Goal: Task Accomplishment & Management: Manage account settings

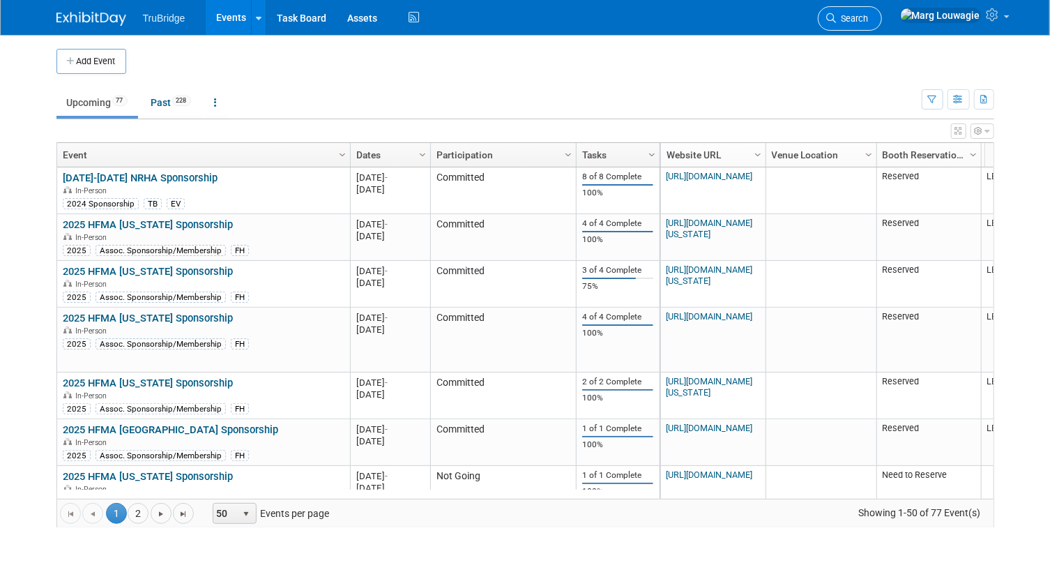
click at [882, 11] on link "Search" at bounding box center [850, 18] width 64 height 24
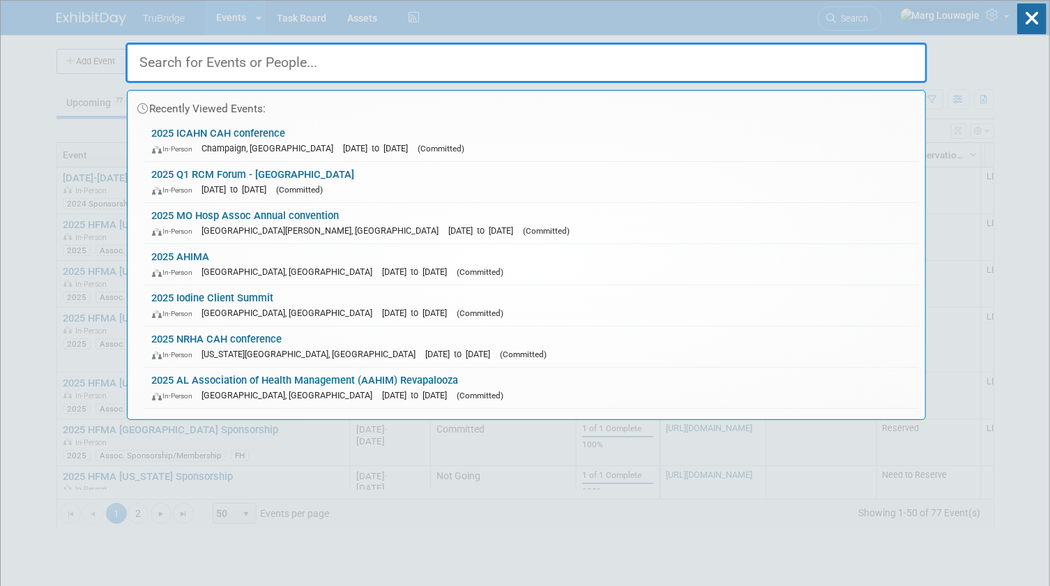
click at [904, 60] on input "text" at bounding box center [527, 63] width 802 height 40
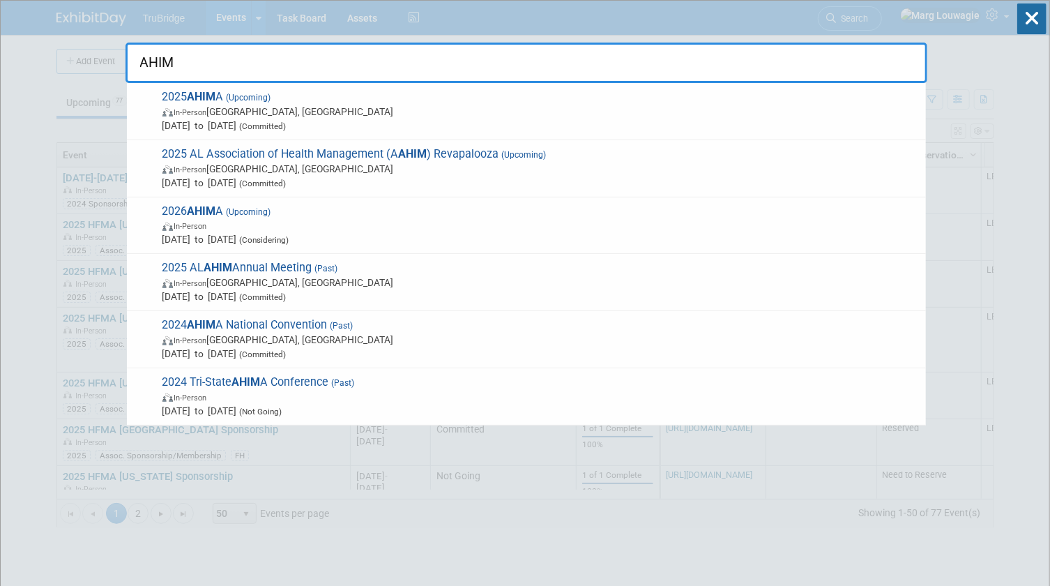
type input "AHIMA"
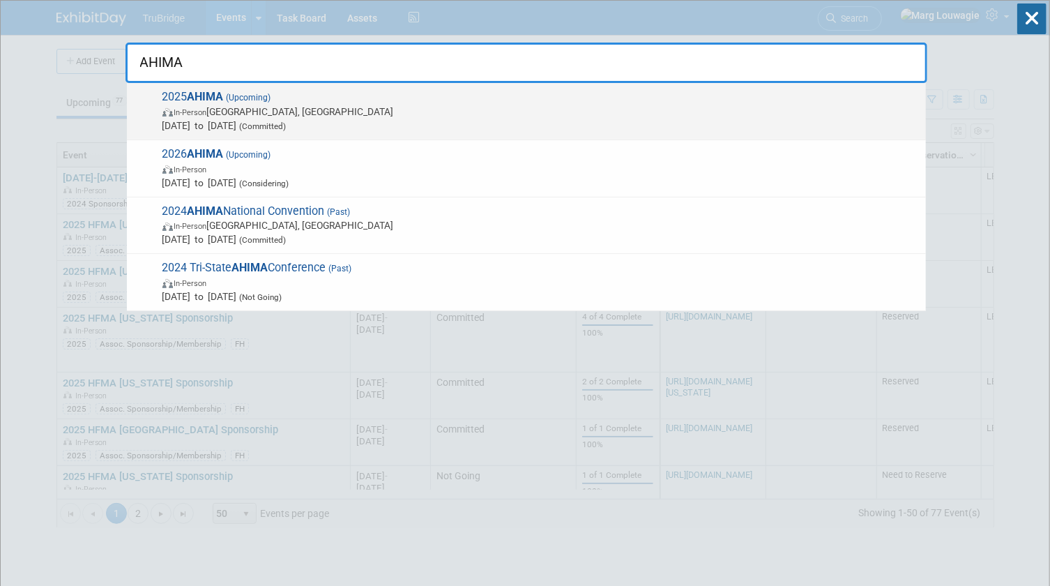
click at [162, 105] on span "In-Person Minneapolis, MN" at bounding box center [540, 112] width 757 height 14
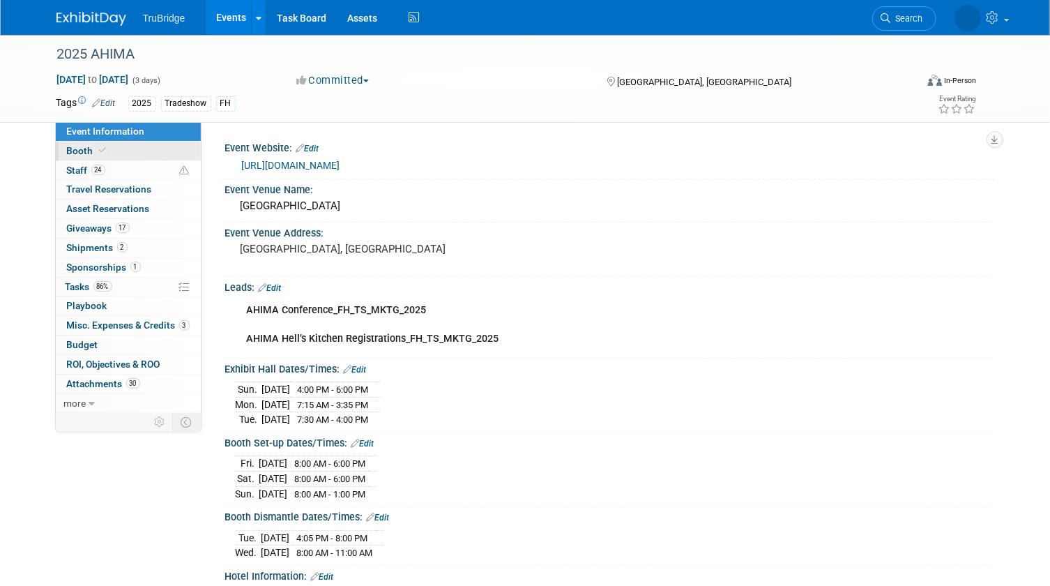
drag, startPoint x: 129, startPoint y: 144, endPoint x: 146, endPoint y: 148, distance: 17.8
click at [129, 144] on link "Booth" at bounding box center [128, 151] width 145 height 19
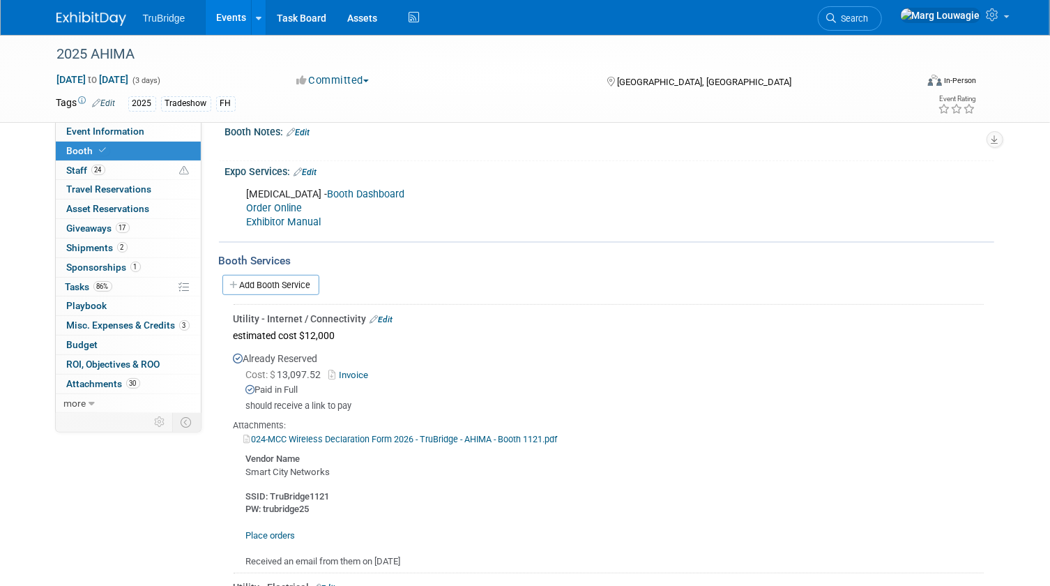
scroll to position [253, 0]
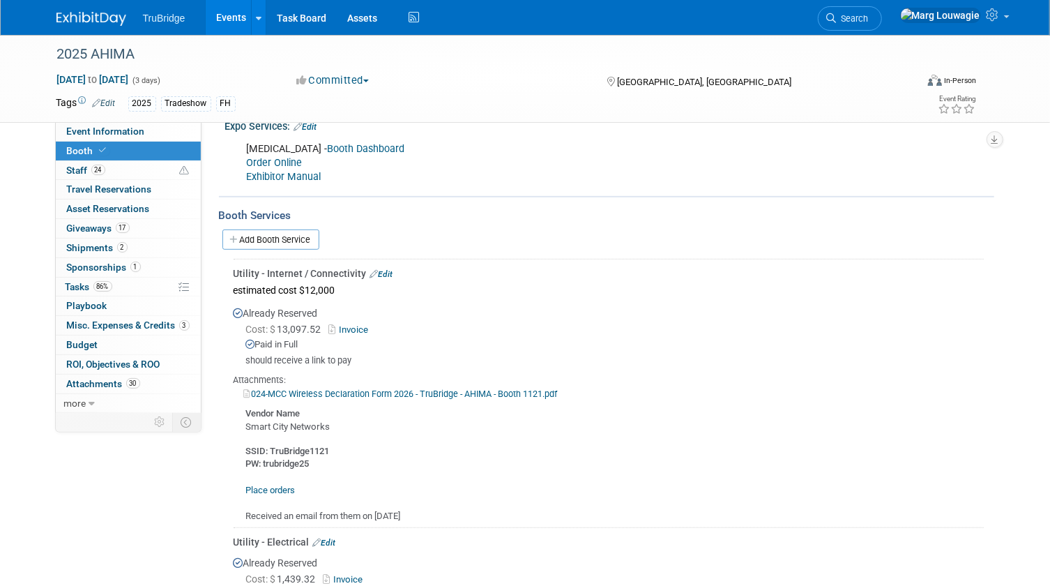
drag, startPoint x: 136, startPoint y: 126, endPoint x: 289, endPoint y: 157, distance: 155.9
click at [136, 126] on span "Event Information" at bounding box center [106, 131] width 78 height 11
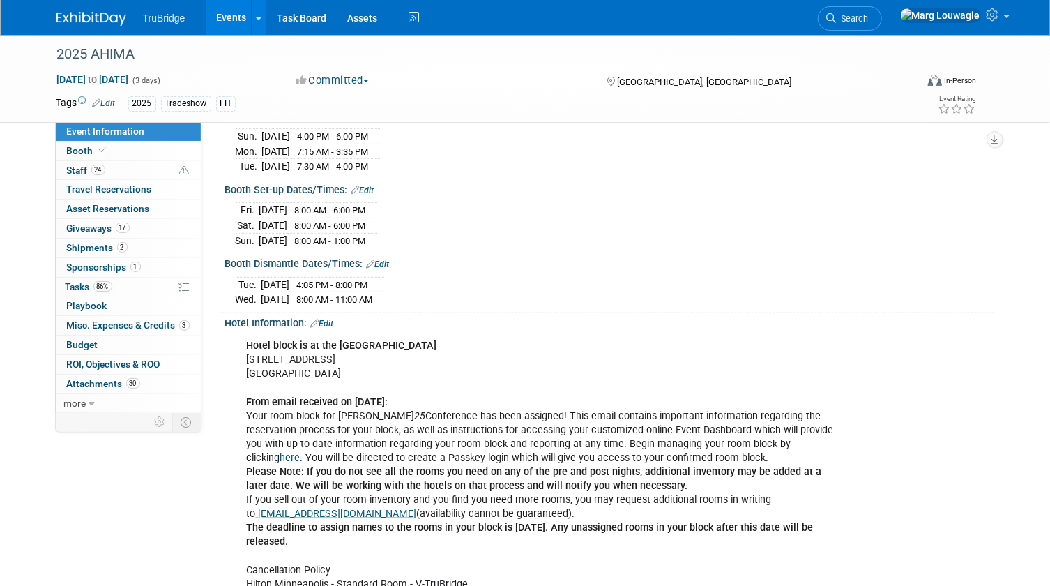
click at [301, 452] on link "here" at bounding box center [290, 458] width 20 height 12
click at [837, 19] on icon at bounding box center [832, 18] width 10 height 10
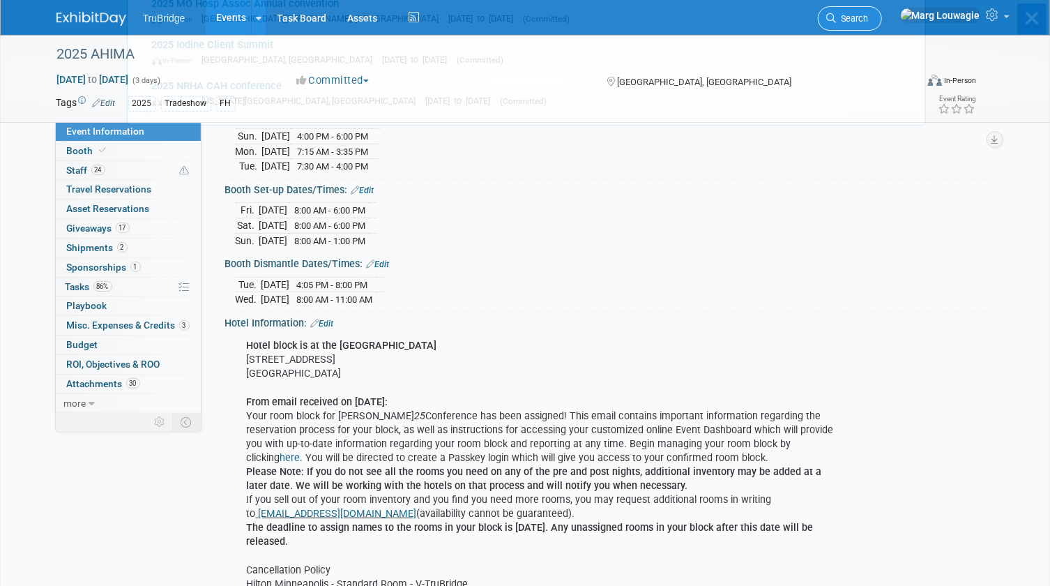
scroll to position [0, 0]
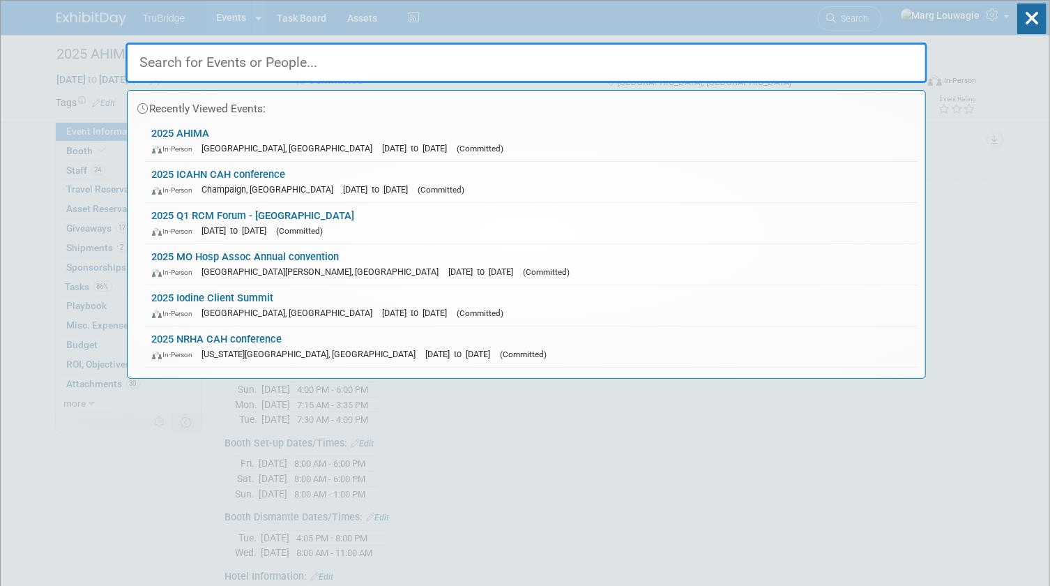
click at [854, 66] on input "text" at bounding box center [527, 63] width 802 height 40
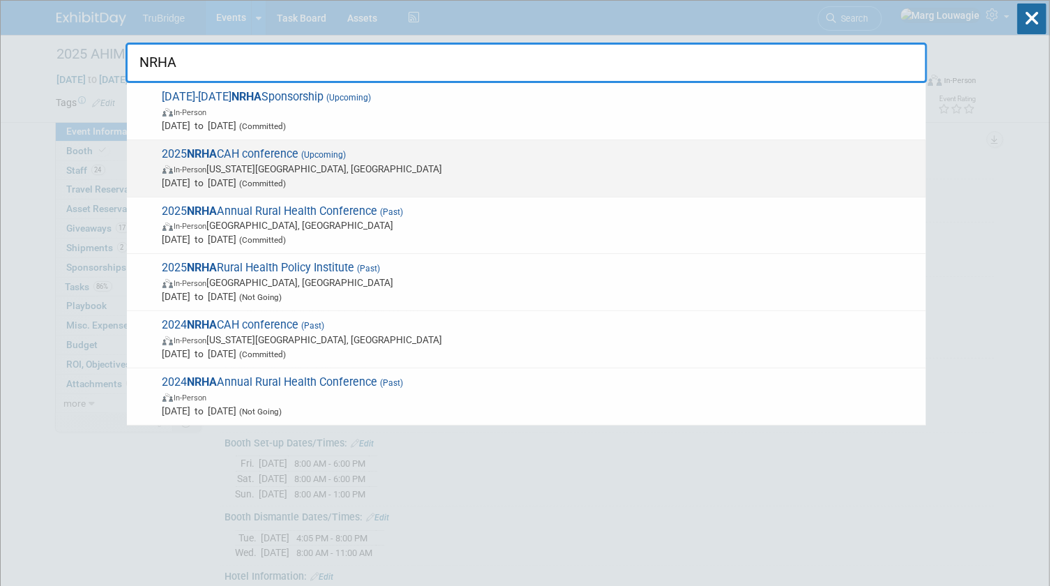
type input "NRHA"
click at [278, 158] on span "2025 NRHA CAH conference (Upcoming) In-Person Kansas City, MO Sep 24, 2025 to S…" at bounding box center [538, 168] width 761 height 43
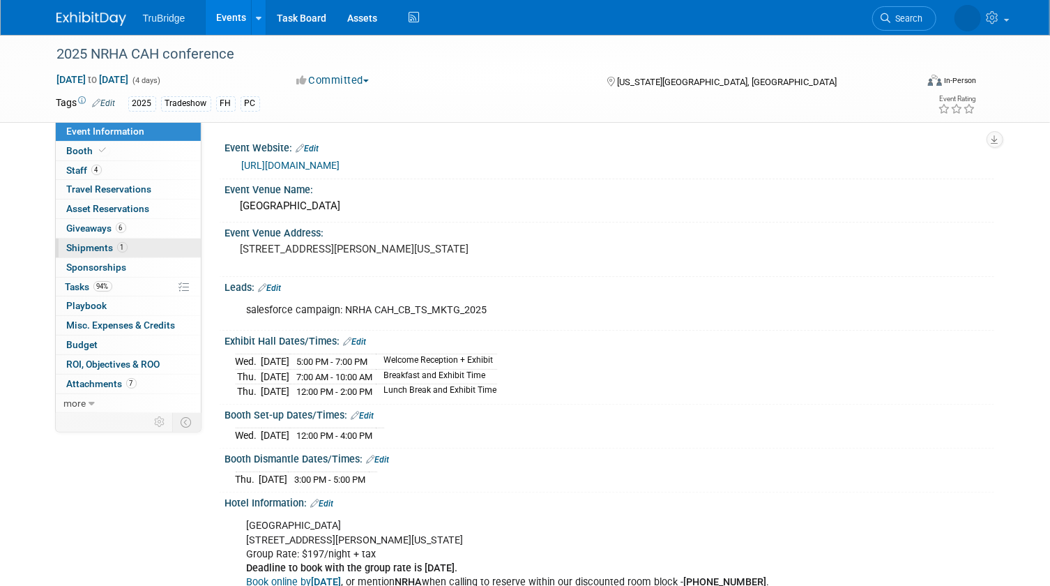
click at [107, 245] on span "Shipments 1" at bounding box center [97, 247] width 61 height 11
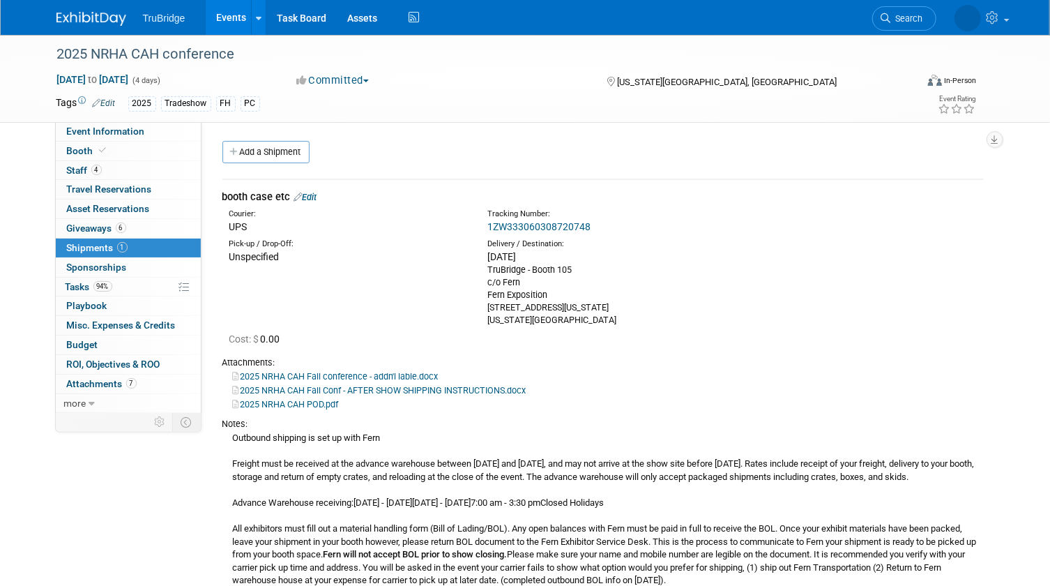
click at [413, 389] on link "2025 NRHA CAH Fall Conf - AFTER SHOW SHIPPING INSTRUCTIONS.docx" at bounding box center [380, 390] width 294 height 10
click at [230, 20] on link "Events" at bounding box center [231, 17] width 51 height 35
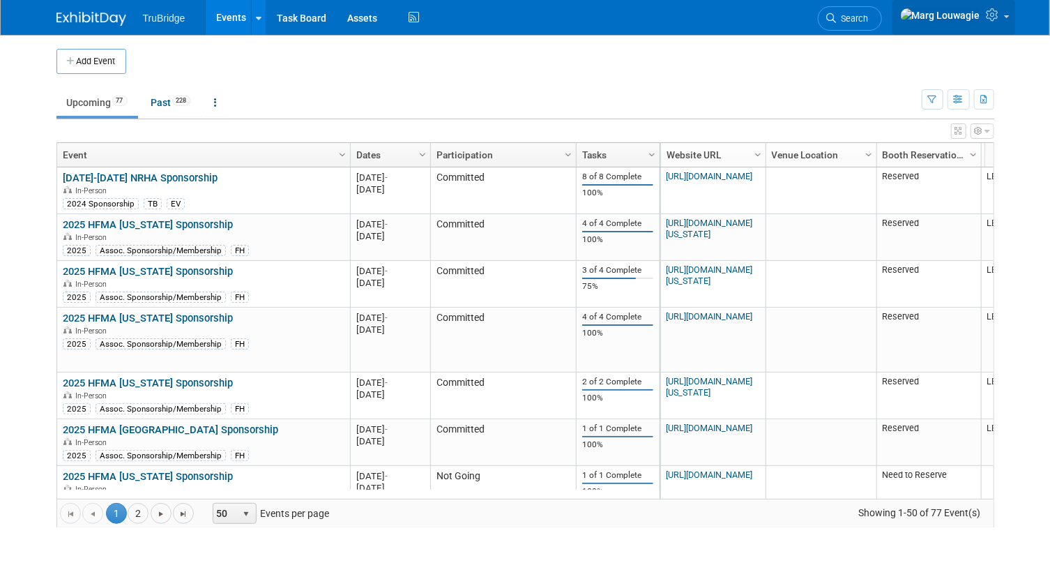
click at [1001, 20] on icon at bounding box center [995, 14] width 16 height 13
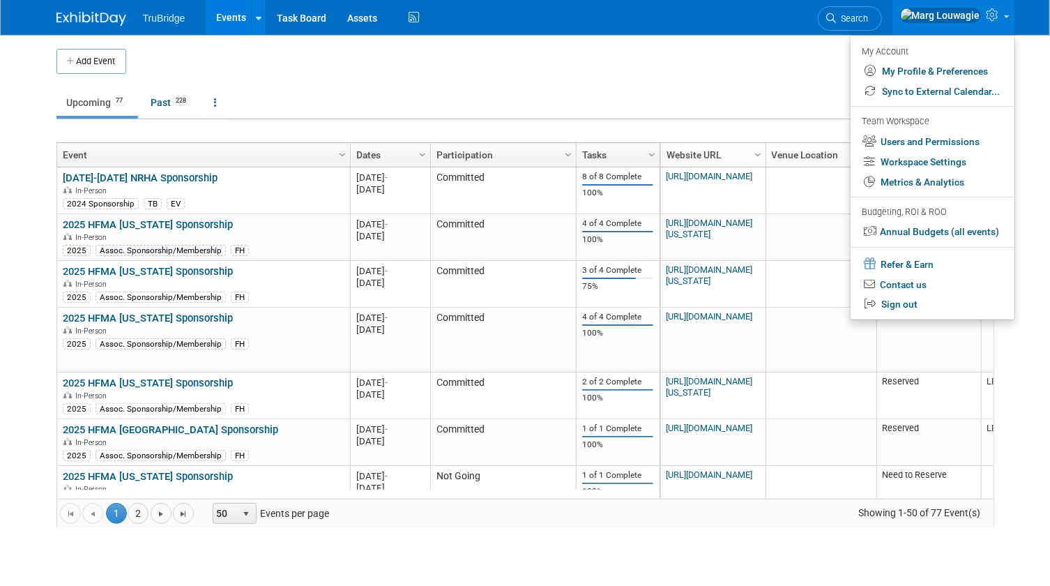
click at [795, 67] on td at bounding box center [537, 61] width 823 height 25
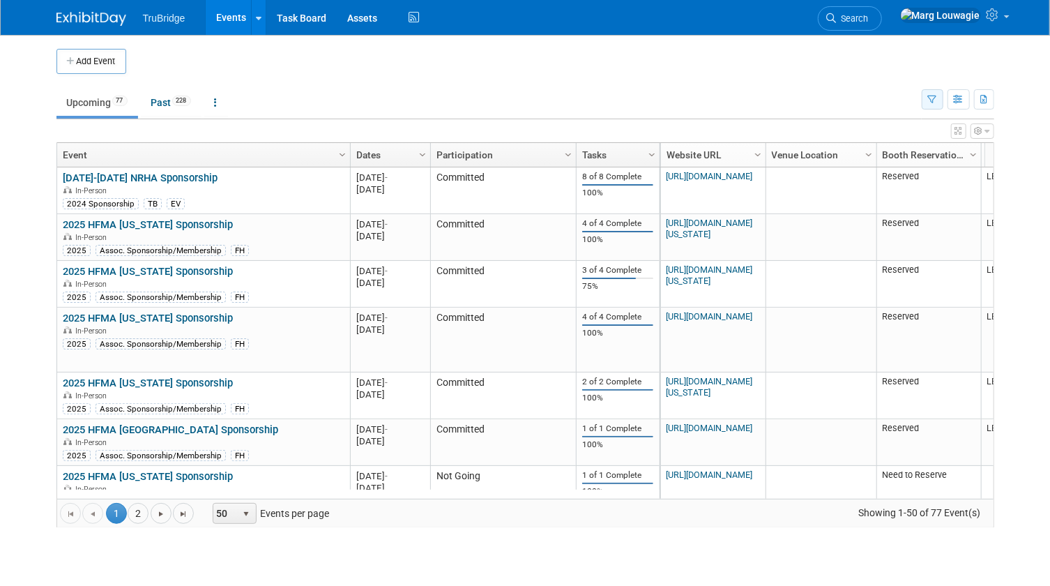
click at [932, 105] on button "button" at bounding box center [933, 99] width 22 height 20
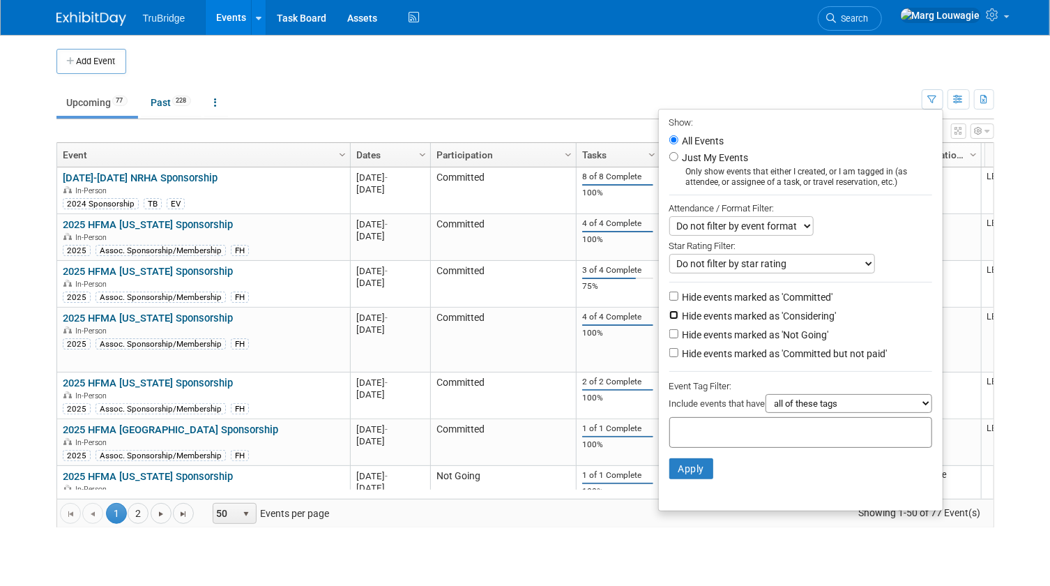
click at [669, 315] on input "Hide events marked as 'Considering'" at bounding box center [673, 314] width 9 height 9
checkbox input "true"
click at [669, 335] on input "Hide events marked as 'Not Going'" at bounding box center [673, 333] width 9 height 9
checkbox input "true"
click at [922, 406] on select "all of these tags any one of these tags only and exactly these specific tags" at bounding box center [849, 403] width 167 height 19
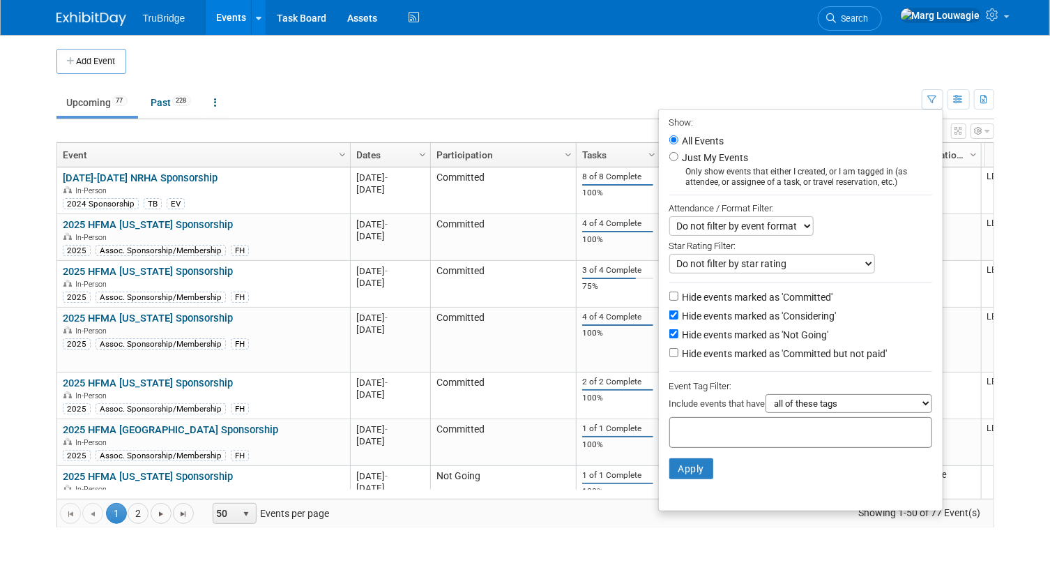
click at [766, 396] on select "all of these tags any one of these tags only and exactly these specific tags" at bounding box center [849, 403] width 167 height 19
click at [716, 433] on input "text" at bounding box center [732, 430] width 112 height 14
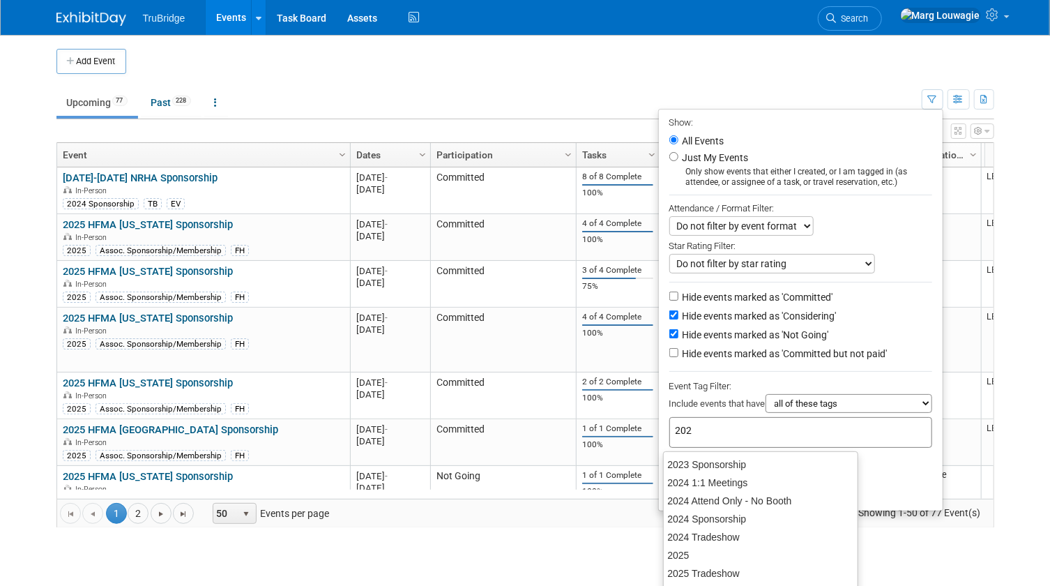
type input "2025"
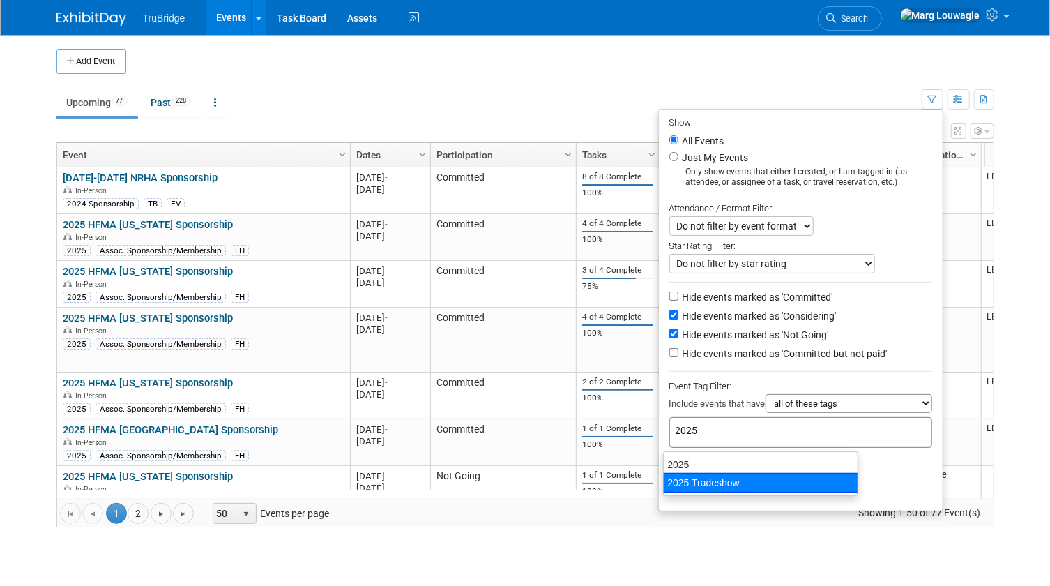
click at [719, 479] on div "2025 Tradeshow" at bounding box center [760, 483] width 195 height 20
type input "2025 Tradeshow"
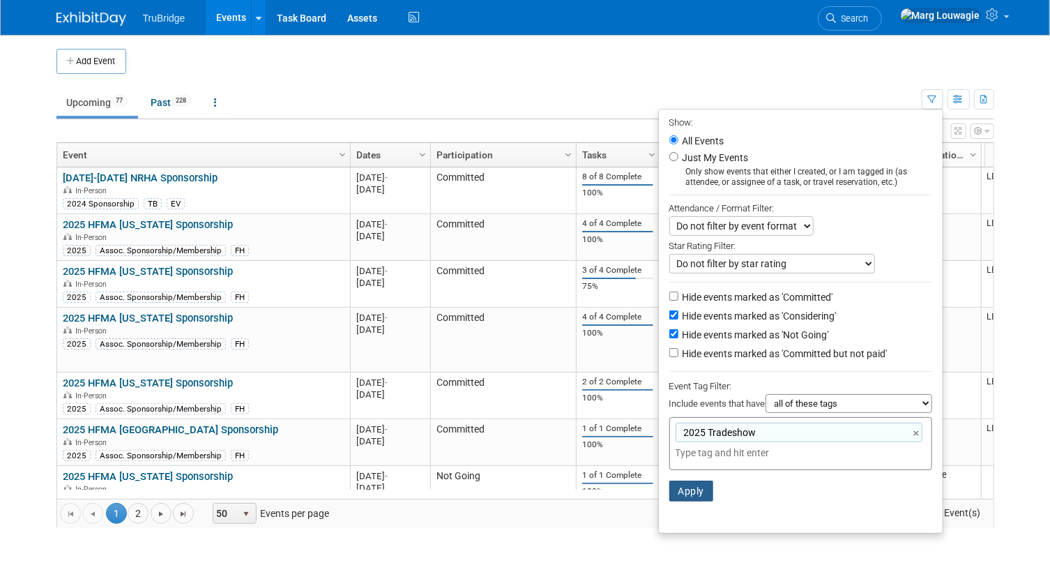
click at [691, 494] on button "Apply" at bounding box center [691, 490] width 45 height 21
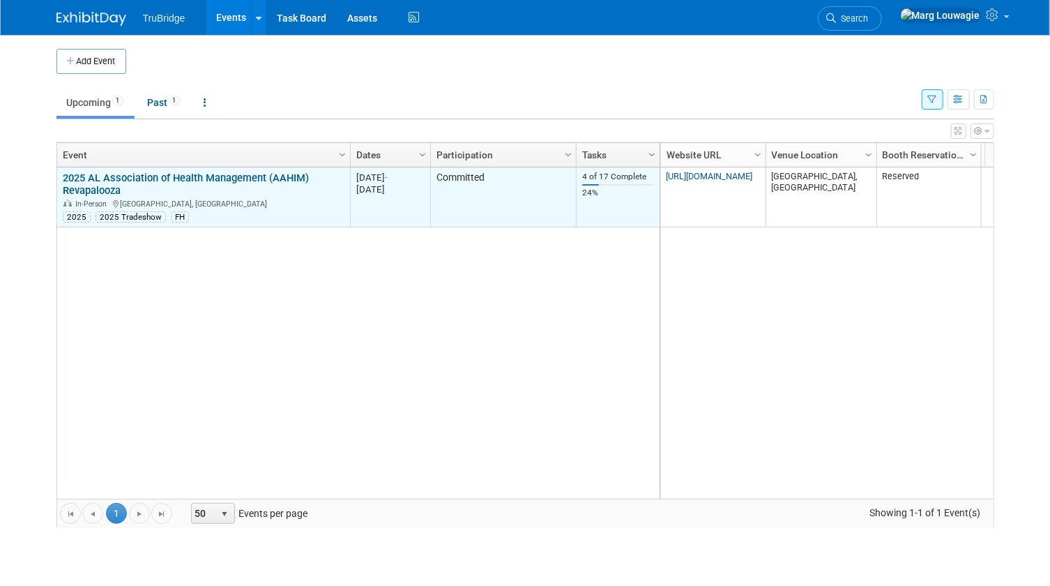
click at [191, 176] on link "2025 AL Association of Health Management (AAHIM) Revapalooza" at bounding box center [186, 185] width 246 height 26
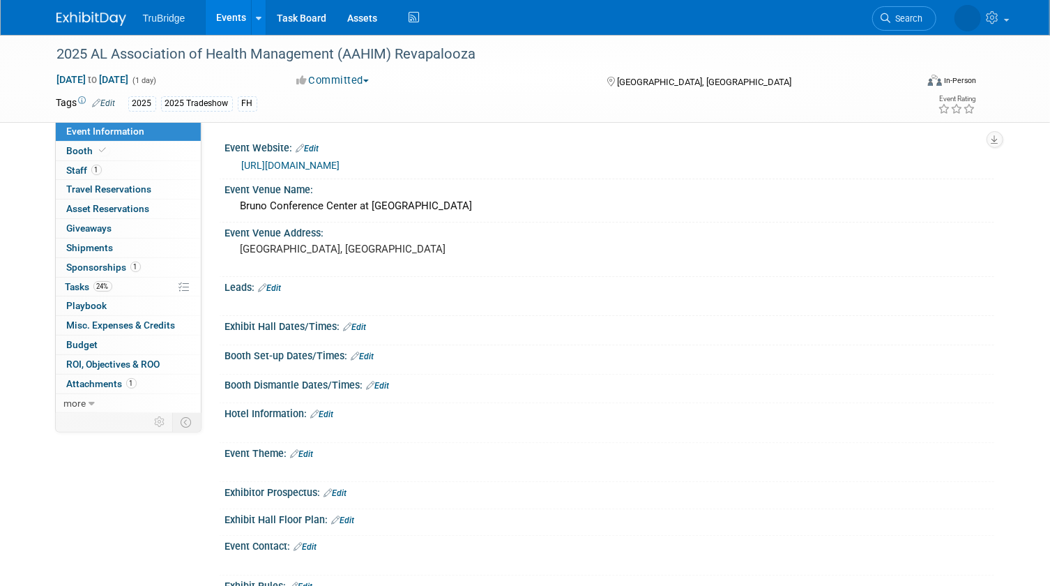
click at [114, 102] on link "Edit" at bounding box center [104, 103] width 23 height 10
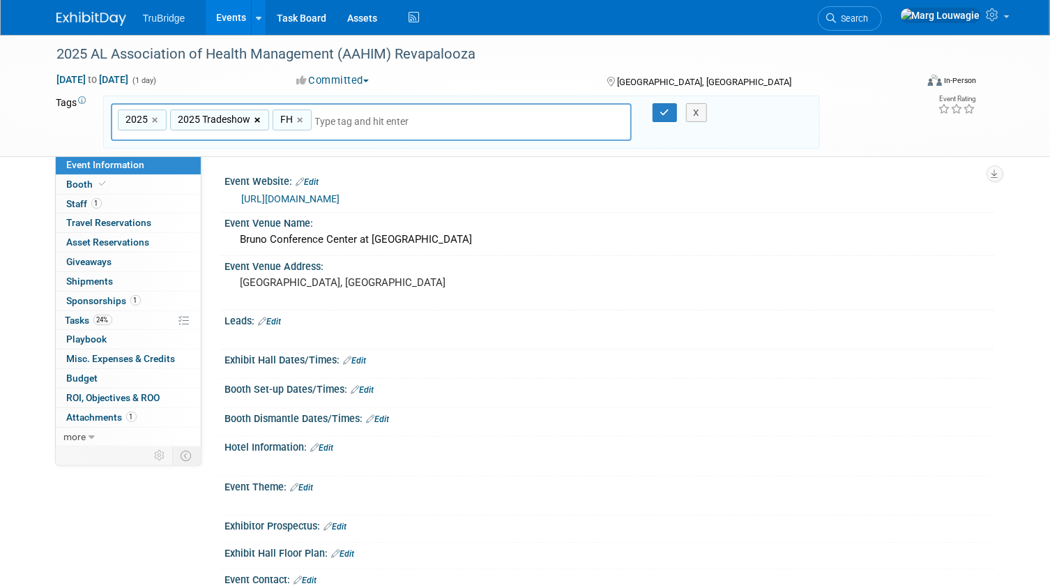
click at [257, 118] on link "×" at bounding box center [259, 120] width 9 height 16
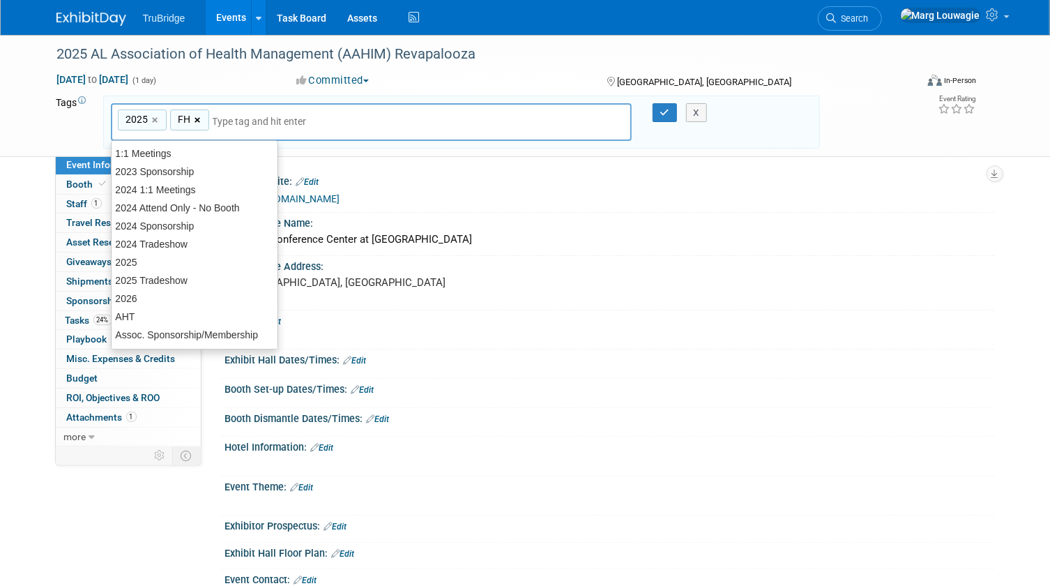
click at [198, 117] on link "×" at bounding box center [199, 120] width 9 height 16
type input "2025"
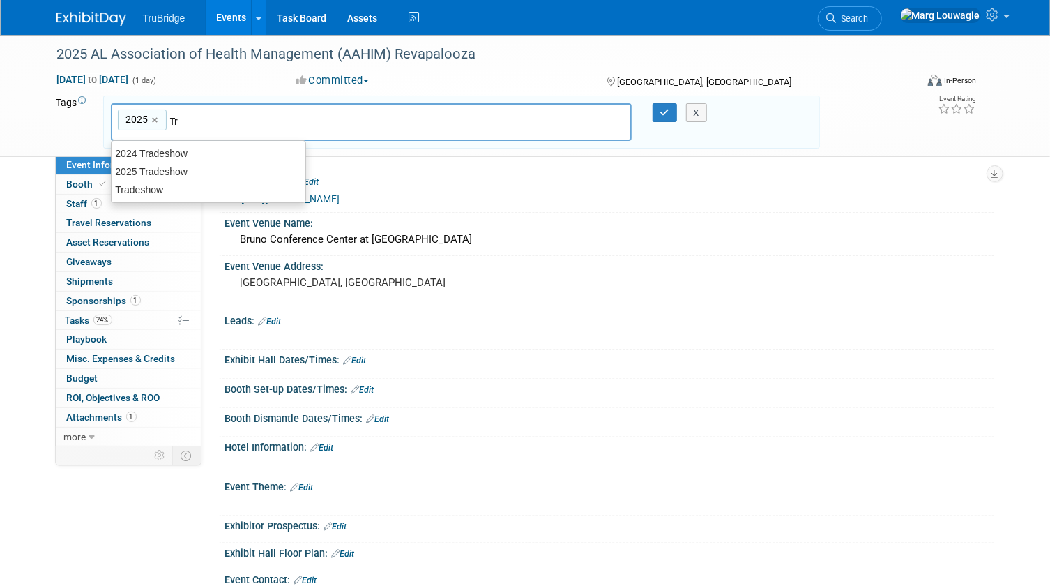
type input "Tra"
click at [194, 183] on div "Tradeshow" at bounding box center [208, 190] width 195 height 20
type input "2025, Tradeshow"
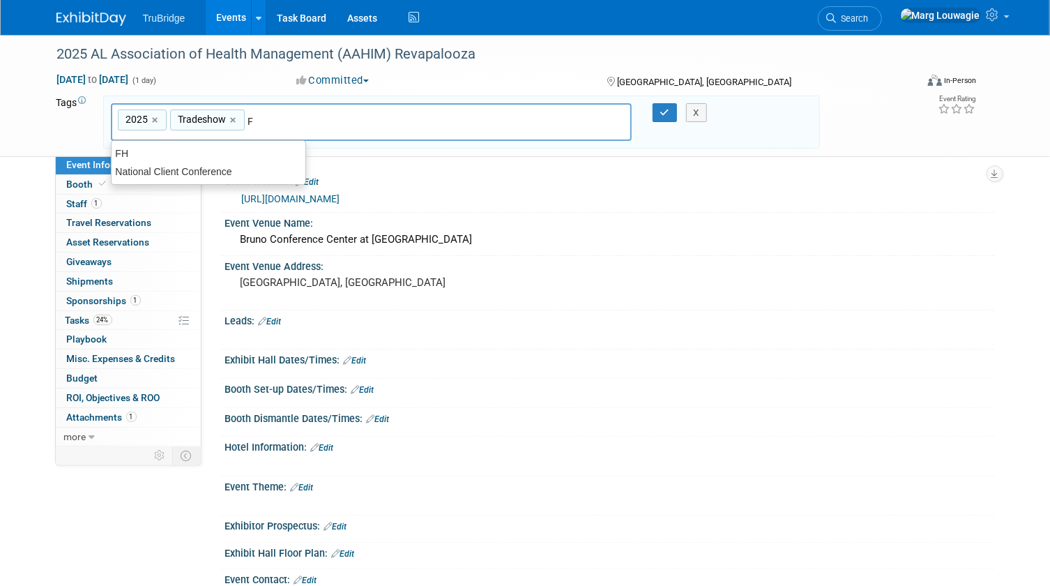
type input "FH"
type input "2025, Tradeshow, FH"
click at [655, 112] on button "button" at bounding box center [665, 113] width 25 height 20
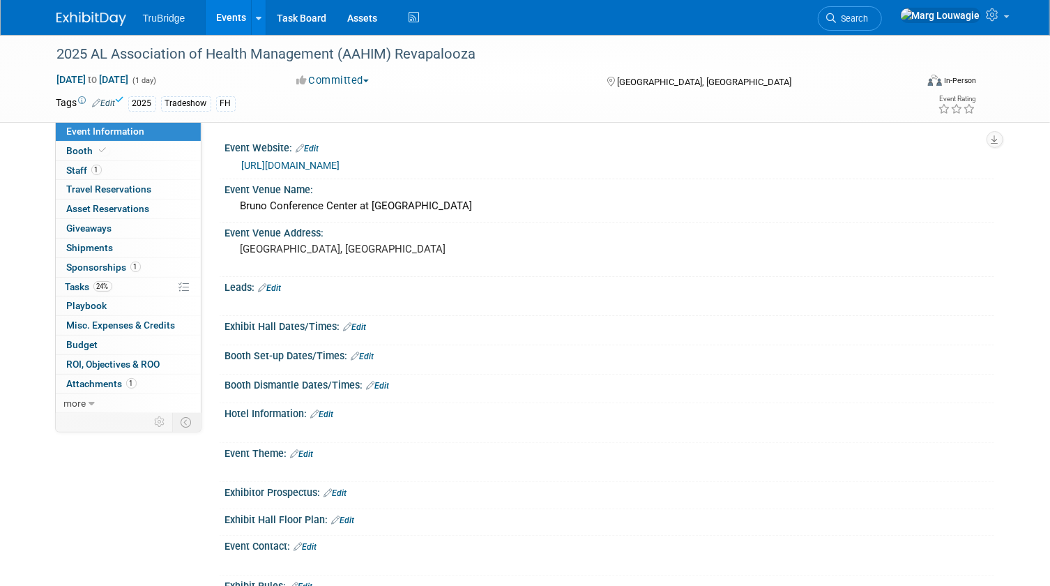
click at [220, 10] on link "Events" at bounding box center [231, 17] width 51 height 35
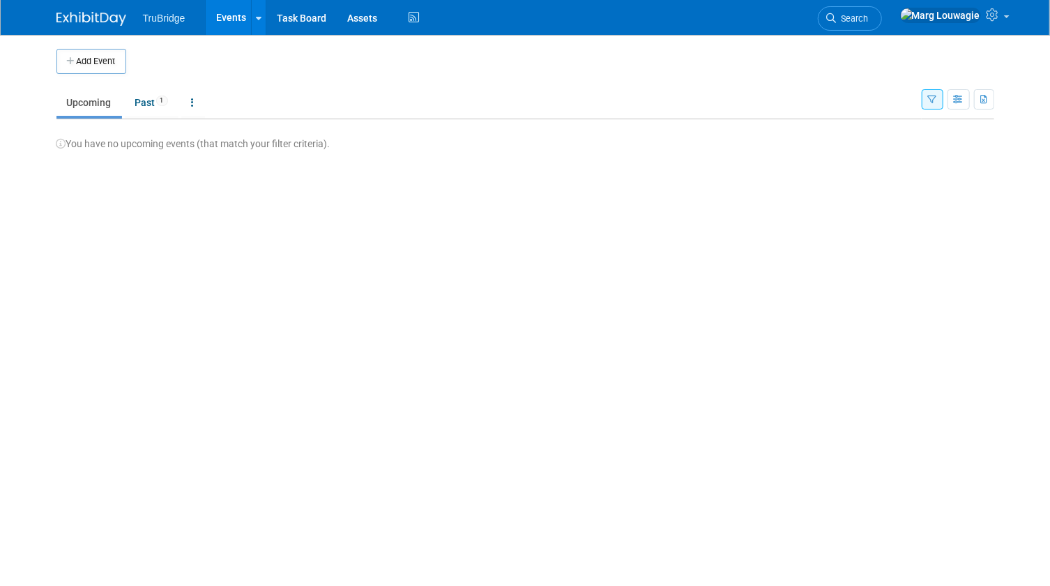
click at [929, 99] on icon "button" at bounding box center [932, 100] width 9 height 9
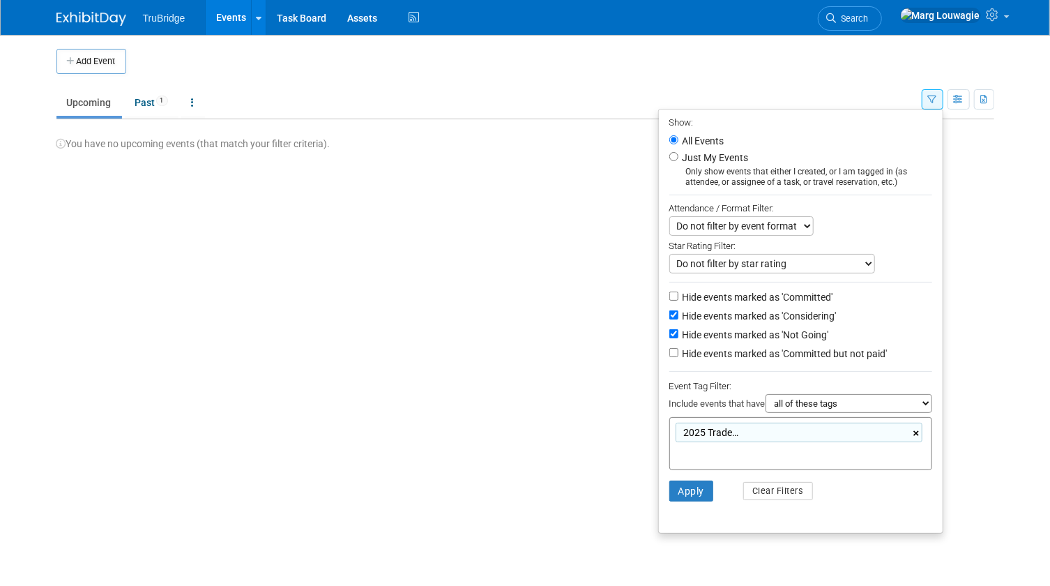
click at [917, 436] on link "×" at bounding box center [918, 433] width 9 height 16
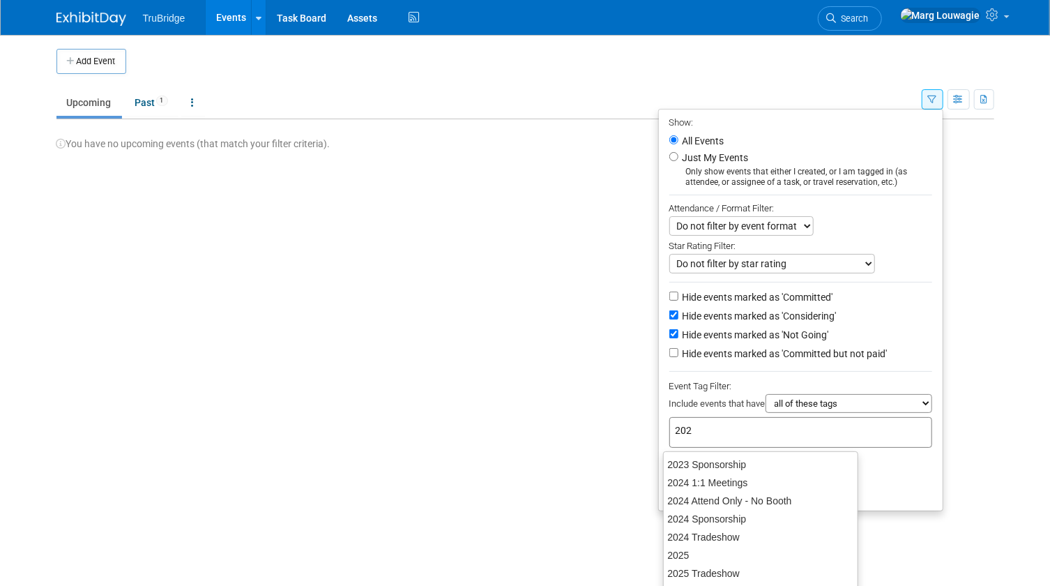
type input "2025"
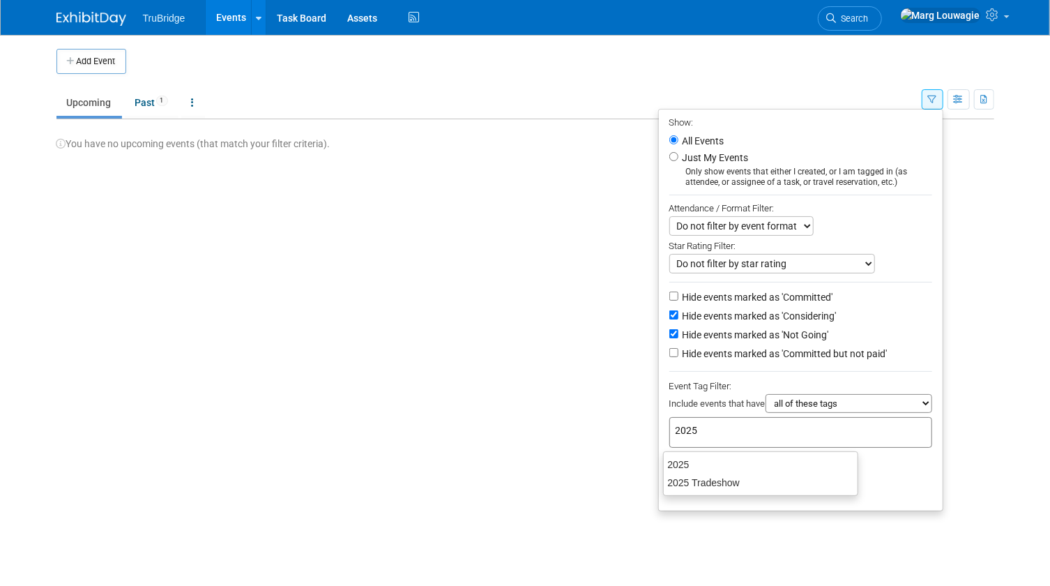
type input "2025"
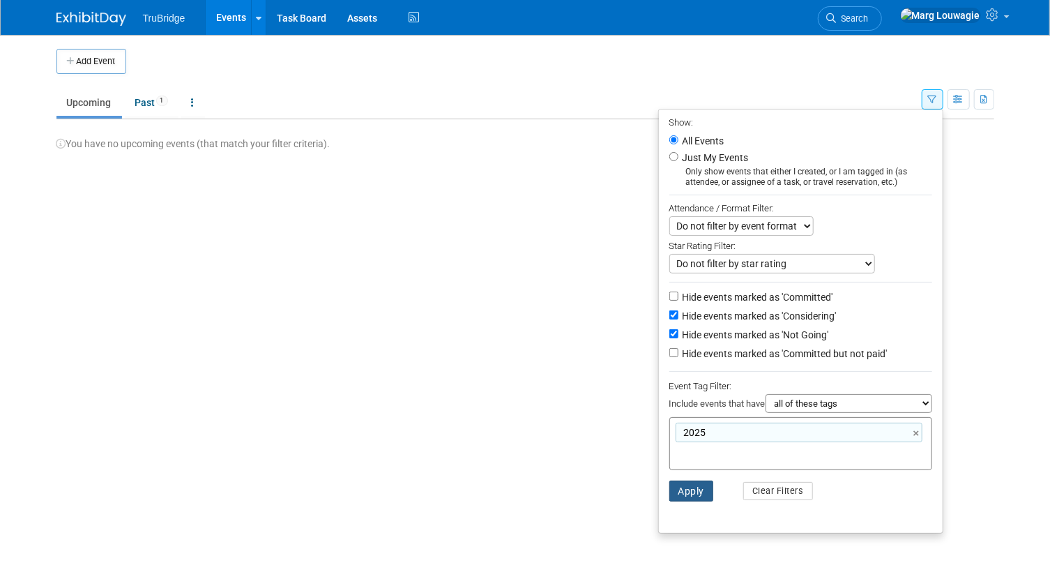
click at [691, 489] on button "Apply" at bounding box center [691, 490] width 45 height 21
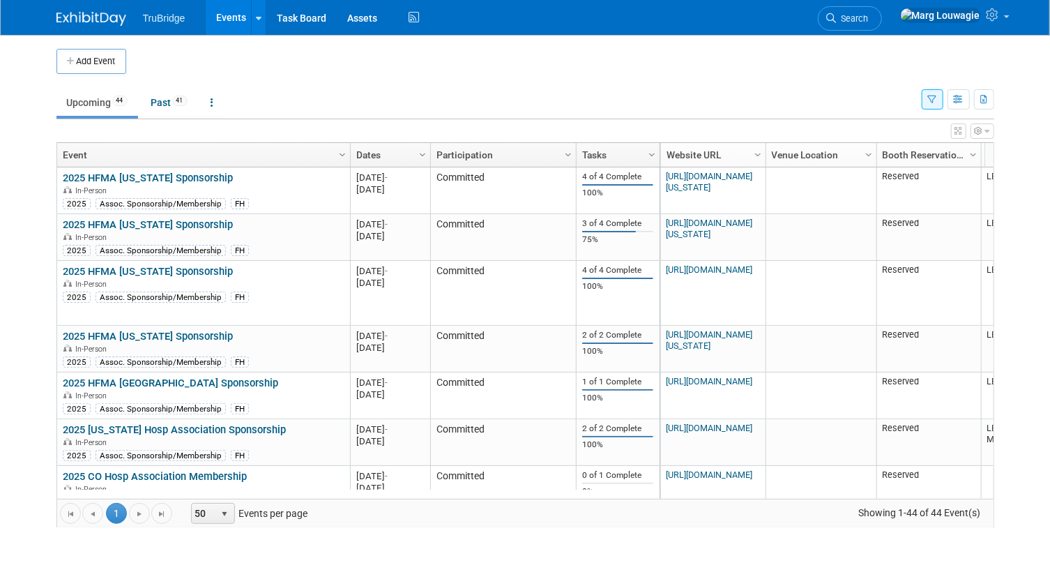
click at [988, 132] on icon "button" at bounding box center [987, 131] width 5 height 8
click at [985, 101] on icon "button" at bounding box center [985, 100] width 8 height 9
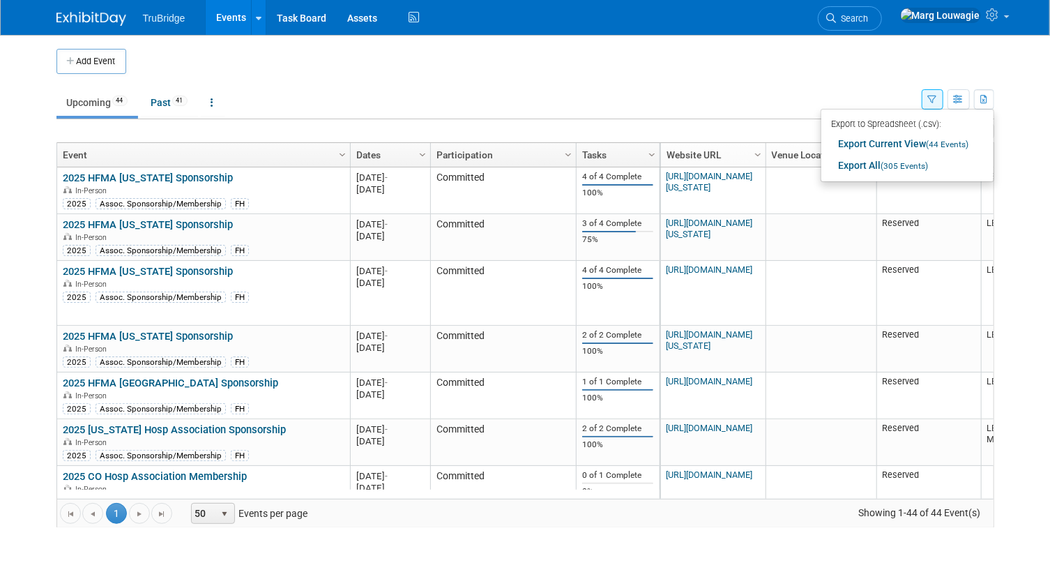
drag, startPoint x: 958, startPoint y: 145, endPoint x: 819, endPoint y: 88, distance: 150.1
click at [819, 88] on ul "Upcoming 44 Past 41 All Events 85 Past and Upcoming Grouped Annually Events gro…" at bounding box center [488, 103] width 865 height 31
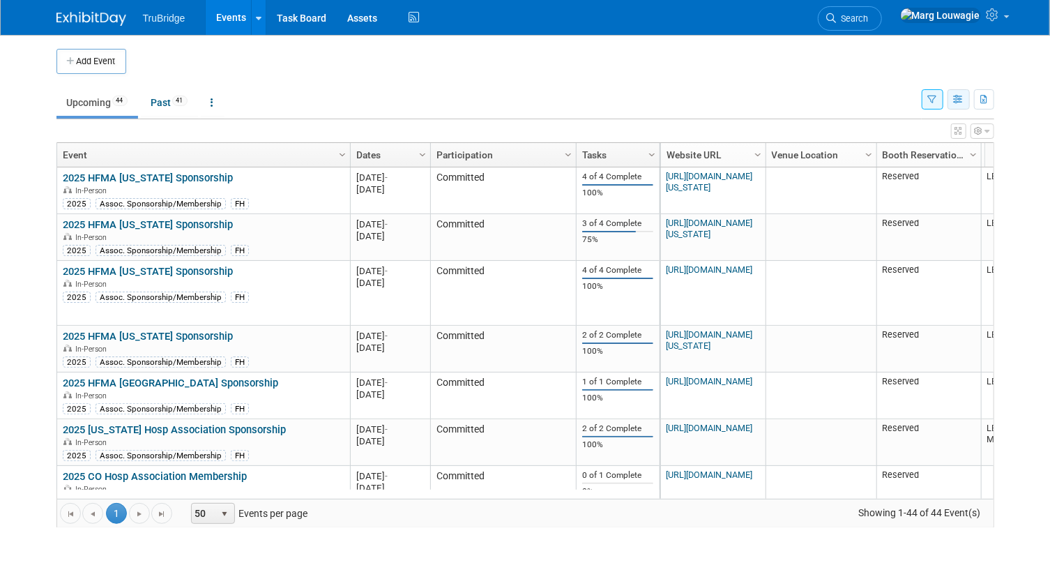
click at [962, 101] on icon "button" at bounding box center [959, 100] width 10 height 9
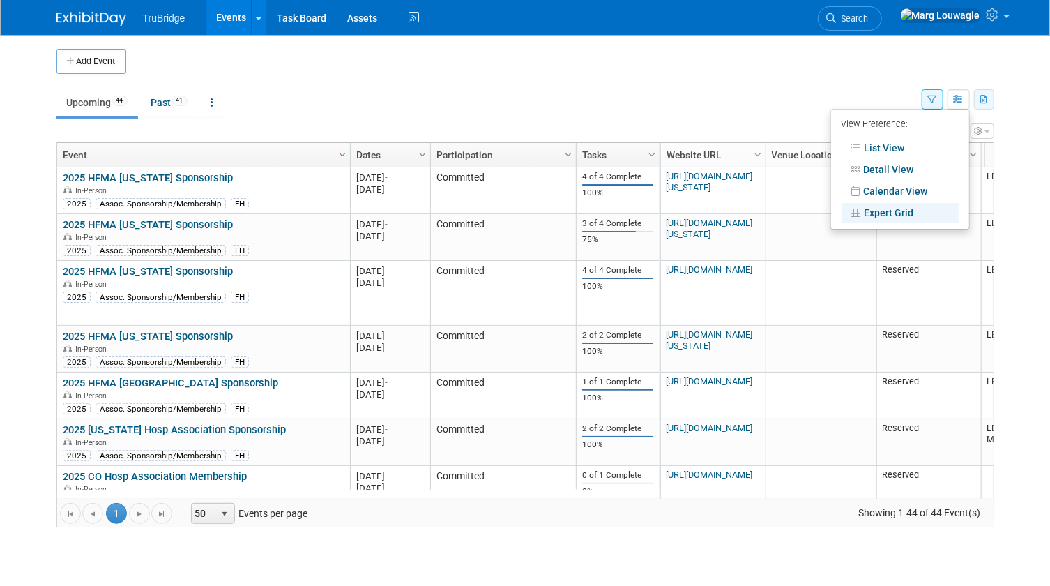
click at [986, 98] on icon "button" at bounding box center [985, 100] width 8 height 9
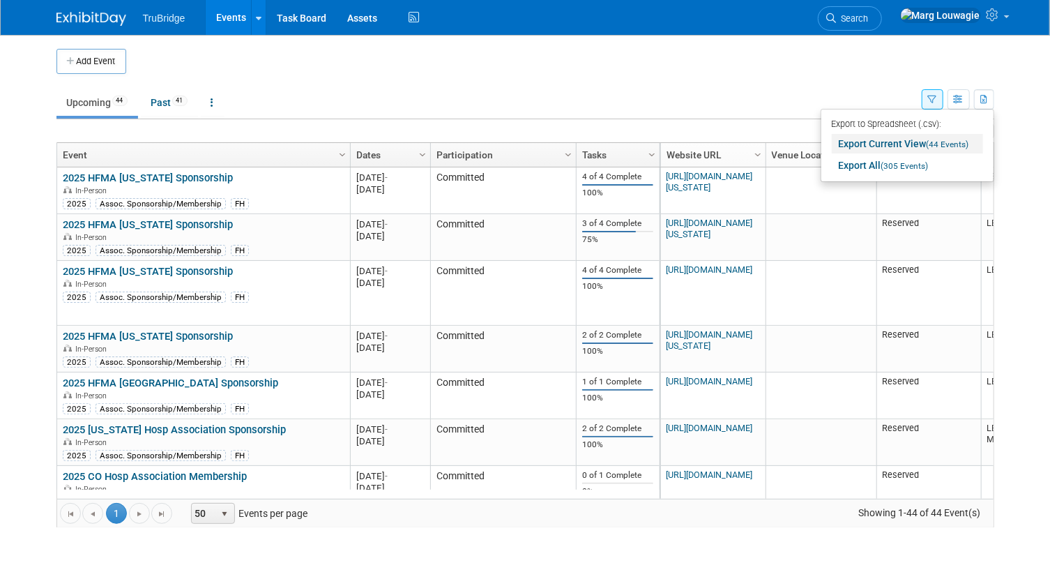
click at [929, 139] on span "(44 Events)" at bounding box center [948, 144] width 43 height 10
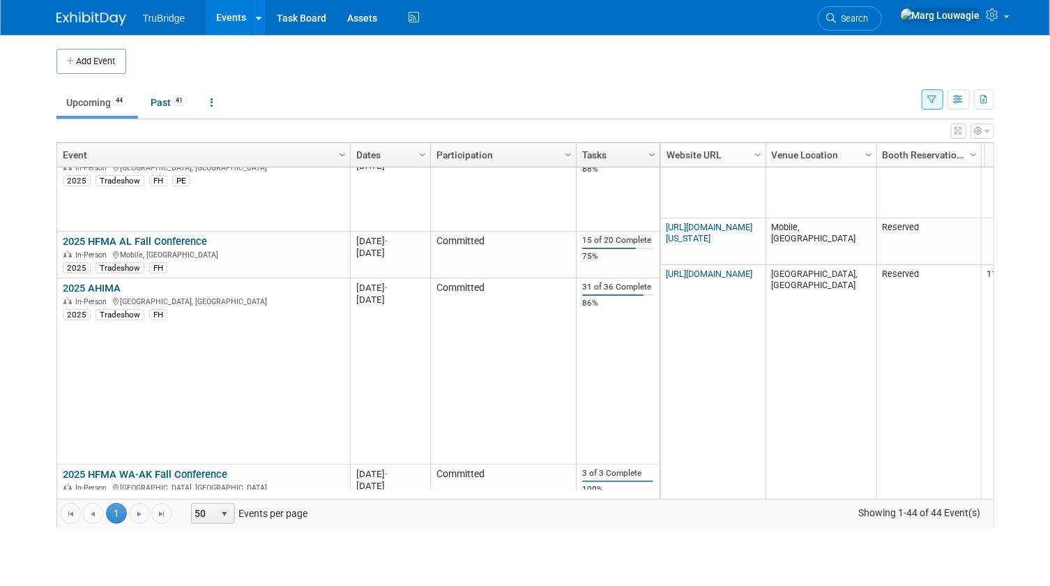
scroll to position [2009, 0]
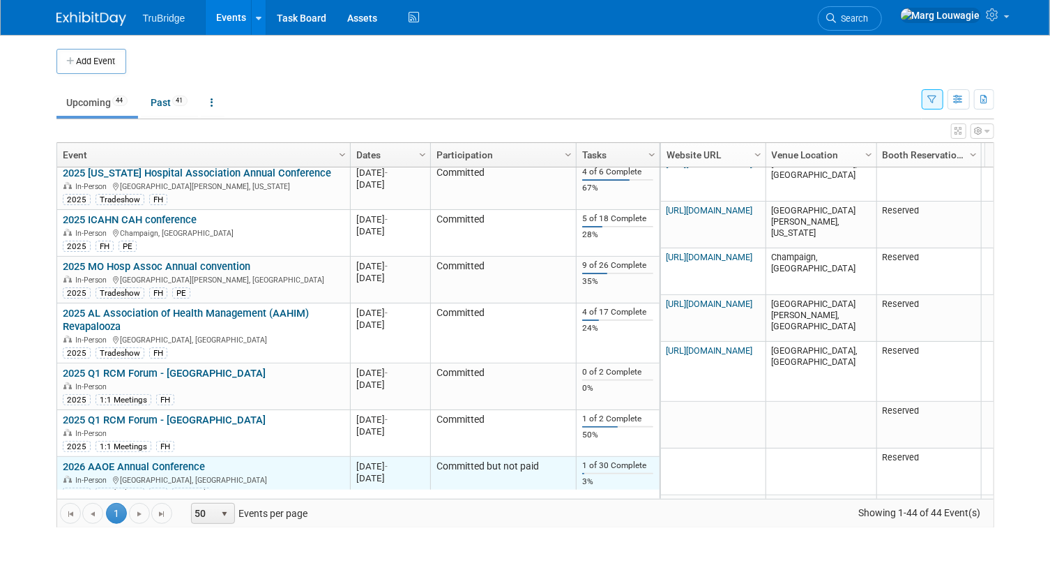
click at [169, 460] on link "2026 AAOE Annual Conference" at bounding box center [134, 466] width 142 height 13
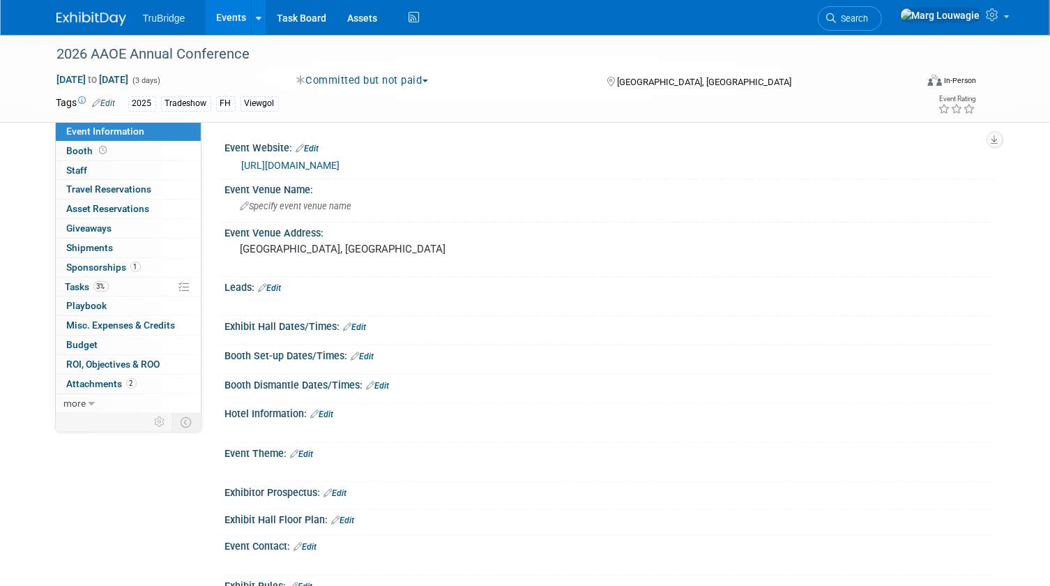
click at [111, 100] on link "Edit" at bounding box center [104, 103] width 23 height 10
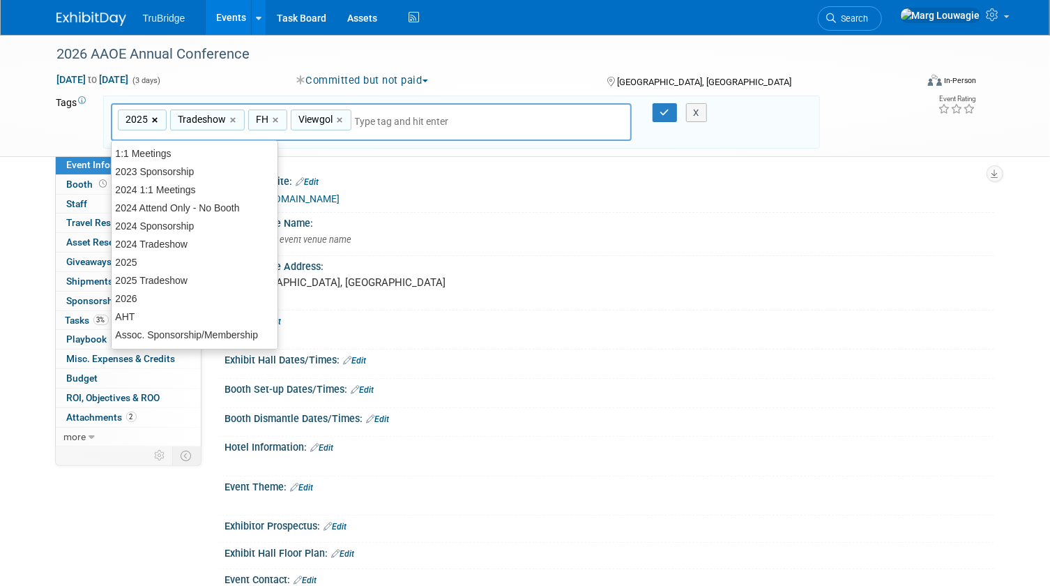
click at [154, 118] on link "×" at bounding box center [156, 120] width 9 height 16
type input "Tradeshow, FH, Viewgol"
click at [176, 117] on div "Tradeshow ×" at bounding box center [155, 120] width 75 height 22
type input "Tradeshow"
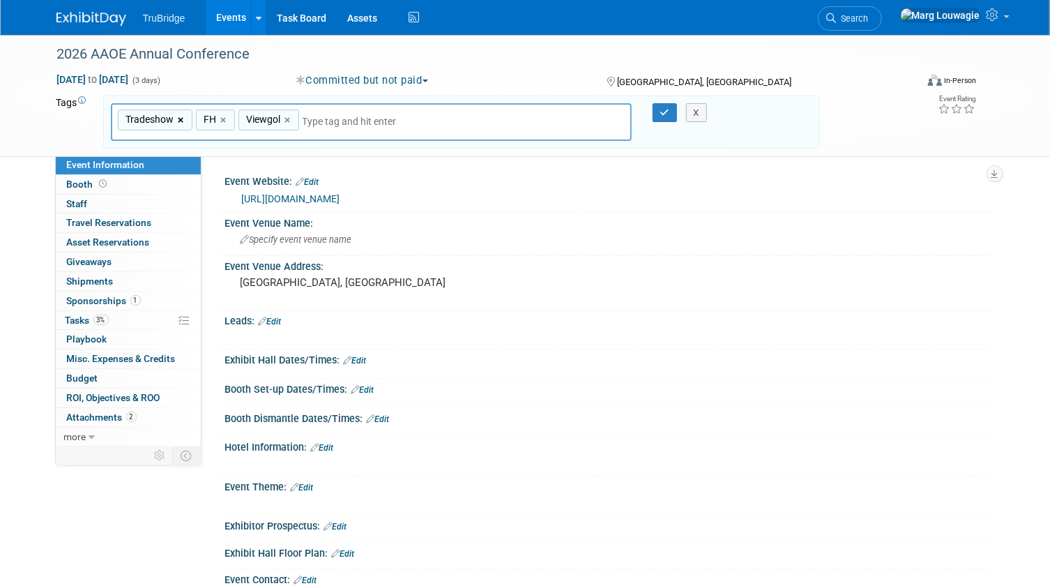
click at [178, 119] on link "×" at bounding box center [182, 120] width 9 height 16
click at [144, 119] on link "×" at bounding box center [146, 120] width 9 height 16
type input "Viewgol"
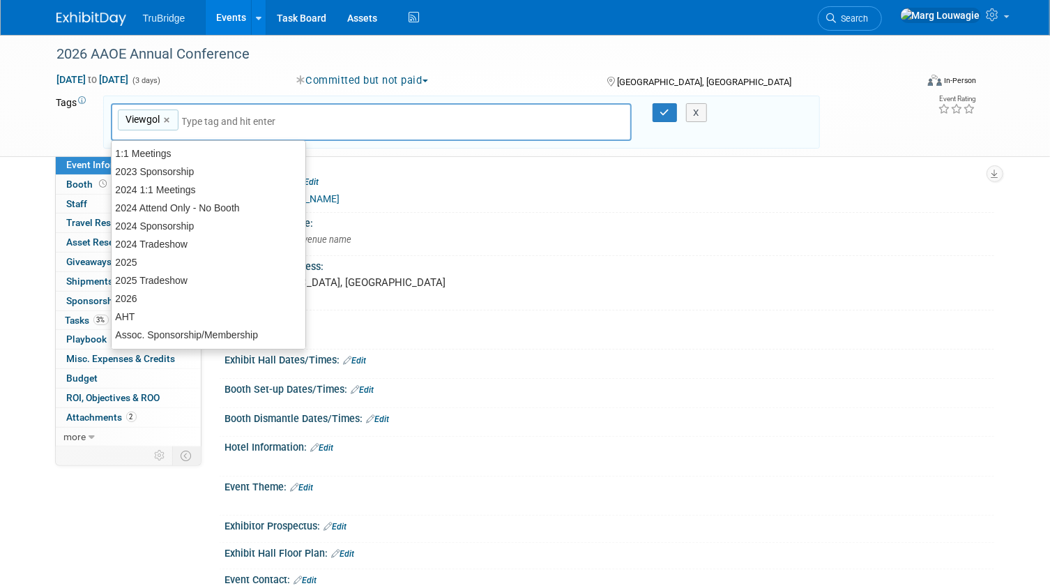
click at [167, 117] on link "×" at bounding box center [168, 120] width 9 height 16
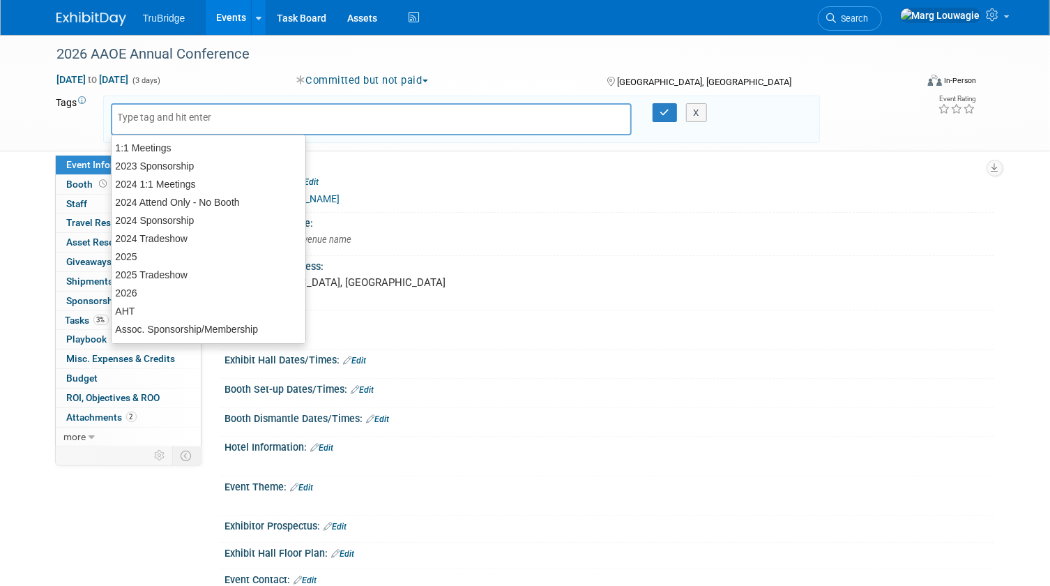
click at [172, 115] on input "text" at bounding box center [215, 117] width 195 height 14
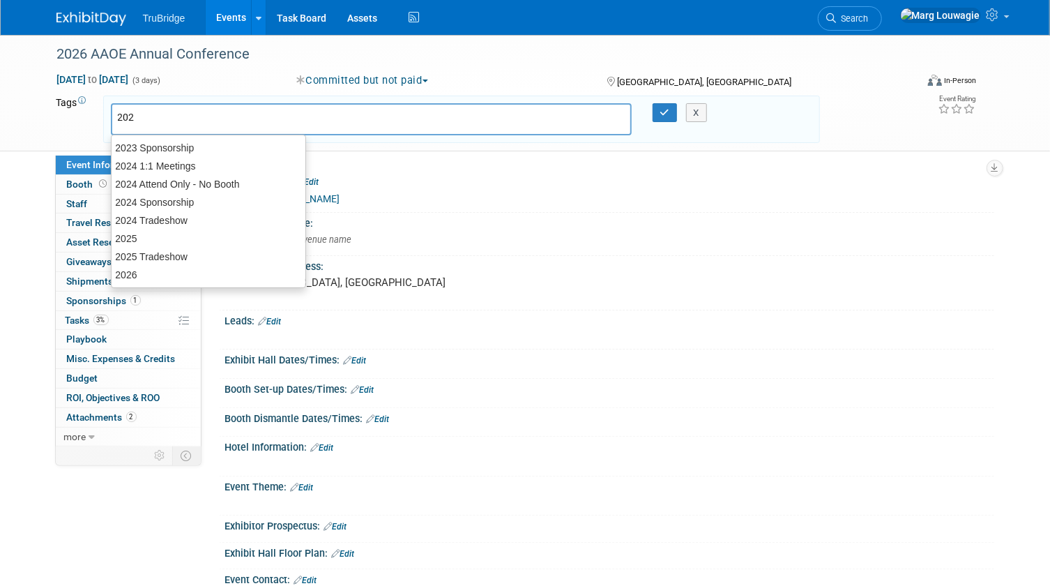
type input "2026"
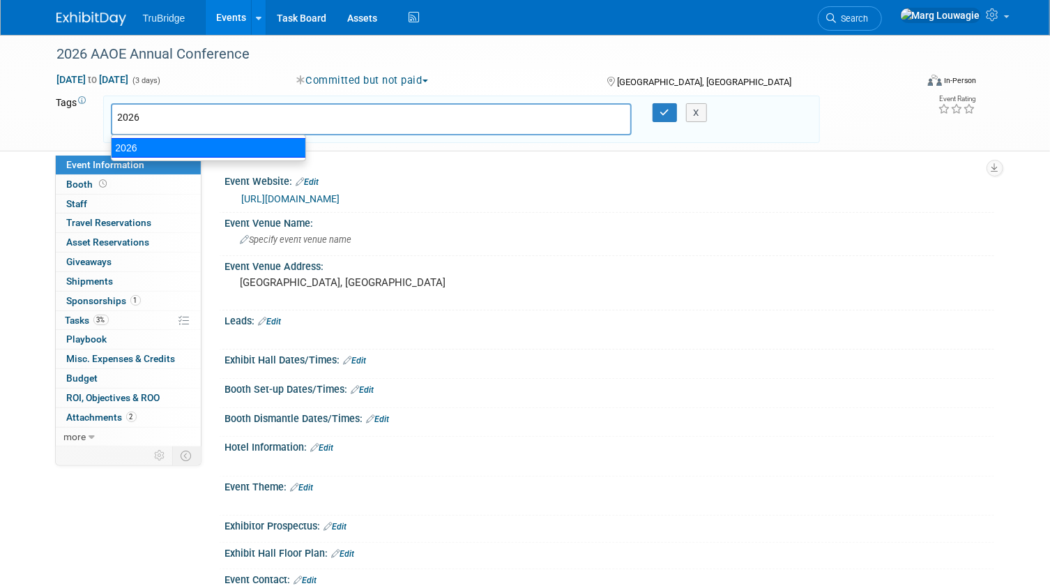
click at [140, 147] on div "2026" at bounding box center [208, 148] width 195 height 20
type input "2026"
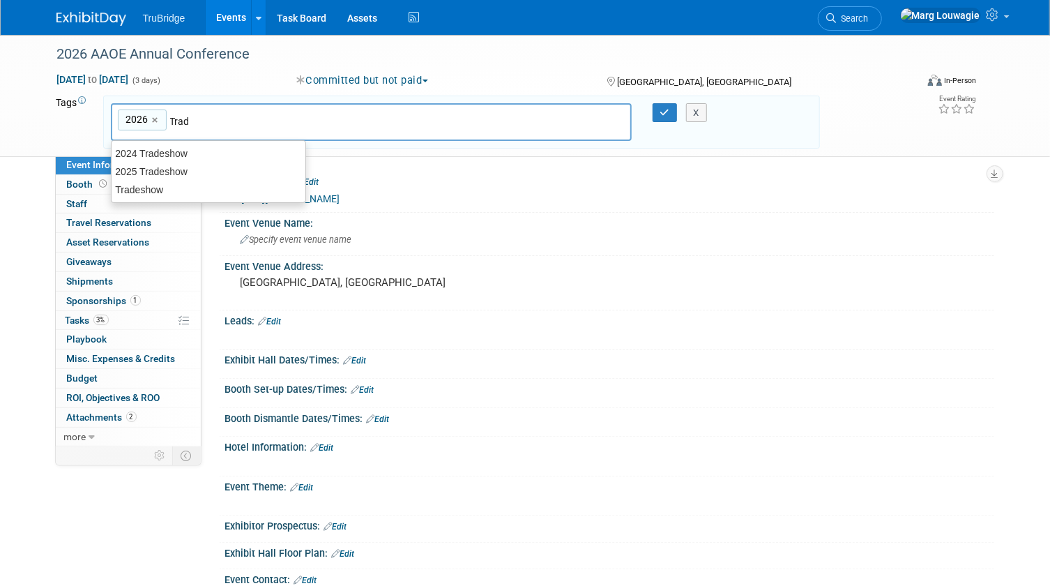
type input "Trade"
click at [192, 183] on div "Tradeshow" at bounding box center [208, 190] width 195 height 20
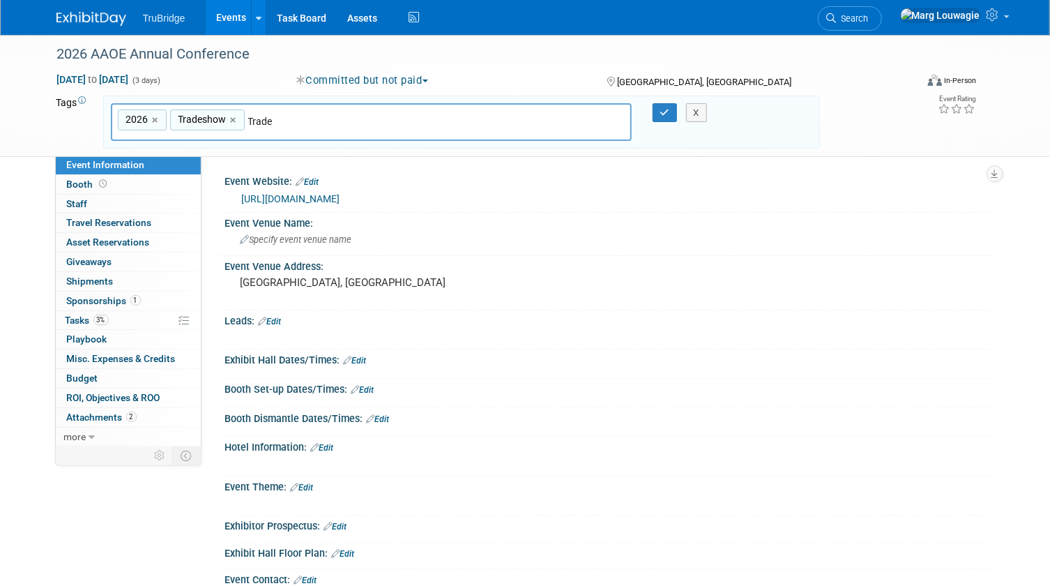
type input "2026, Tradeshow"
type input "FH"
click at [245, 146] on div "FH" at bounding box center [208, 154] width 195 height 20
type input "2026, Tradeshow, FH"
type input "Ambulatory"
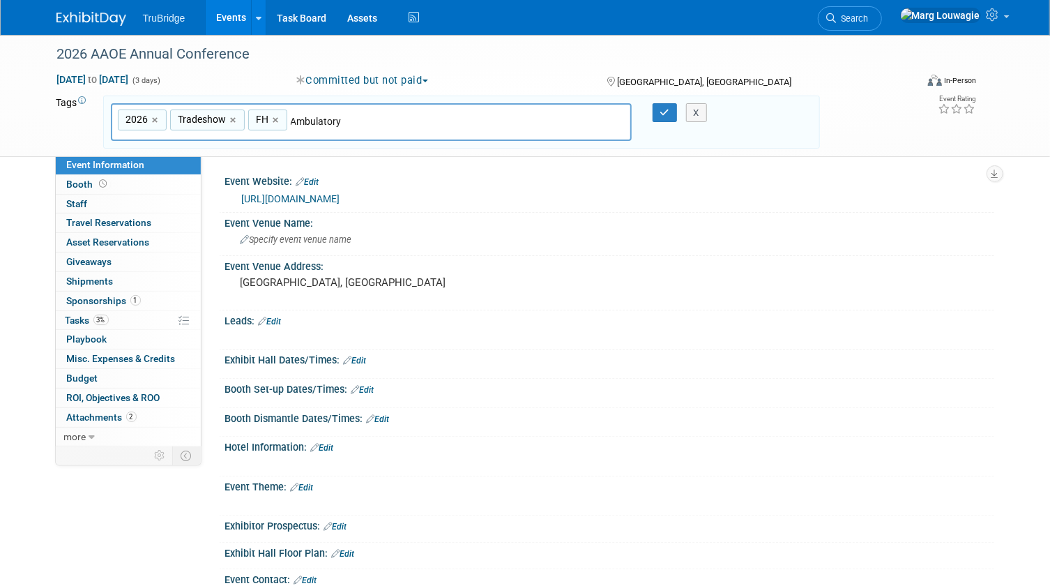
type input "2026, Tradeshow, FH, Ambulatory"
click at [666, 111] on icon "button" at bounding box center [665, 112] width 10 height 9
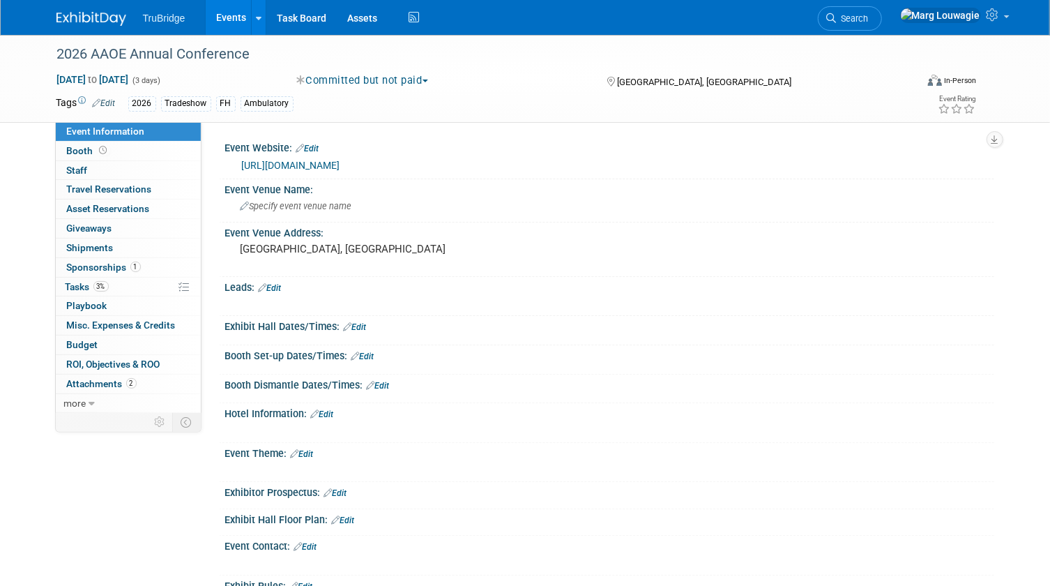
drag, startPoint x: 218, startPoint y: 20, endPoint x: 229, endPoint y: 21, distance: 11.2
click at [218, 20] on link "Events" at bounding box center [231, 17] width 51 height 35
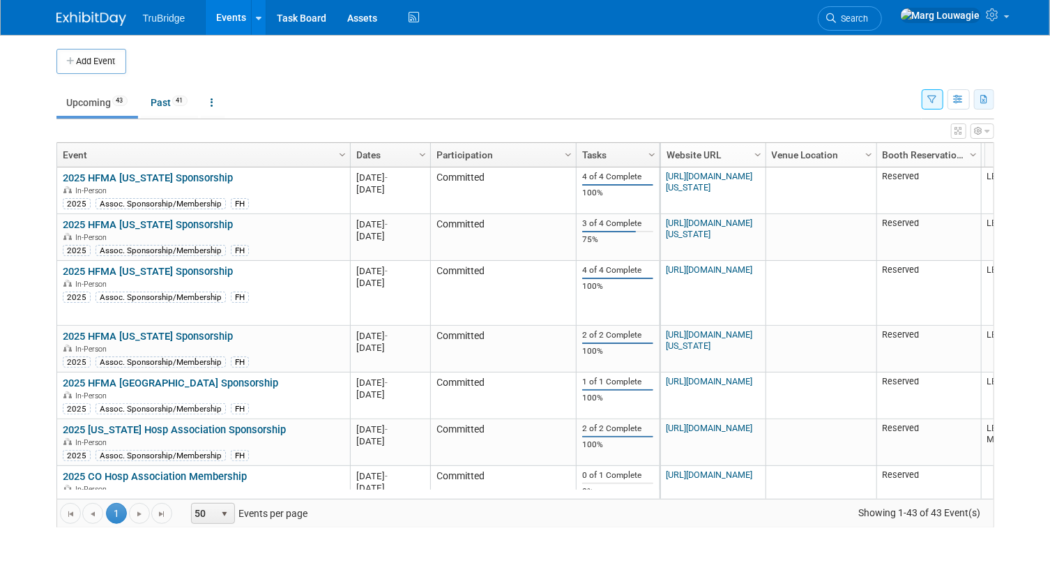
click at [988, 104] on button "button" at bounding box center [984, 99] width 20 height 20
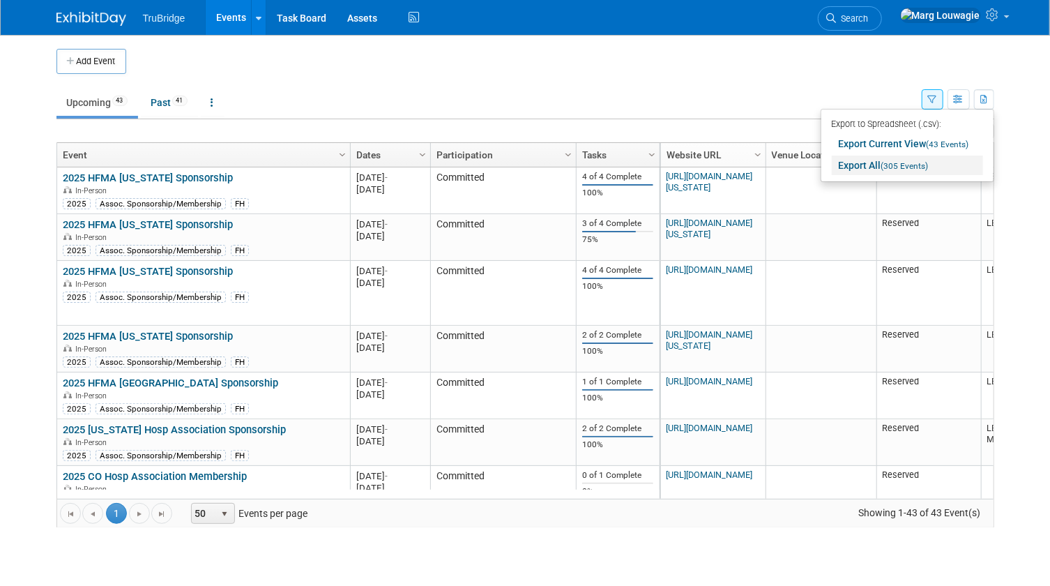
click at [895, 169] on span "(305 Events)" at bounding box center [904, 166] width 47 height 10
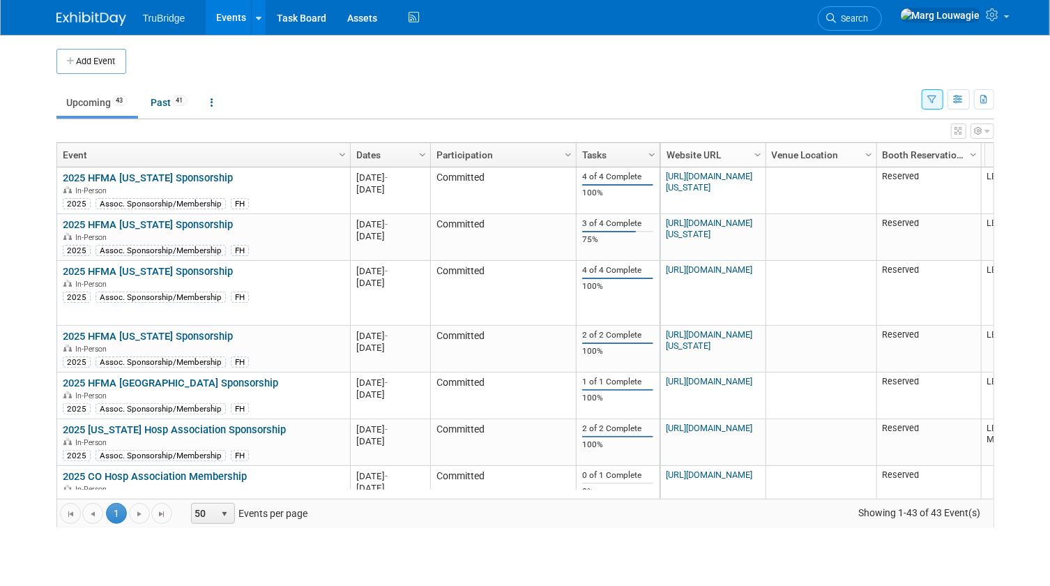
click at [669, 106] on ul "Upcoming 43 Past 41 All Events 84 Past and Upcoming Grouped Annually Events gro…" at bounding box center [488, 103] width 865 height 31
click at [927, 99] on button "button" at bounding box center [933, 99] width 22 height 20
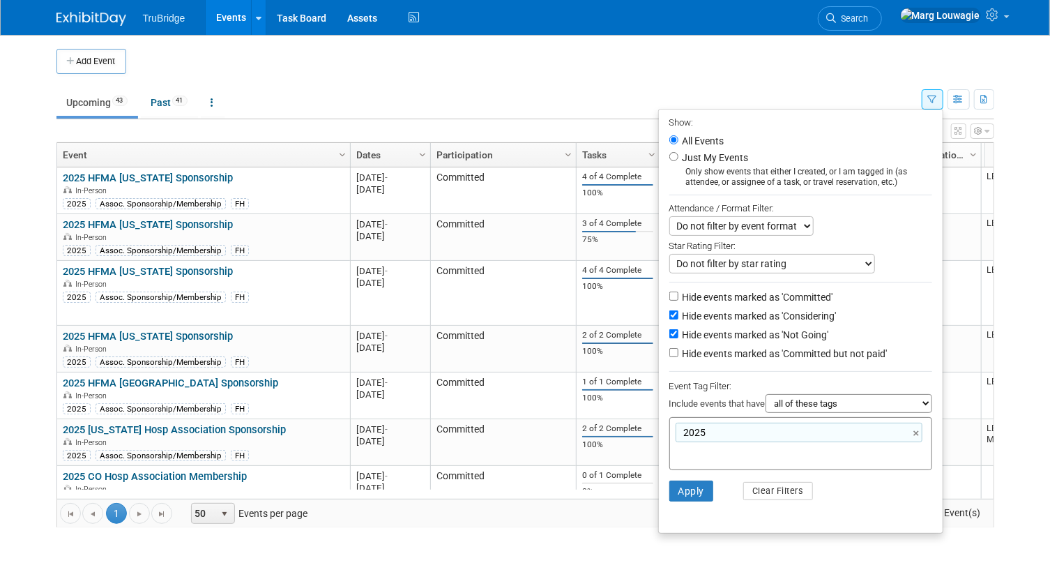
click at [851, 90] on ul "Upcoming 43 Past 41 All Events 84 Past and Upcoming Grouped Annually Events gro…" at bounding box center [488, 103] width 865 height 31
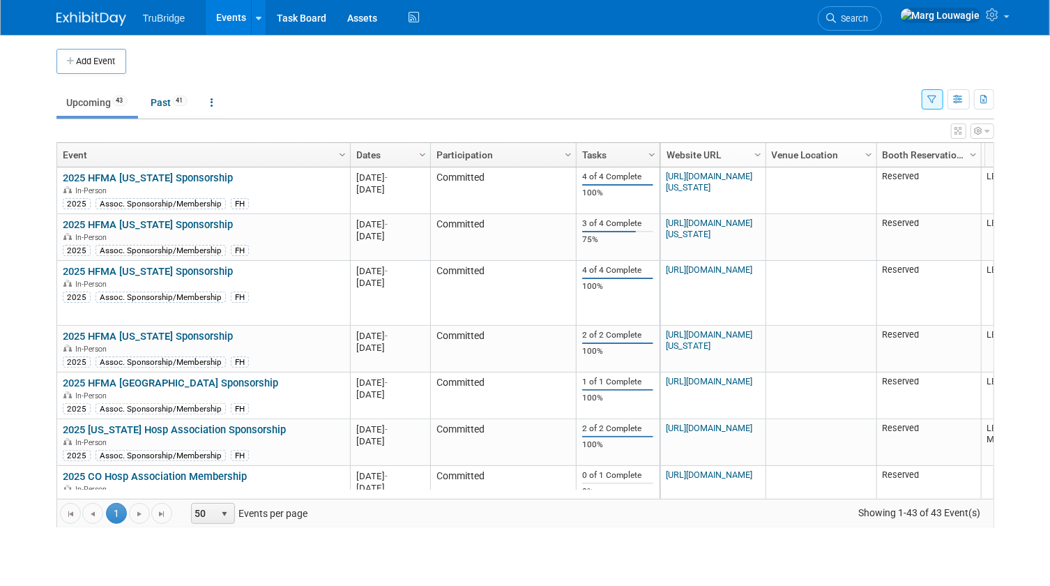
click at [869, 14] on span "Search" at bounding box center [853, 18] width 32 height 10
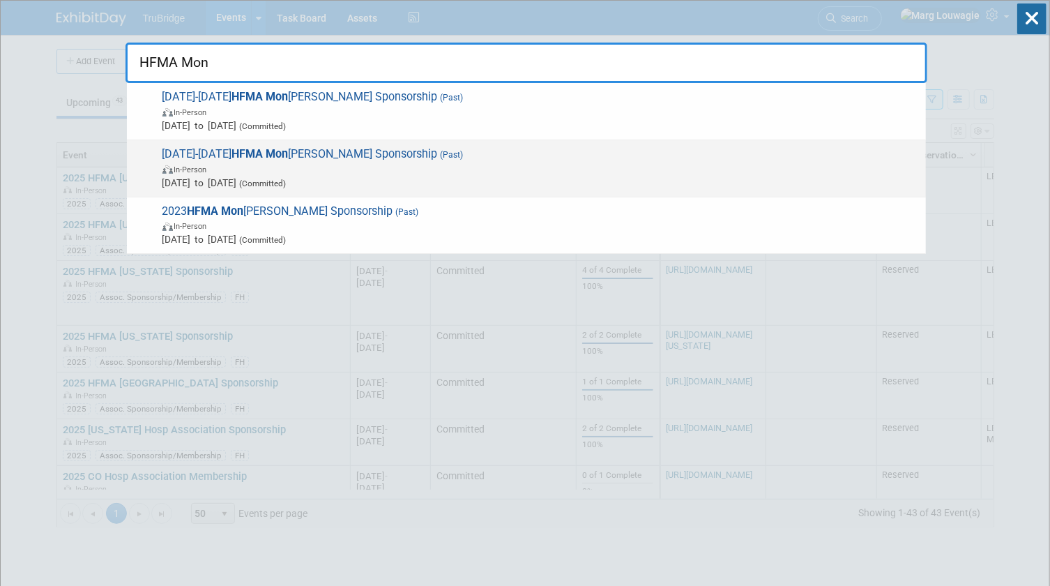
type input "HFMA Mon"
click at [298, 156] on span "2025-2026 HFMA Mon tana Sponsorship (Past) In-Person Jun 1, 2024 to May 31, 202…" at bounding box center [538, 168] width 761 height 43
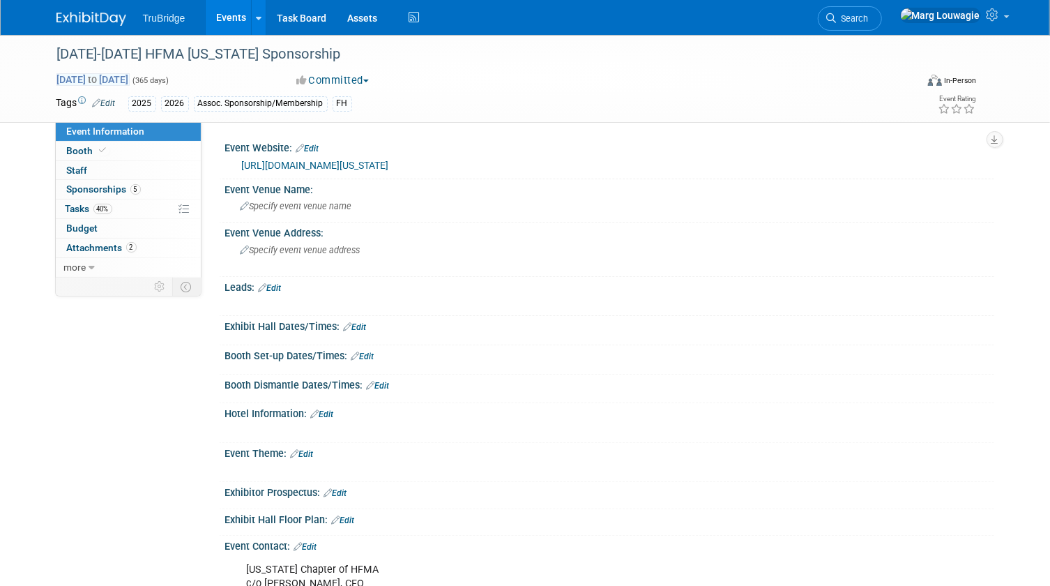
click at [105, 76] on span "Jun 1, 2024 to May 31, 2025" at bounding box center [92, 79] width 73 height 13
select select "5"
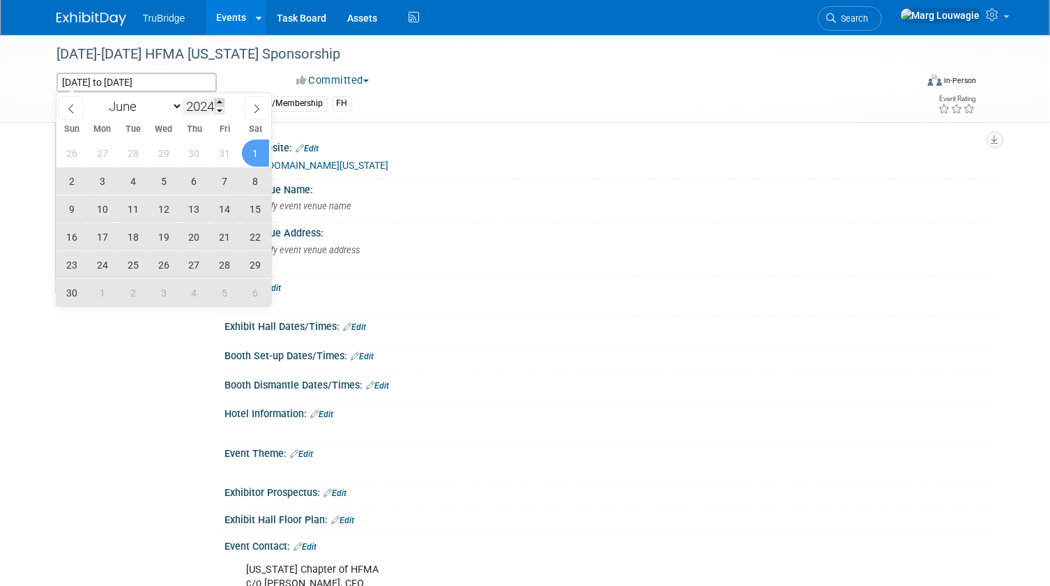
click at [222, 105] on span at bounding box center [220, 102] width 10 height 8
type input "2025"
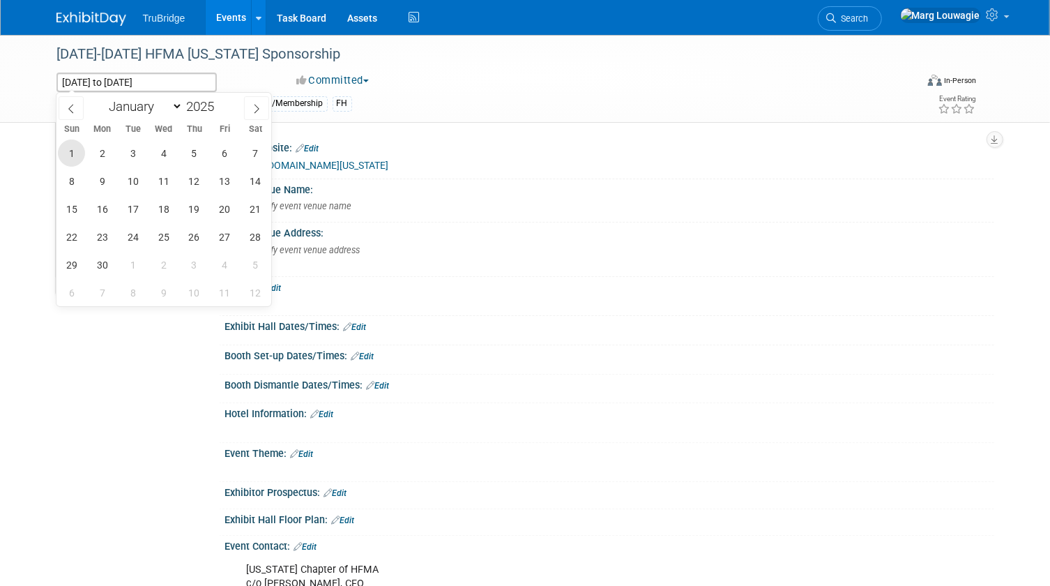
click at [76, 151] on span "1" at bounding box center [71, 152] width 27 height 27
type input "Jun 1, 2025"
click at [259, 109] on icon at bounding box center [257, 109] width 10 height 10
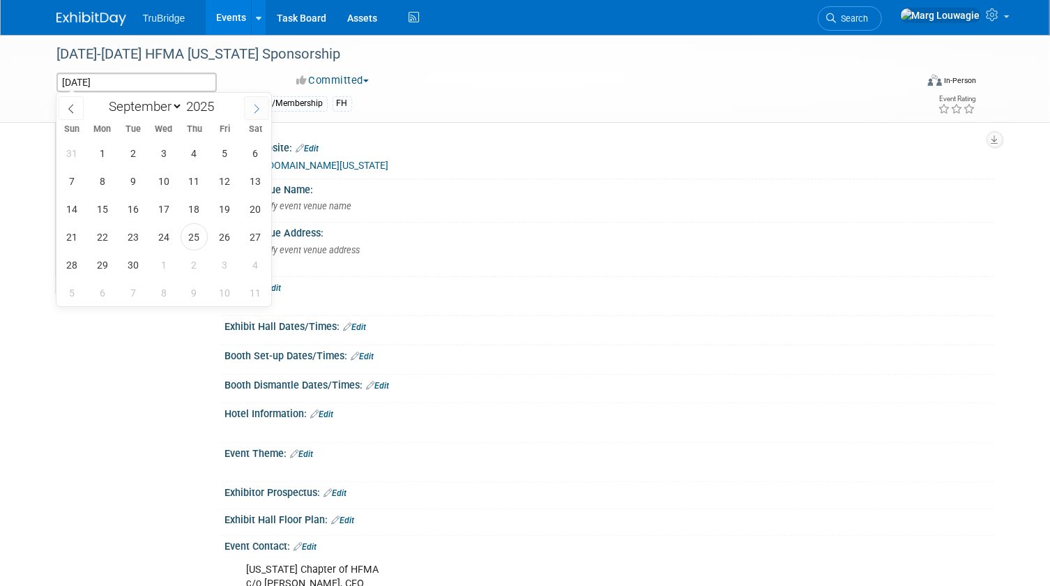
click at [259, 109] on icon at bounding box center [257, 109] width 10 height 10
select select "11"
click at [259, 109] on icon at bounding box center [257, 109] width 10 height 10
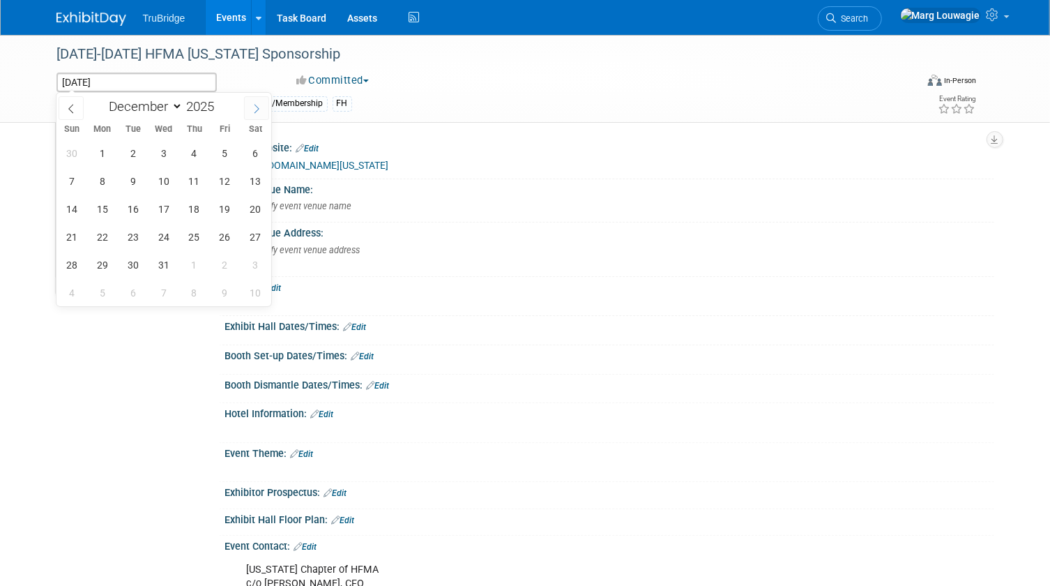
type input "2026"
click at [259, 109] on icon at bounding box center [257, 109] width 10 height 10
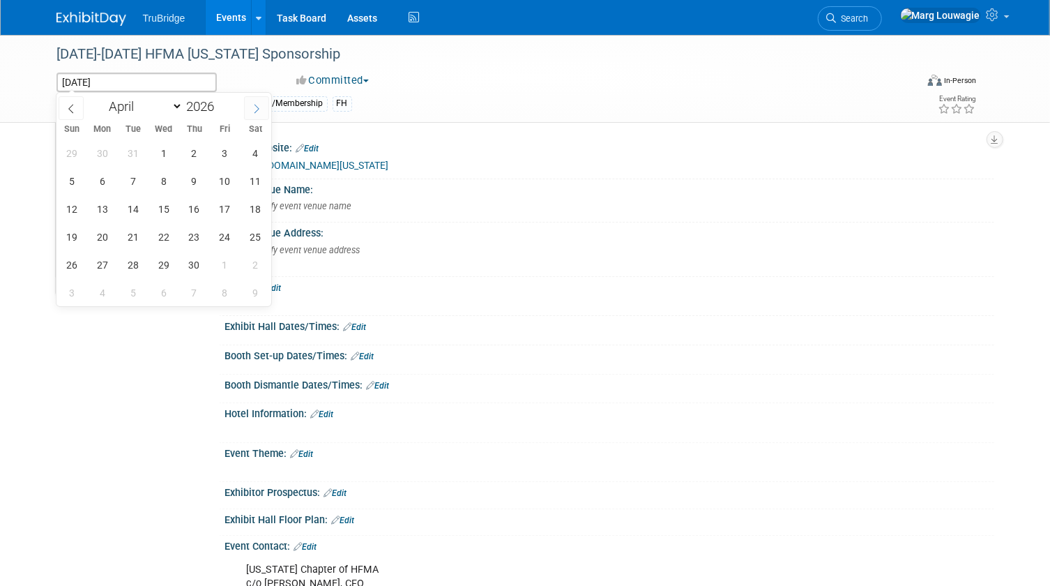
select select "4"
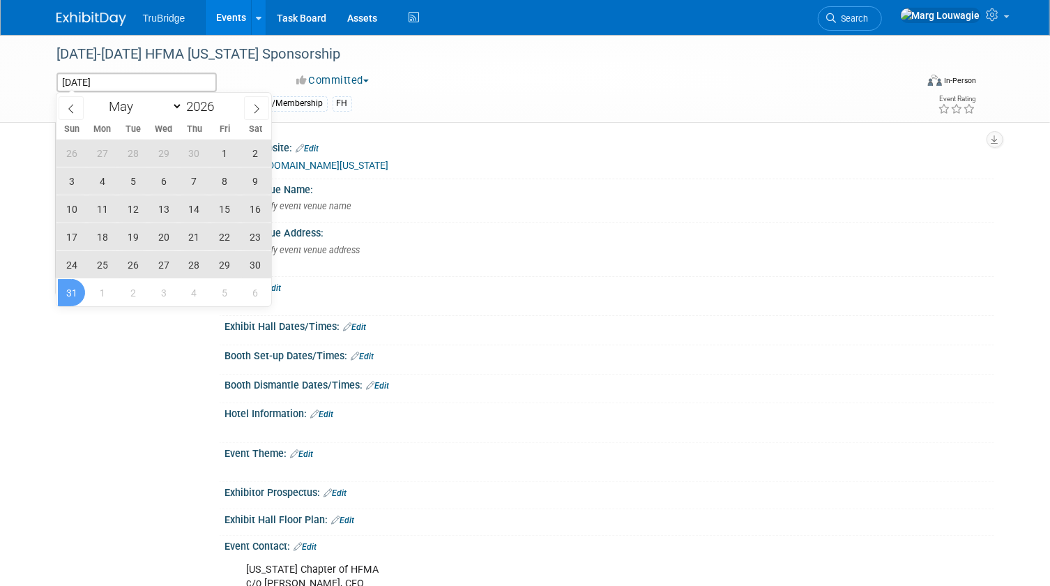
click at [78, 291] on span "31" at bounding box center [71, 292] width 27 height 27
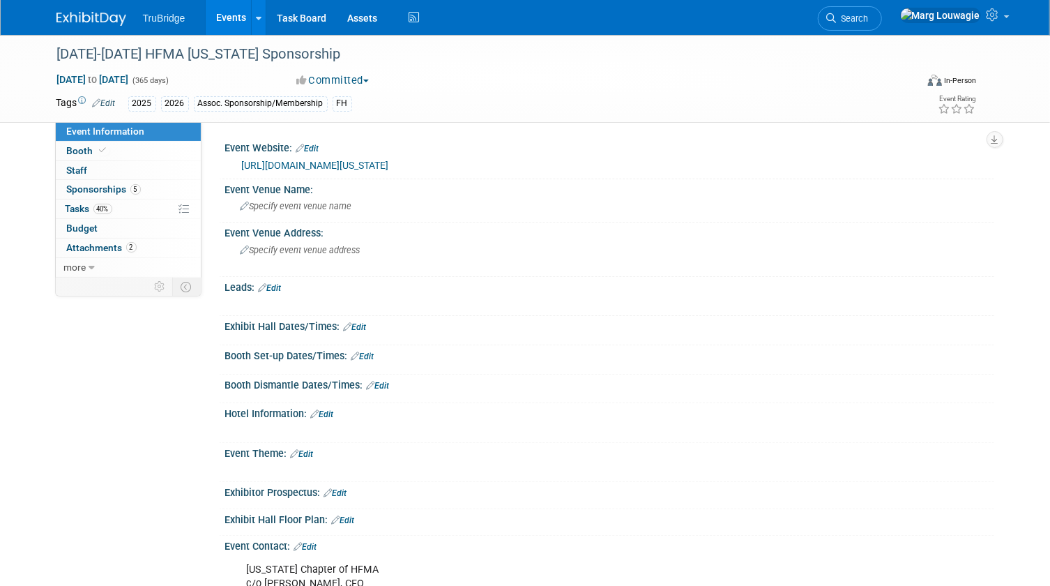
click at [223, 15] on link "Events" at bounding box center [231, 17] width 51 height 35
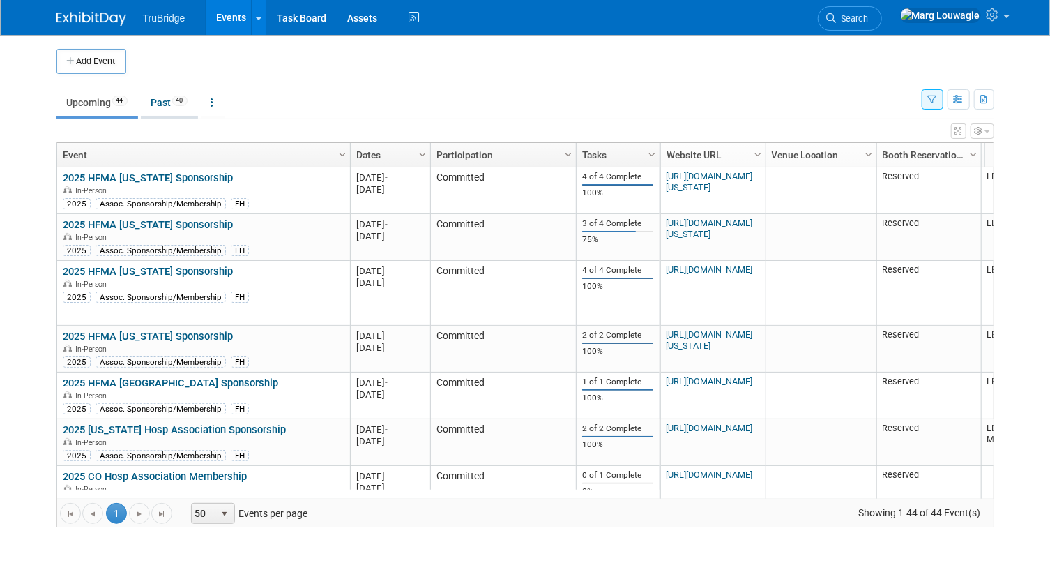
click at [162, 101] on link "Past 40" at bounding box center [169, 102] width 57 height 26
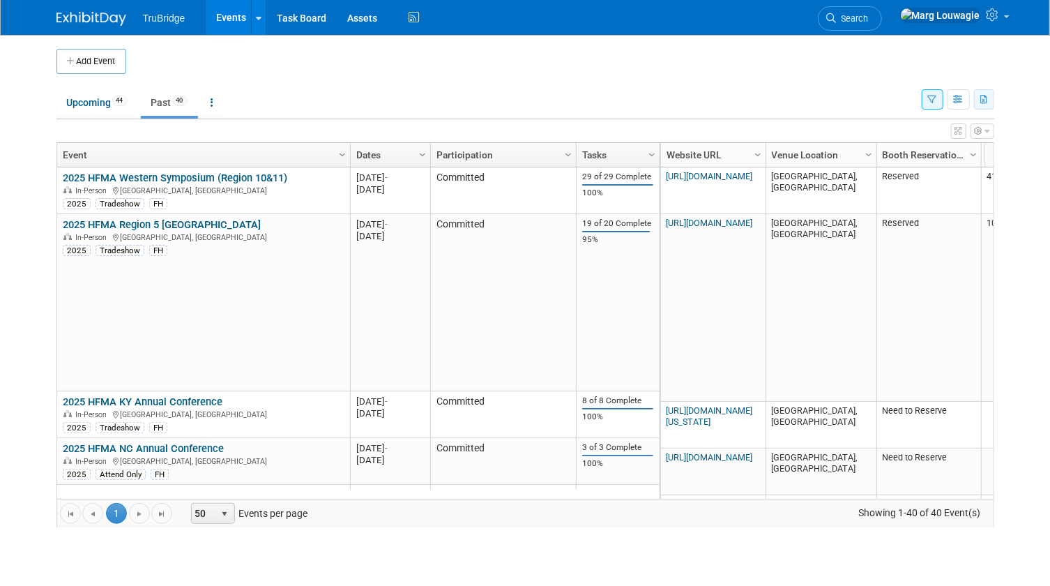
click at [981, 102] on icon "button" at bounding box center [985, 100] width 8 height 9
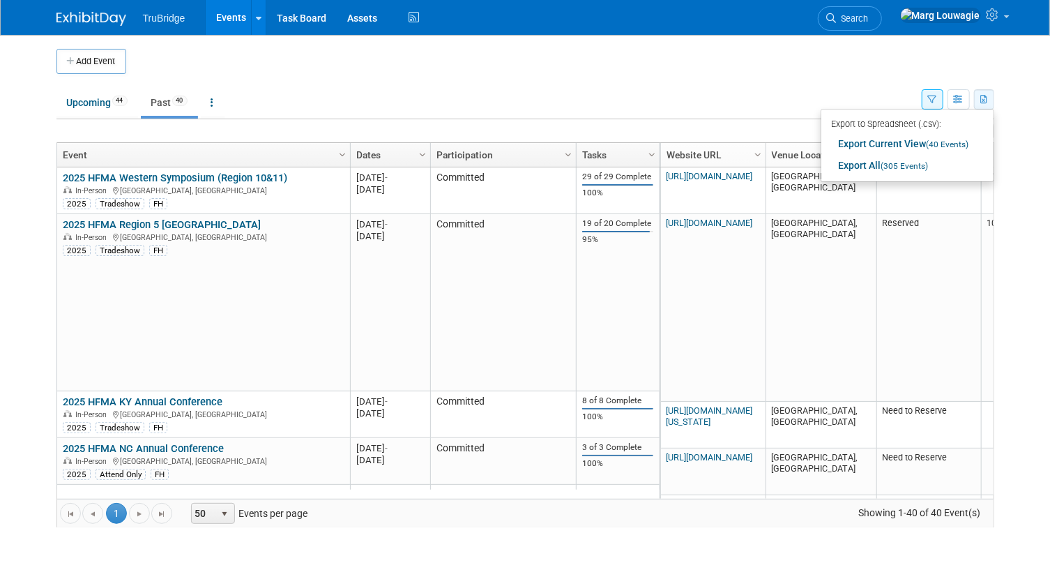
click at [981, 102] on icon "button" at bounding box center [985, 100] width 8 height 9
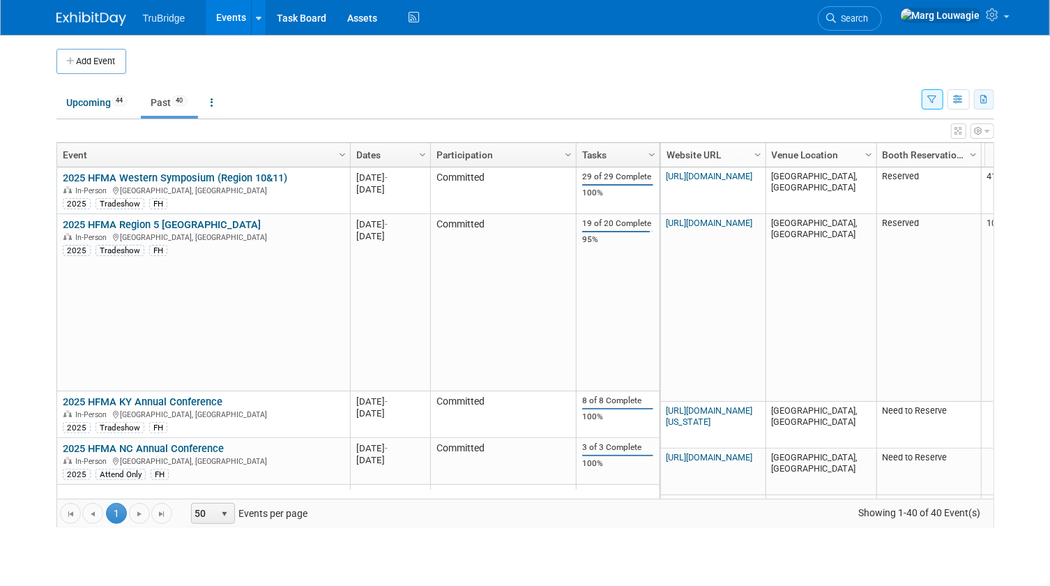
click at [981, 102] on icon "button" at bounding box center [985, 100] width 8 height 9
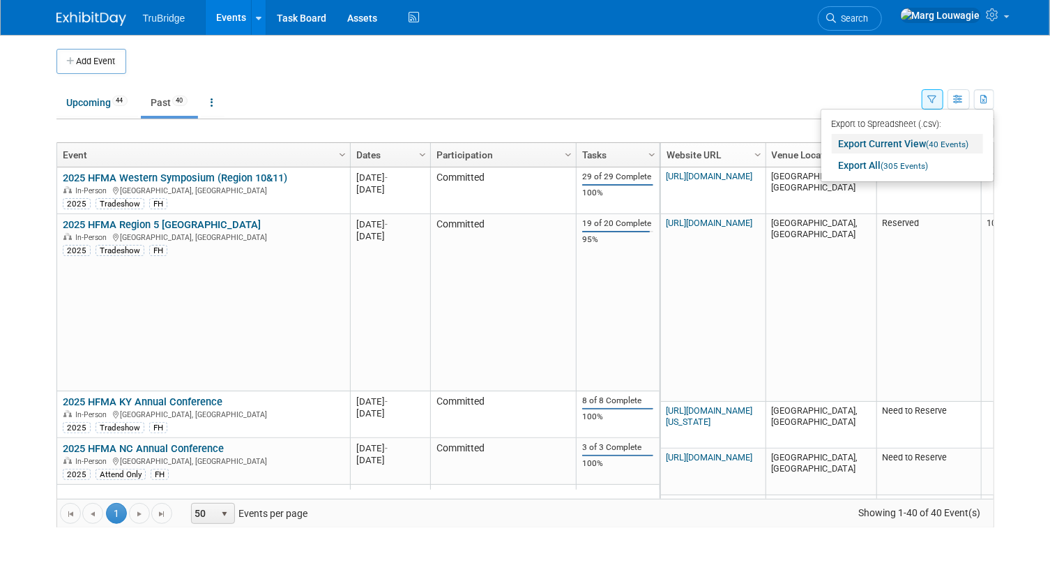
click at [914, 142] on link "Export Current View (40 Events)" at bounding box center [907, 144] width 151 height 20
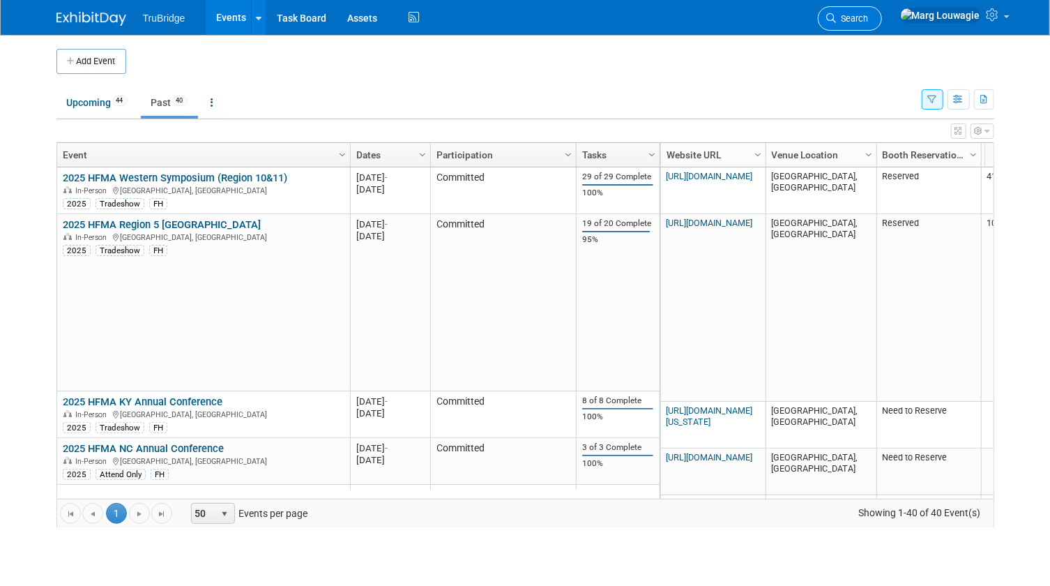
click at [869, 15] on span "Search" at bounding box center [853, 18] width 32 height 10
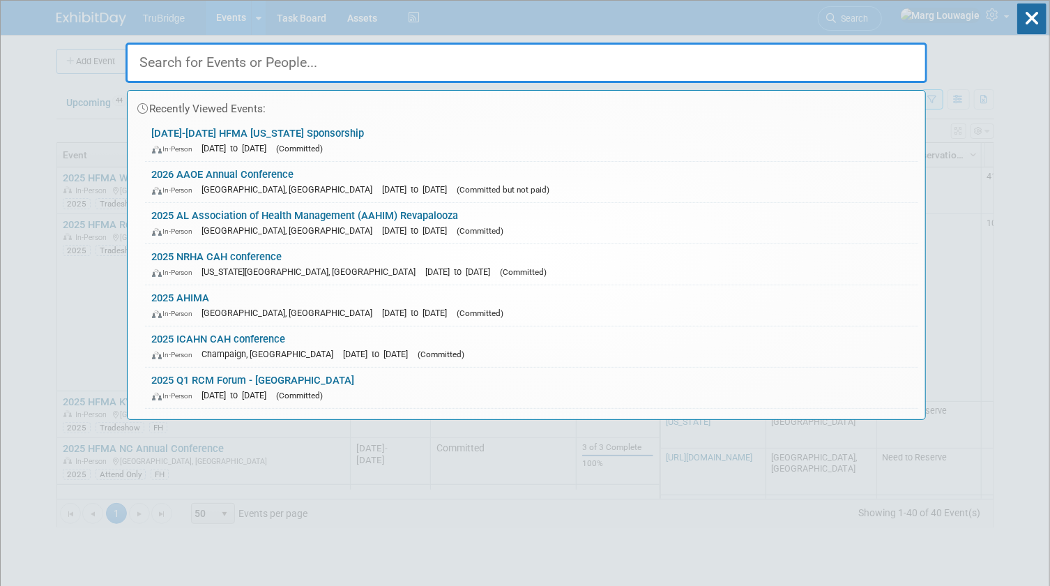
click at [885, 56] on input "text" at bounding box center [527, 63] width 802 height 40
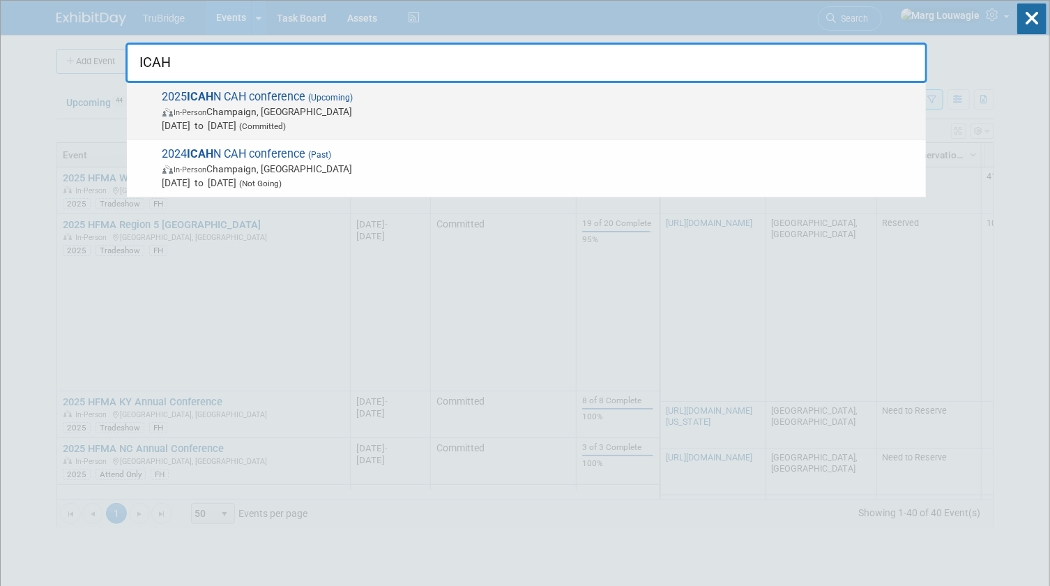
type input "ICAH"
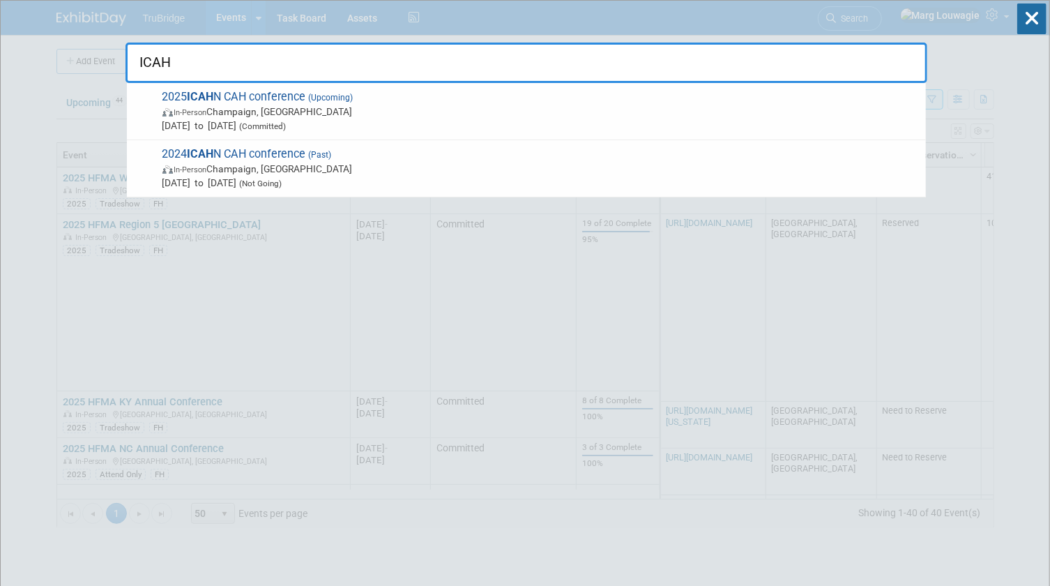
click at [252, 107] on span "In-Person Champaign, IL" at bounding box center [540, 112] width 757 height 14
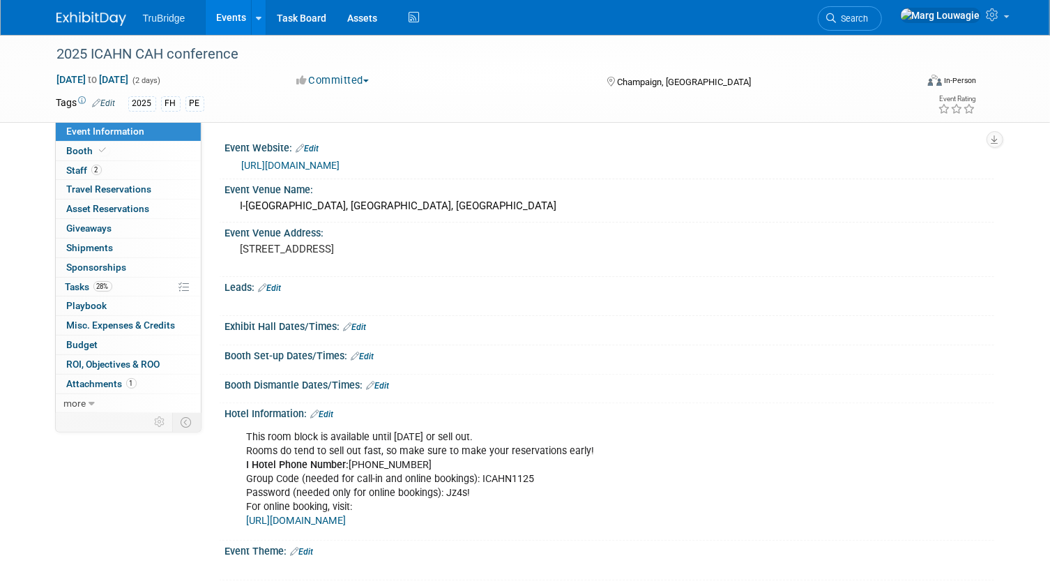
click at [112, 98] on link "Edit" at bounding box center [104, 103] width 23 height 10
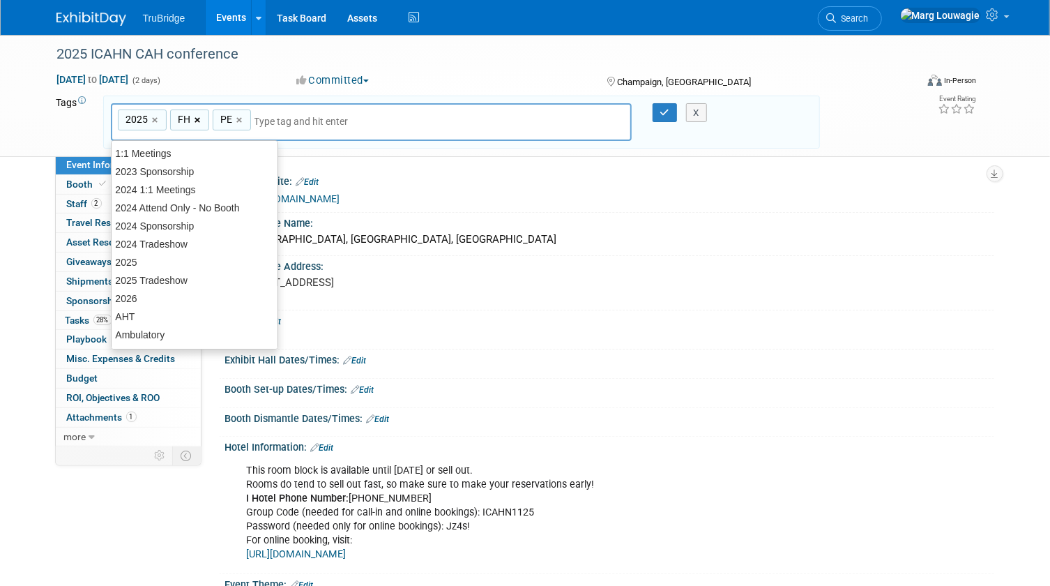
click at [201, 117] on link "×" at bounding box center [199, 120] width 9 height 16
click at [196, 118] on link "×" at bounding box center [198, 120] width 9 height 16
type input "2025"
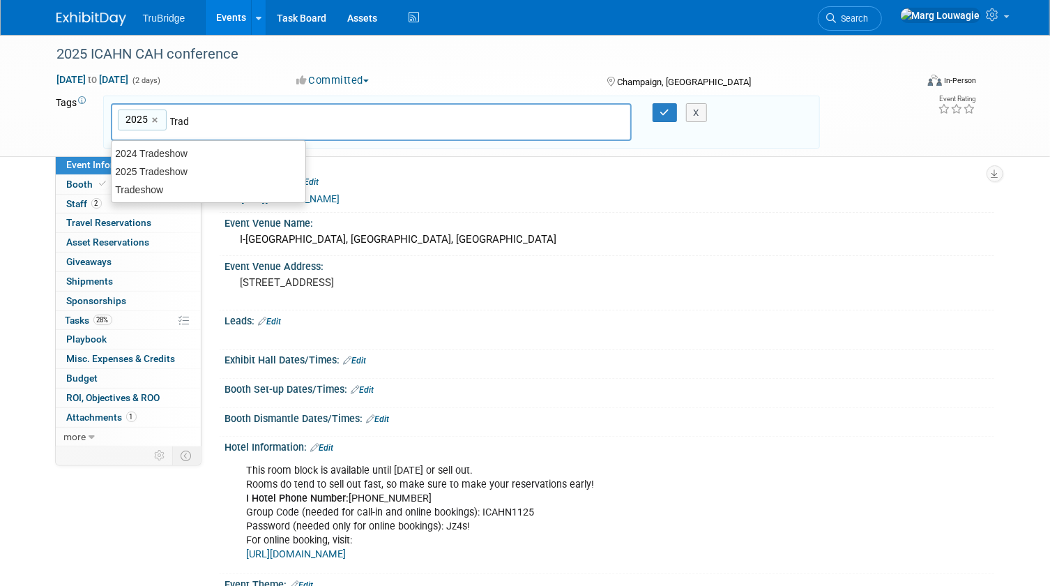
type input "Trade"
click at [167, 184] on div "Tradeshow" at bounding box center [208, 190] width 195 height 20
type input "2025, Tradeshow"
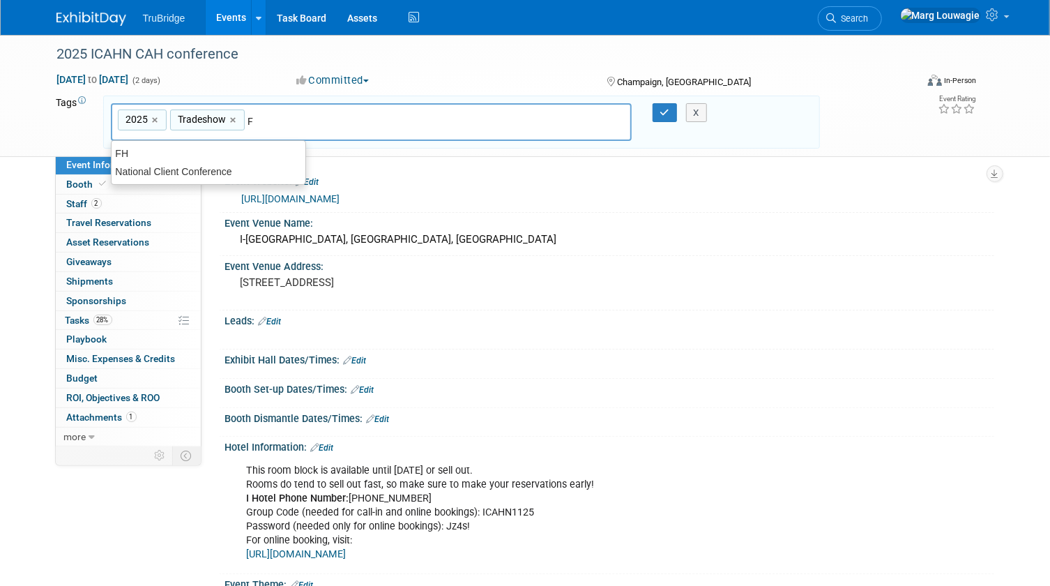
type input "FH"
type input "2025, Tradeshow, FH"
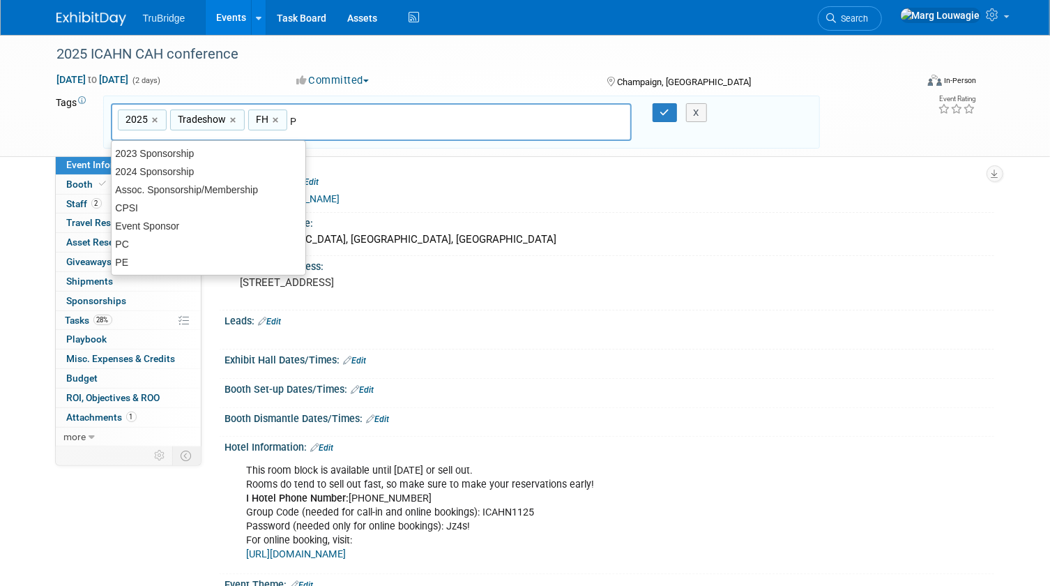
type input "PC"
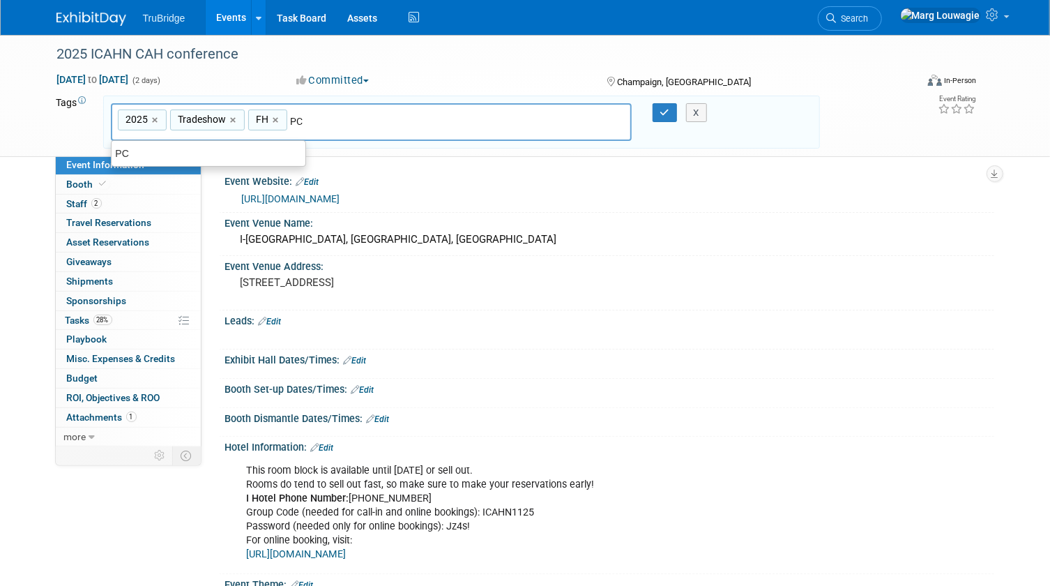
type input "2025, Tradeshow, FH, PC"
click at [660, 112] on icon "button" at bounding box center [665, 112] width 10 height 9
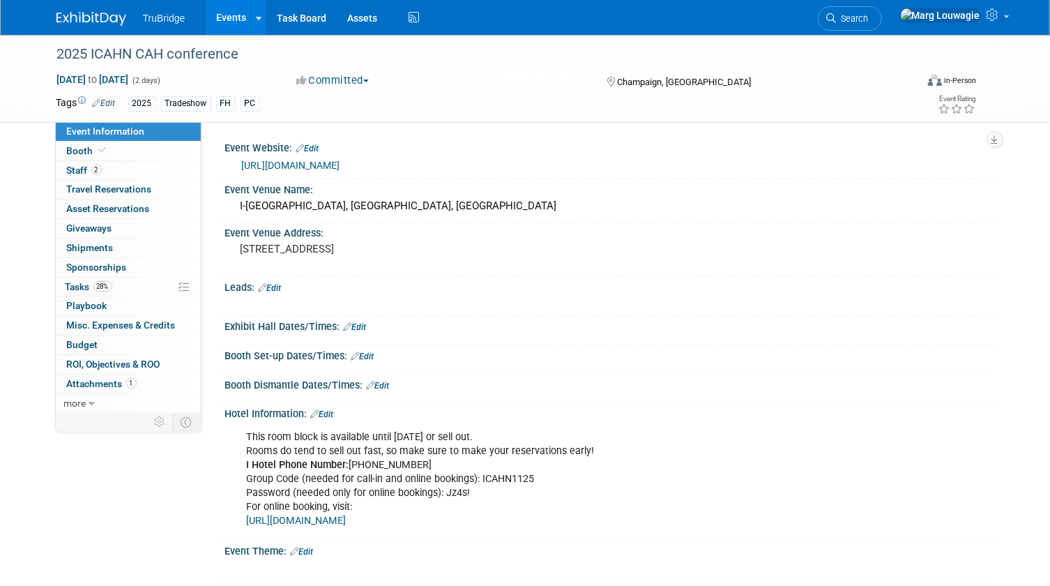
drag, startPoint x: 895, startPoint y: 20, endPoint x: 893, endPoint y: 29, distance: 8.8
click at [869, 20] on span "Search" at bounding box center [853, 18] width 32 height 10
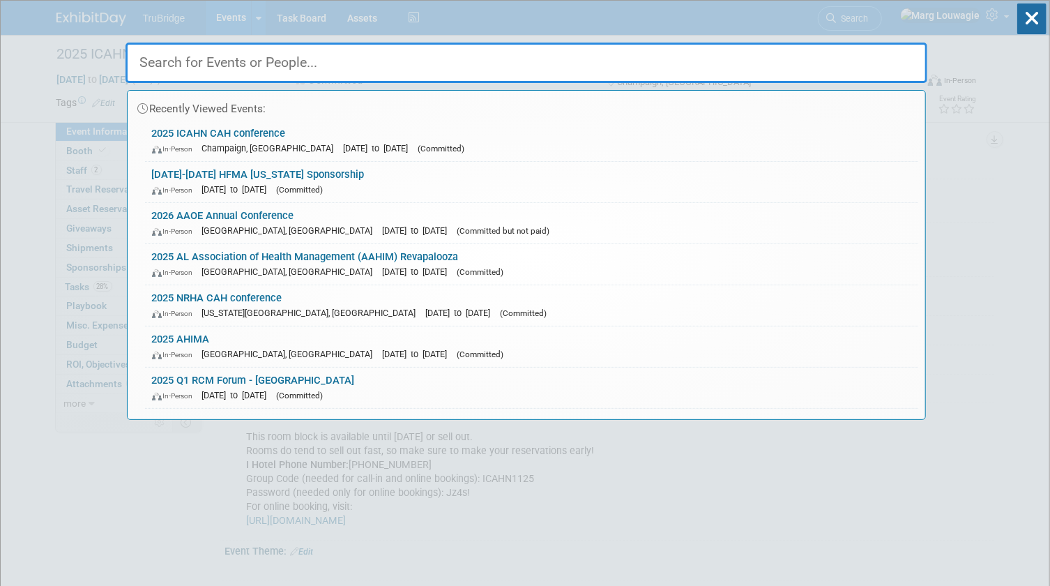
click at [881, 56] on input "text" at bounding box center [527, 63] width 802 height 40
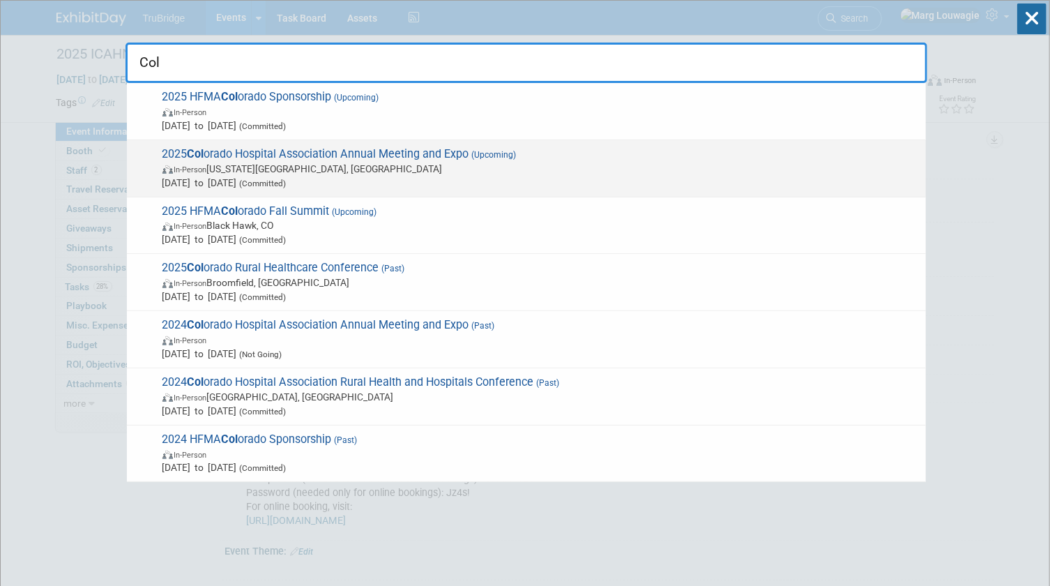
type input "Col"
click at [444, 149] on span "2025 Col orado Hospital Association Annual Meeting and Expo (Upcoming) In-Perso…" at bounding box center [538, 168] width 761 height 43
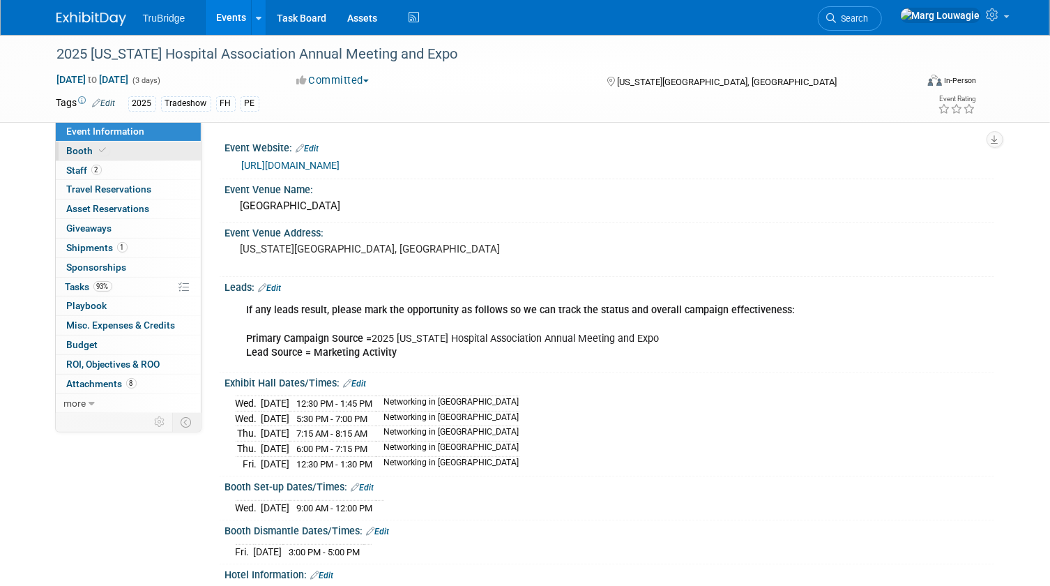
click at [105, 149] on span at bounding box center [103, 150] width 13 height 10
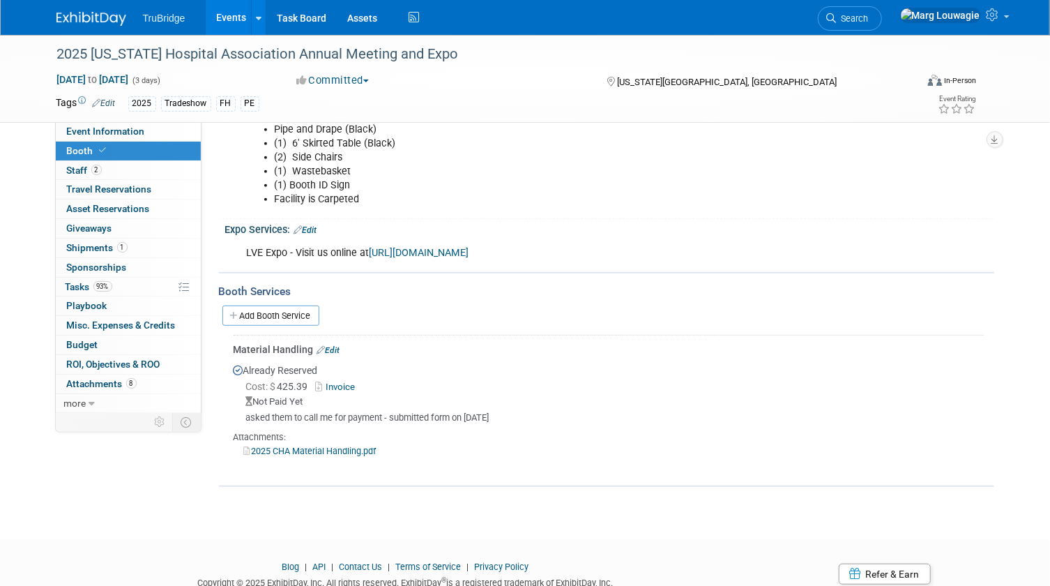
scroll to position [253, 0]
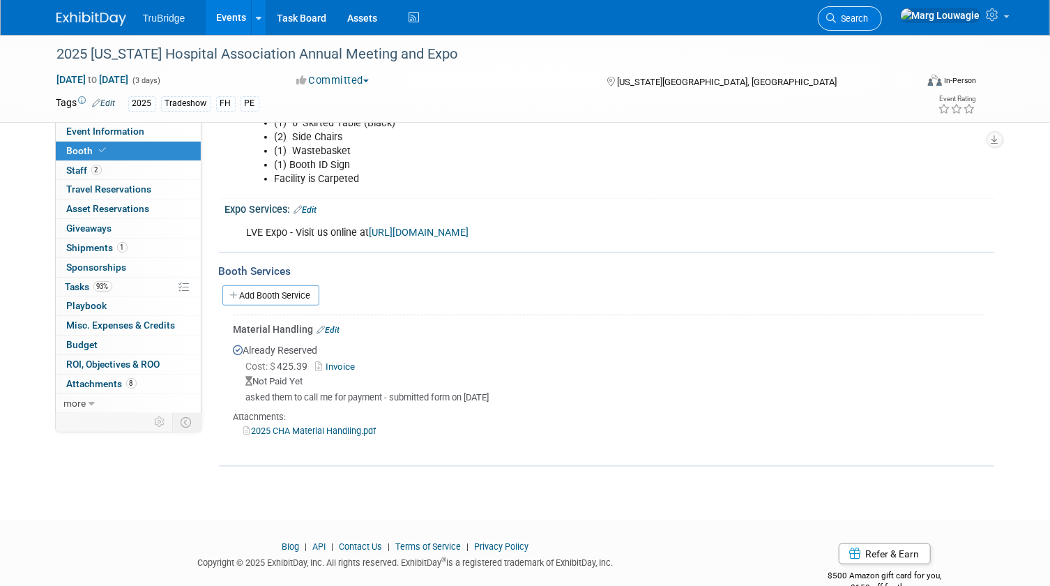
click at [869, 19] on span "Search" at bounding box center [853, 18] width 32 height 10
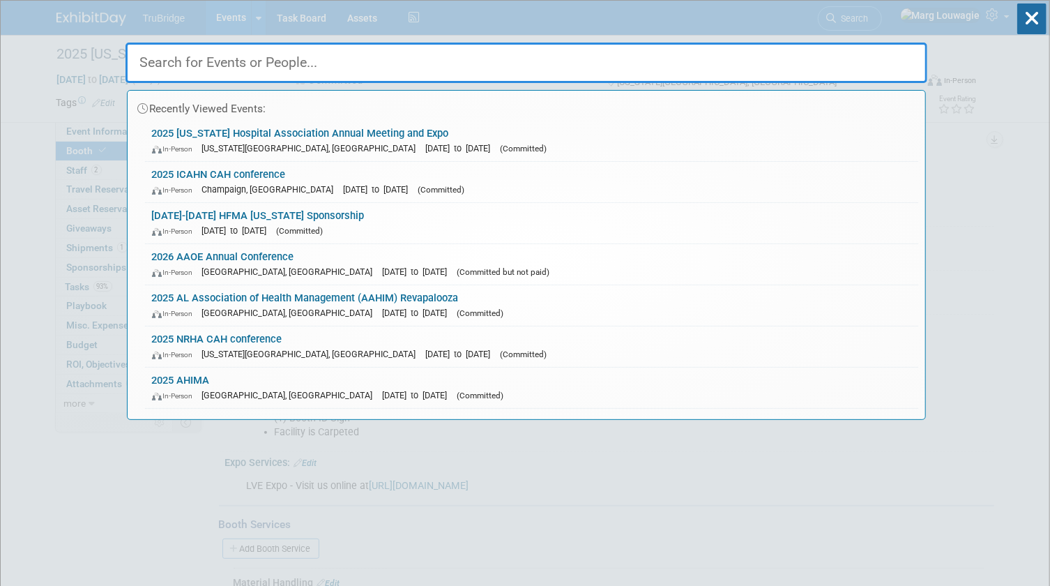
click at [903, 56] on input "text" at bounding box center [527, 63] width 802 height 40
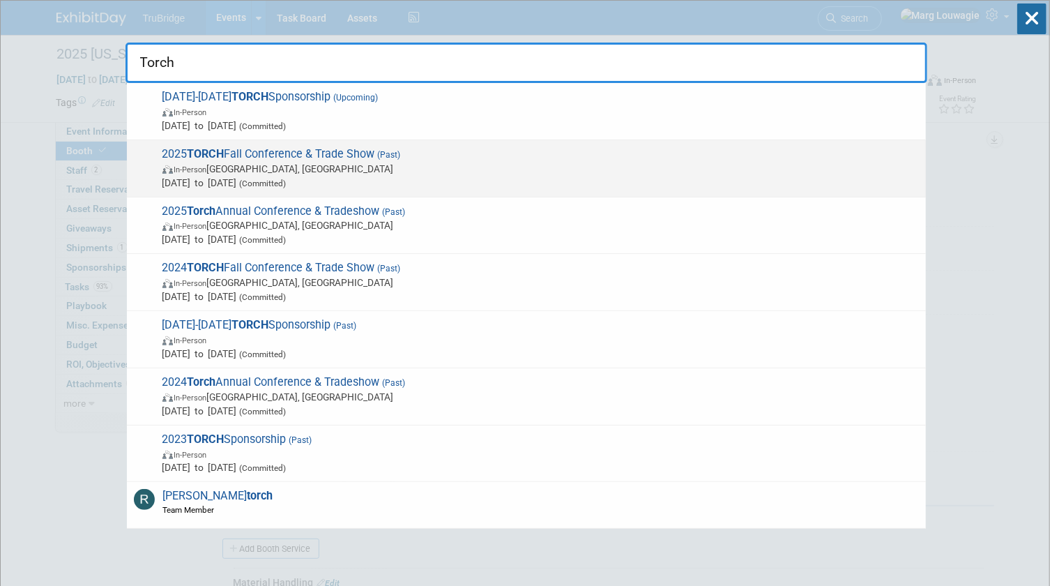
type input "Torch"
click at [350, 160] on span "2025 TORCH Fall Conference & Trade Show (Past) In-Person [GEOGRAPHIC_DATA], [GE…" at bounding box center [538, 168] width 761 height 43
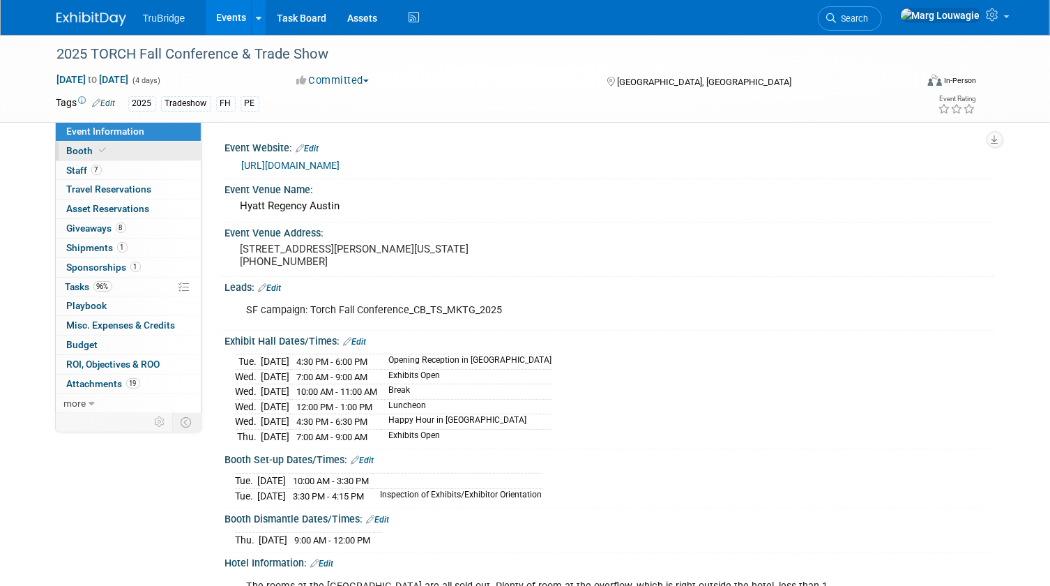
click at [163, 149] on link "Booth" at bounding box center [128, 151] width 145 height 19
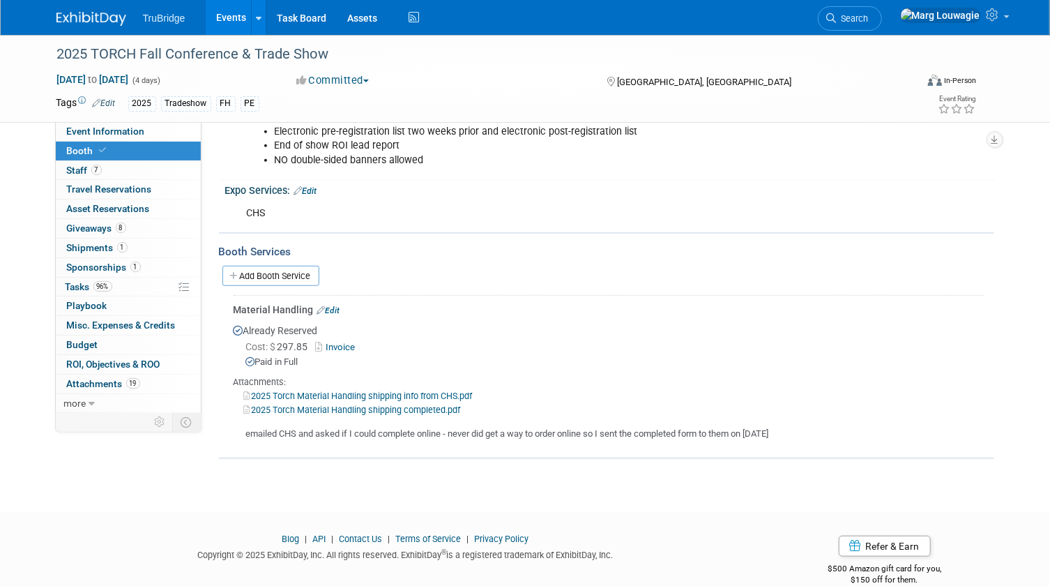
scroll to position [377, 0]
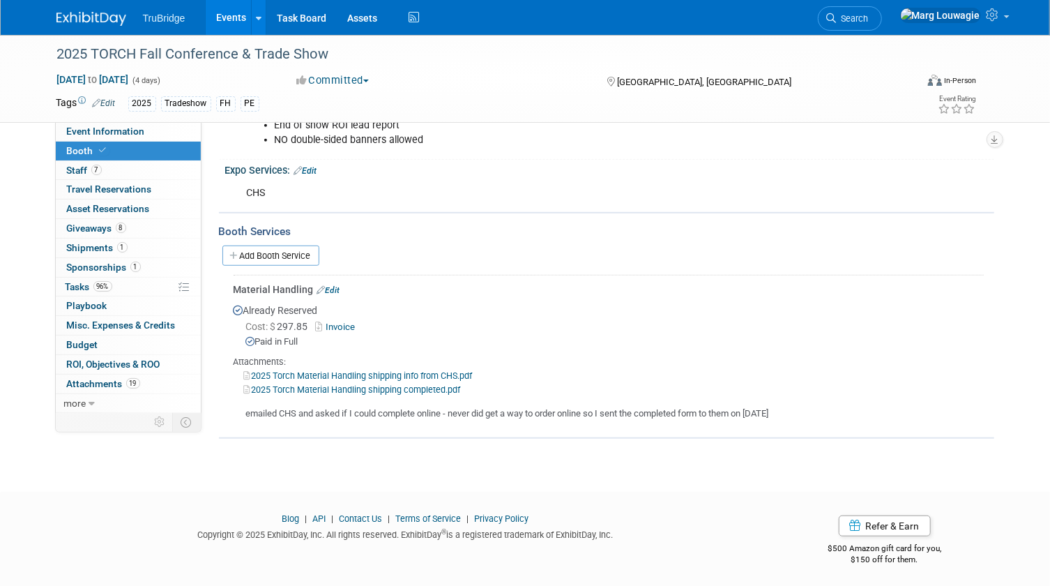
click at [351, 324] on link "Invoice" at bounding box center [338, 326] width 45 height 10
click at [869, 15] on span "Search" at bounding box center [853, 18] width 32 height 10
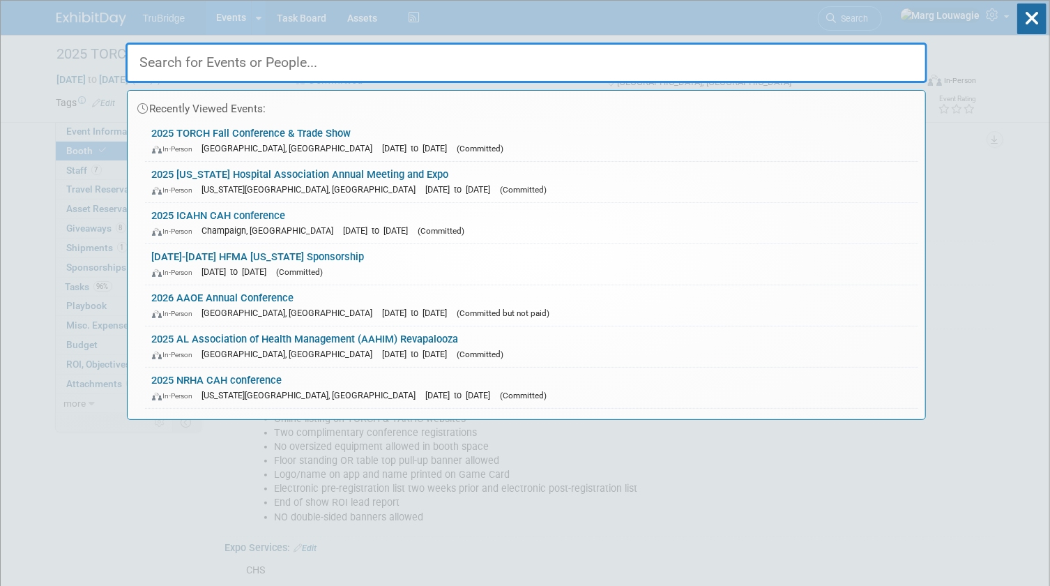
click at [889, 56] on input "text" at bounding box center [527, 63] width 802 height 40
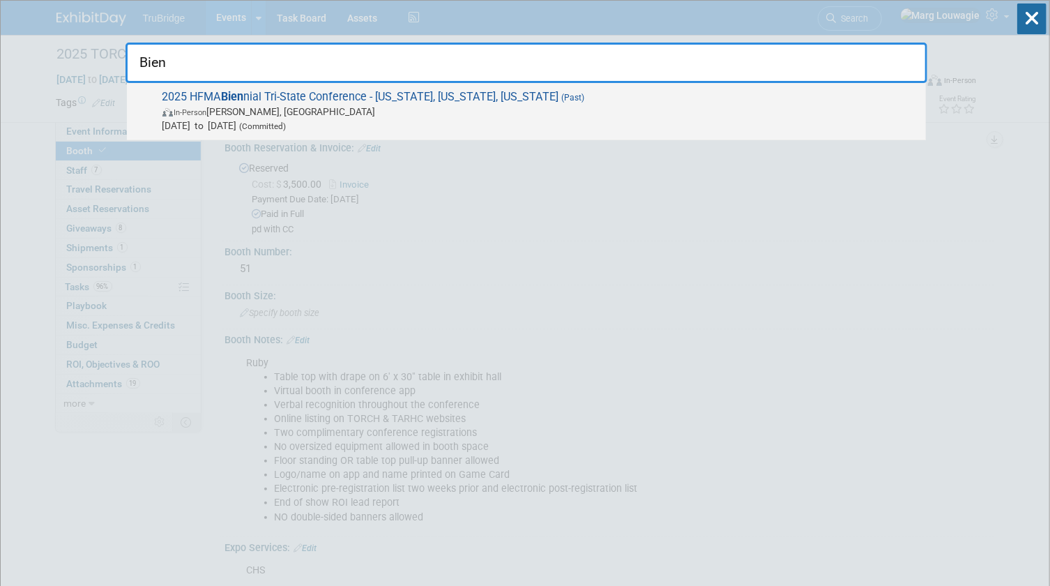
type input "Bien"
click at [354, 99] on span "2025 HFMA Bien nial Tri-State Conference - [US_STATE], [US_STATE], [US_STATE] (…" at bounding box center [538, 111] width 761 height 43
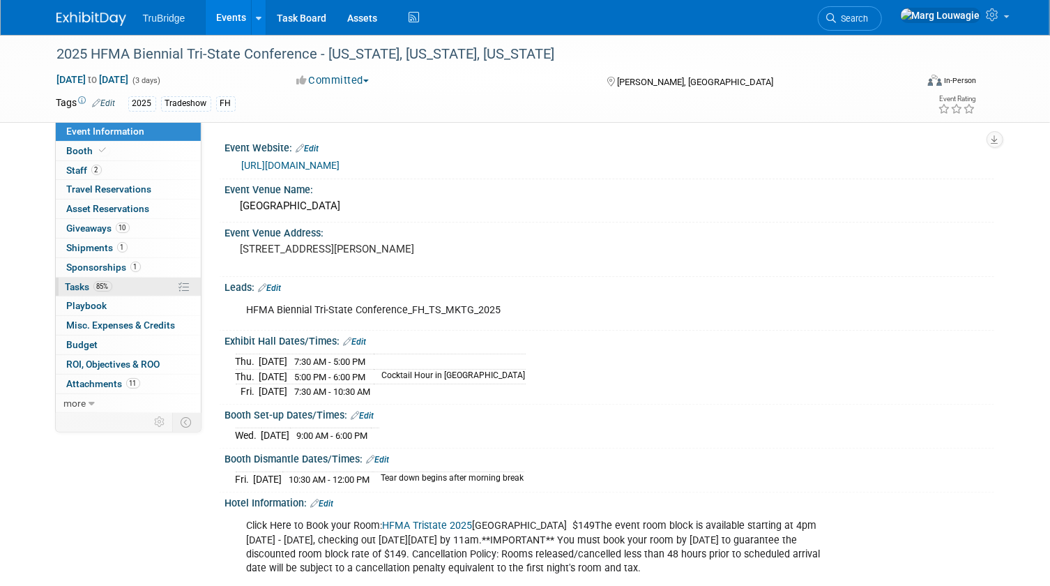
click at [84, 283] on span "Tasks 85%" at bounding box center [89, 286] width 47 height 11
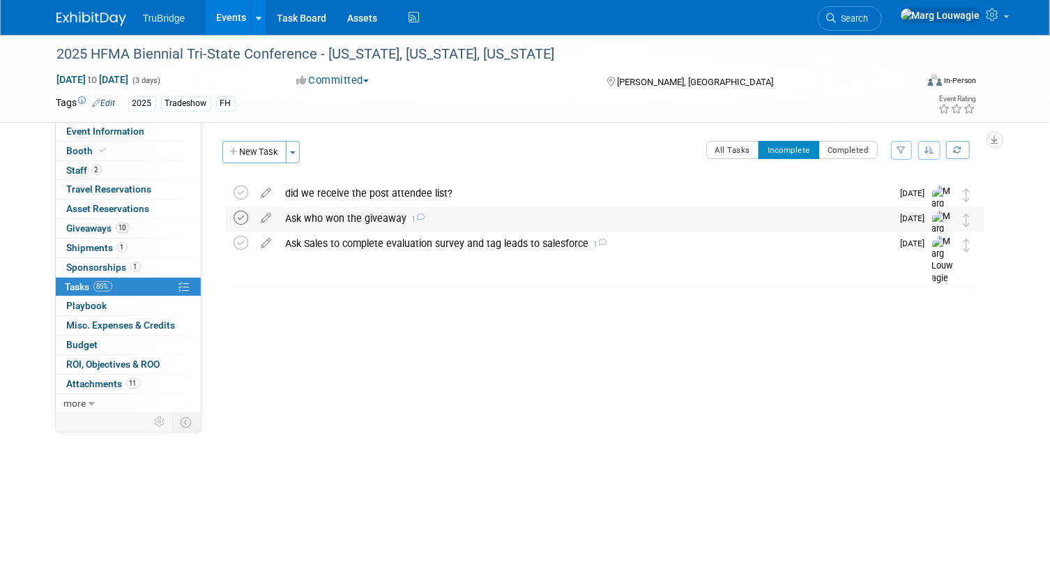
click at [243, 217] on icon at bounding box center [241, 218] width 15 height 15
click at [327, 219] on div "Ask Sales to complete evaluation survey and tag leads to salesforce 1" at bounding box center [586, 218] width 614 height 24
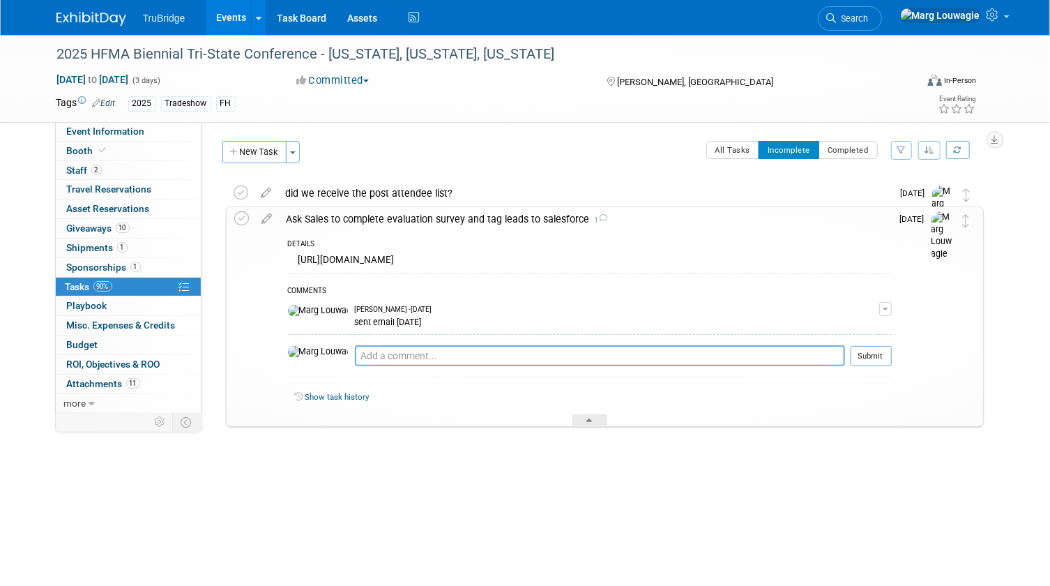
click at [364, 355] on textarea at bounding box center [600, 355] width 490 height 21
type textarea "Jeff completed"
click at [886, 353] on button "Submit" at bounding box center [871, 355] width 41 height 21
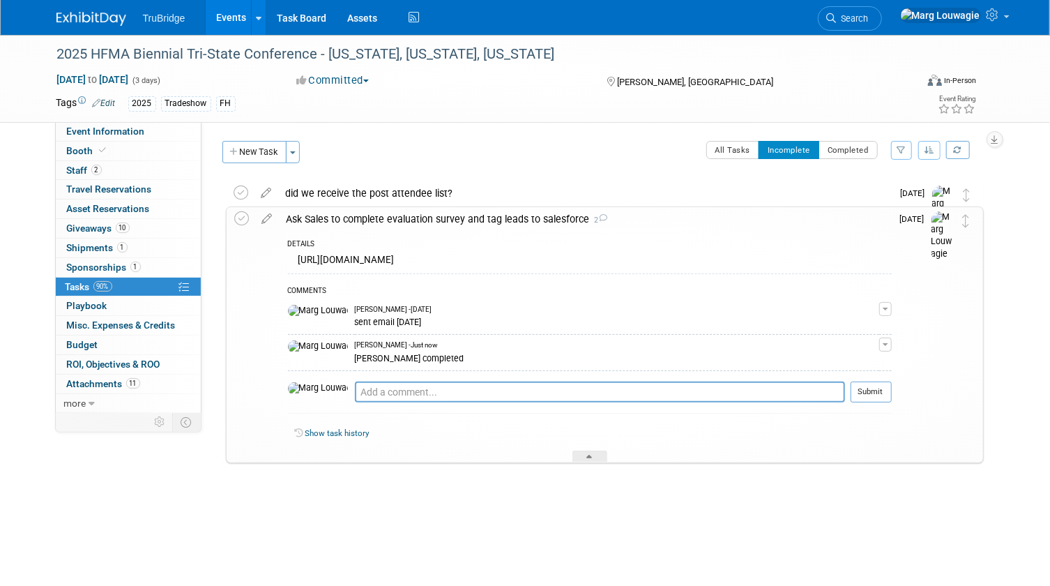
click at [588, 455] on icon at bounding box center [590, 459] width 6 height 8
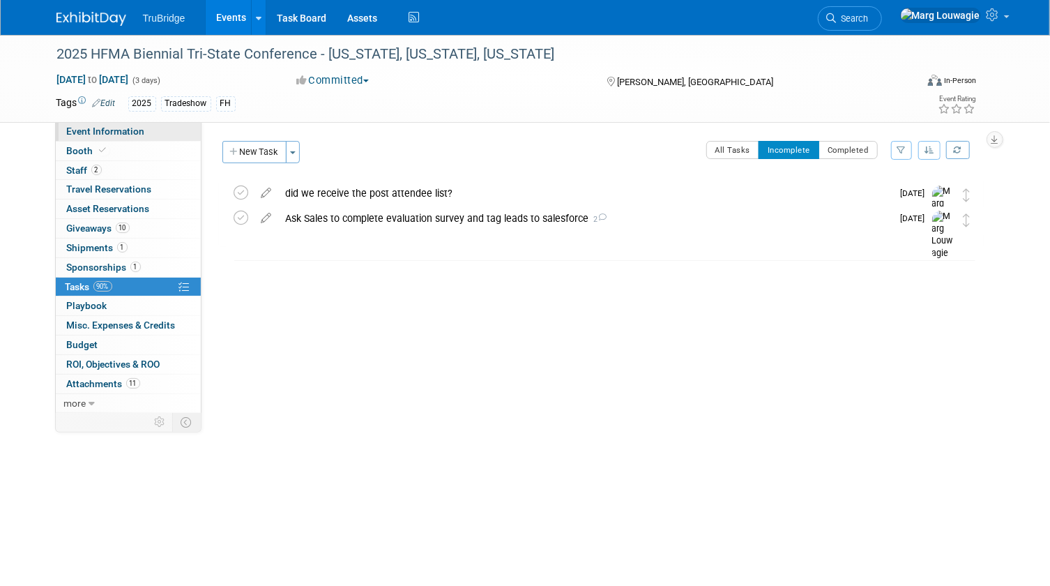
click at [101, 132] on span "Event Information" at bounding box center [106, 131] width 78 height 11
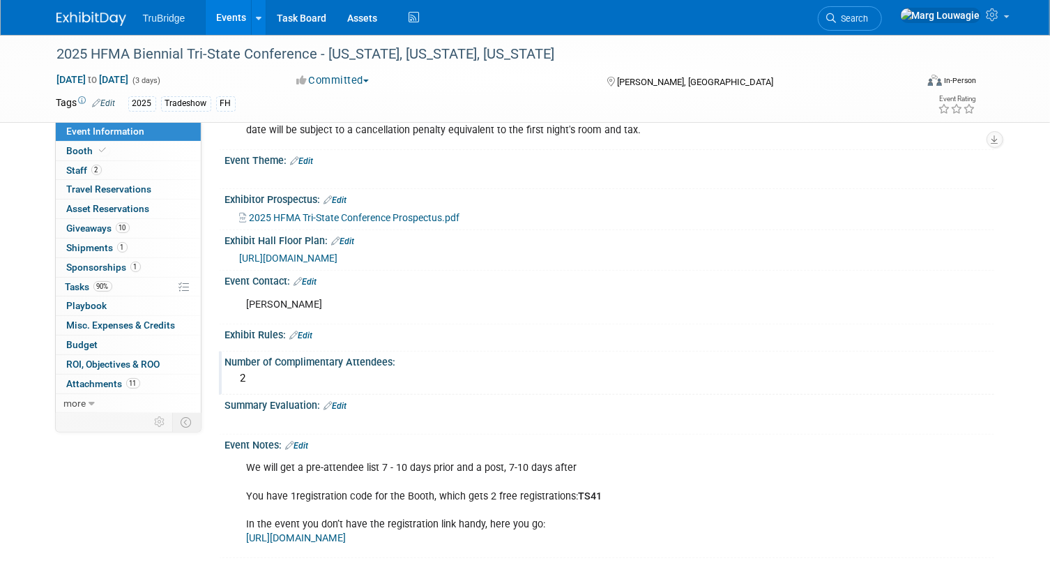
scroll to position [446, 0]
click at [342, 403] on link "Edit" at bounding box center [335, 406] width 23 height 10
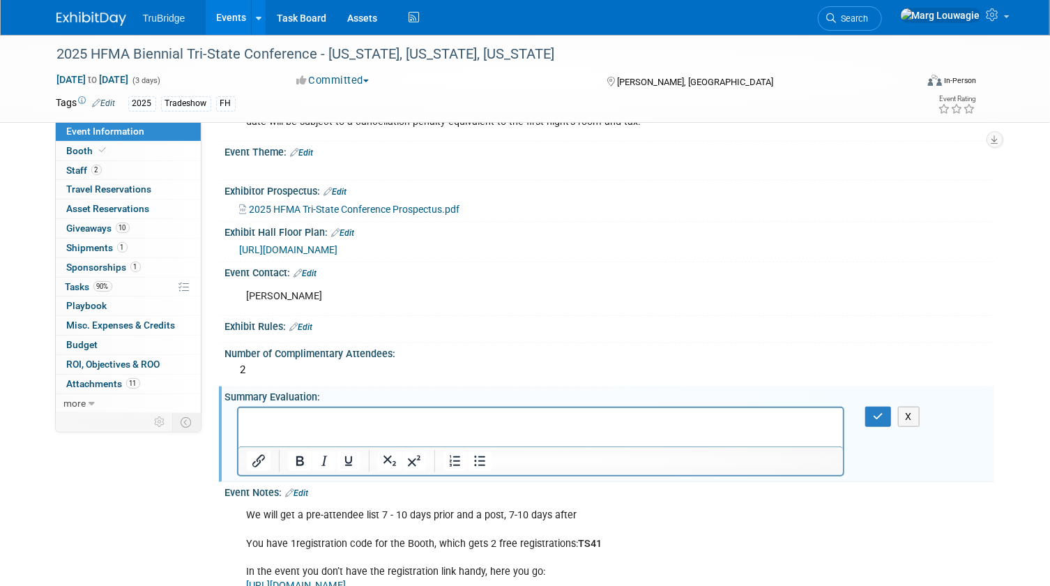
scroll to position [0, 0]
click at [325, 423] on p "Rich Text Area. Press ALT-0 for help." at bounding box center [540, 420] width 589 height 14
click at [879, 421] on icon "button" at bounding box center [878, 416] width 10 height 10
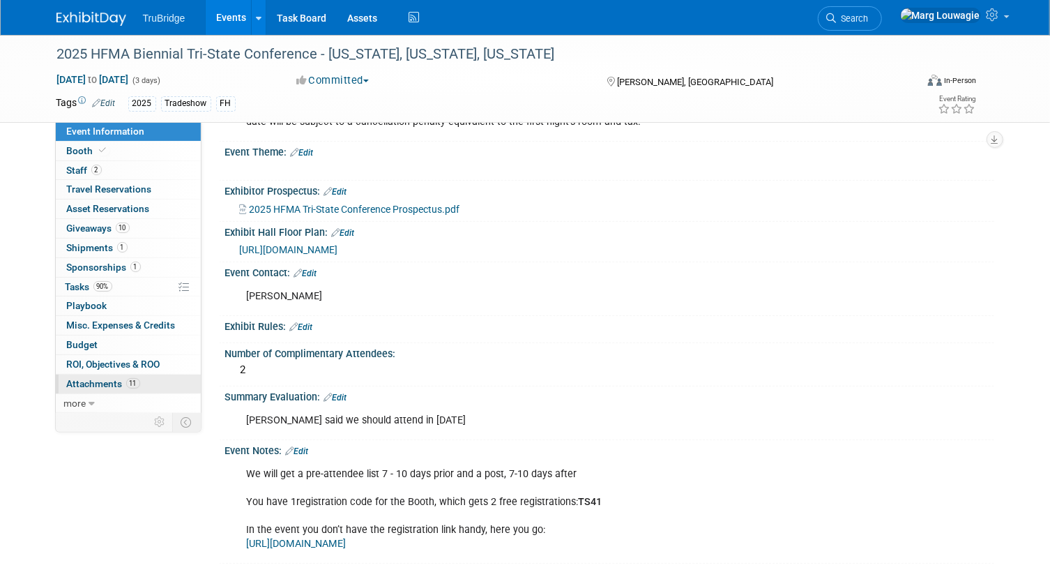
click at [98, 381] on span "Attachments 11" at bounding box center [103, 383] width 73 height 11
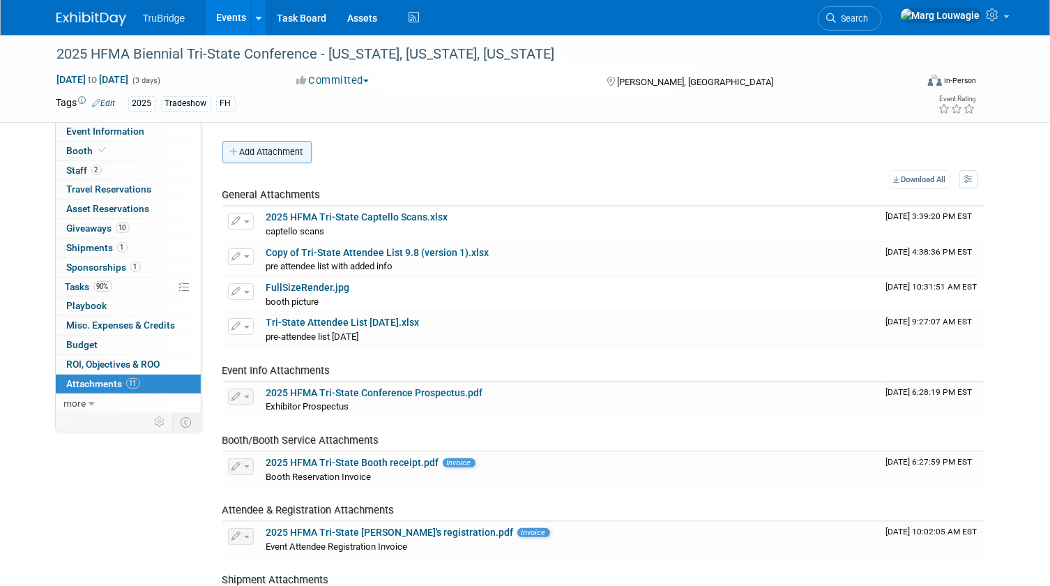
click at [264, 154] on button "Add Attachment" at bounding box center [266, 152] width 89 height 22
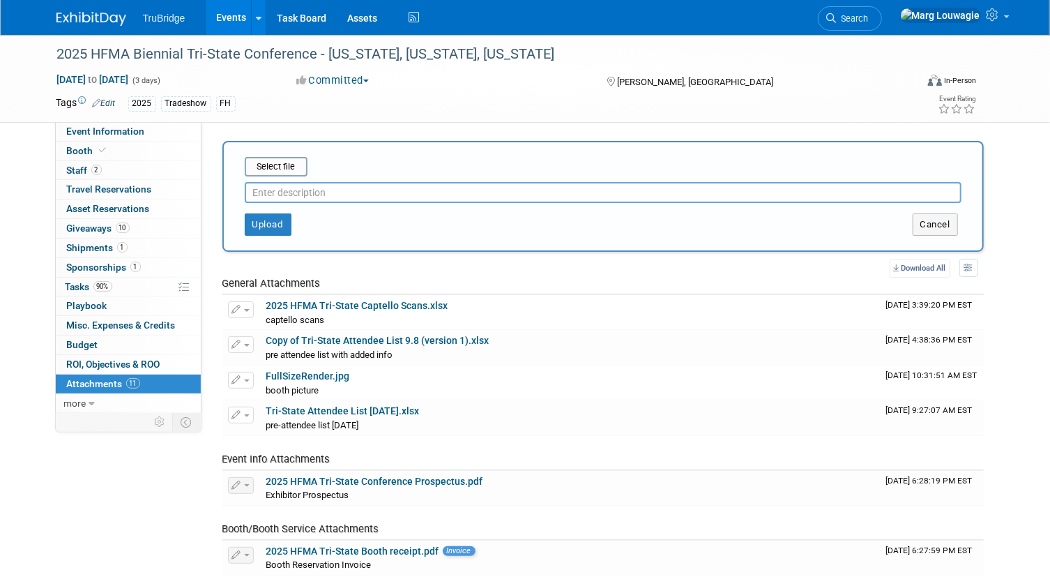
click at [310, 198] on input "text" at bounding box center [603, 192] width 717 height 21
type input "Jeff Evaluation"
click at [278, 159] on input "file" at bounding box center [223, 166] width 166 height 17
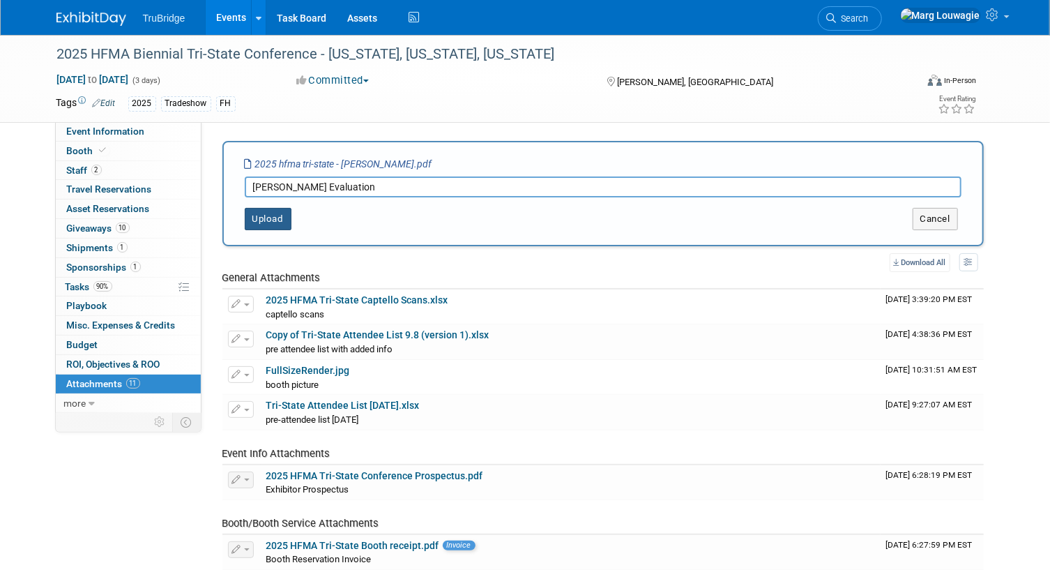
click at [271, 218] on button "Upload" at bounding box center [268, 219] width 47 height 22
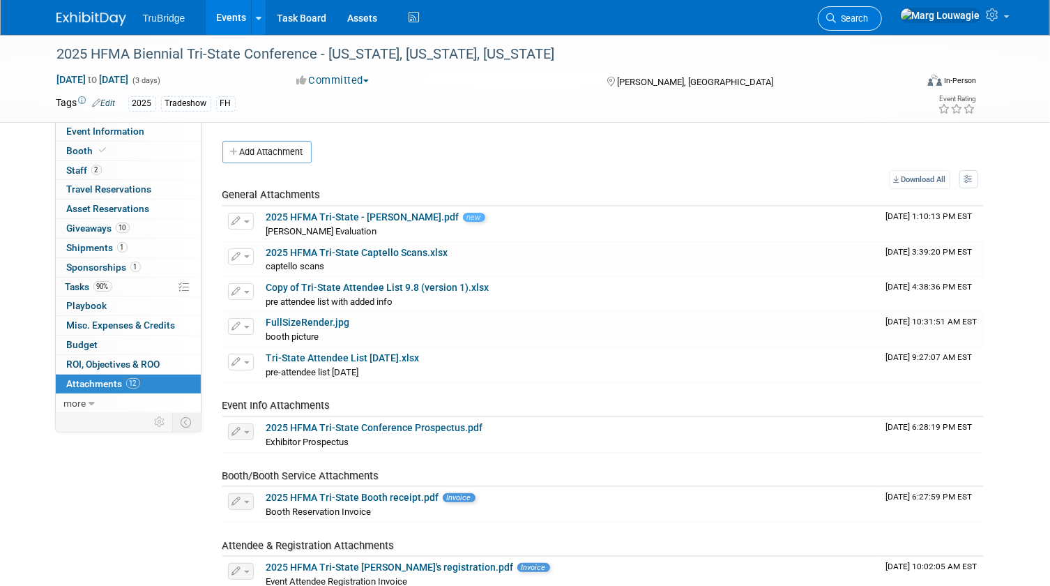
click at [837, 13] on icon at bounding box center [832, 18] width 10 height 10
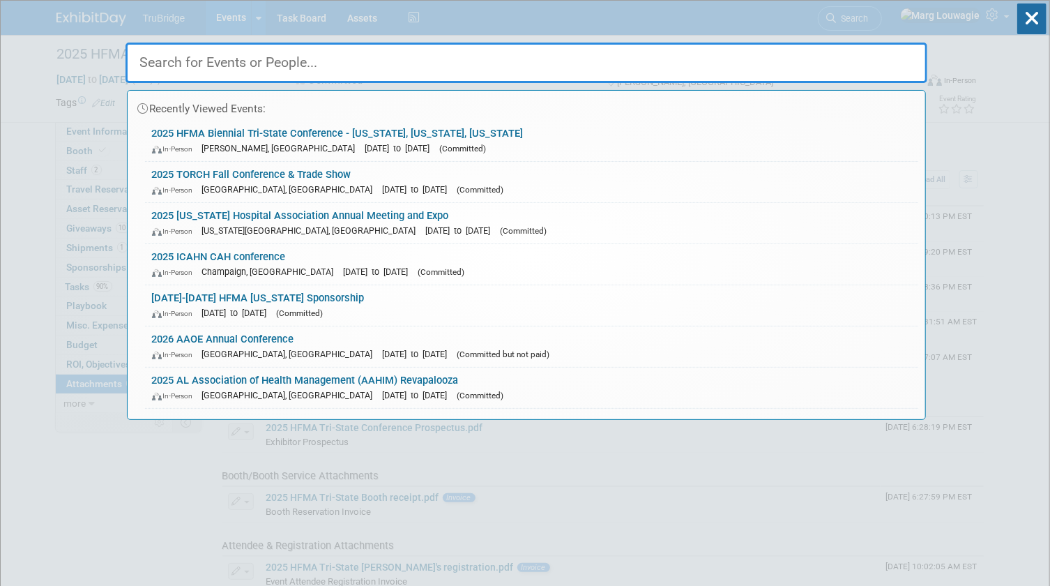
click at [628, 58] on input "text" at bounding box center [527, 63] width 802 height 40
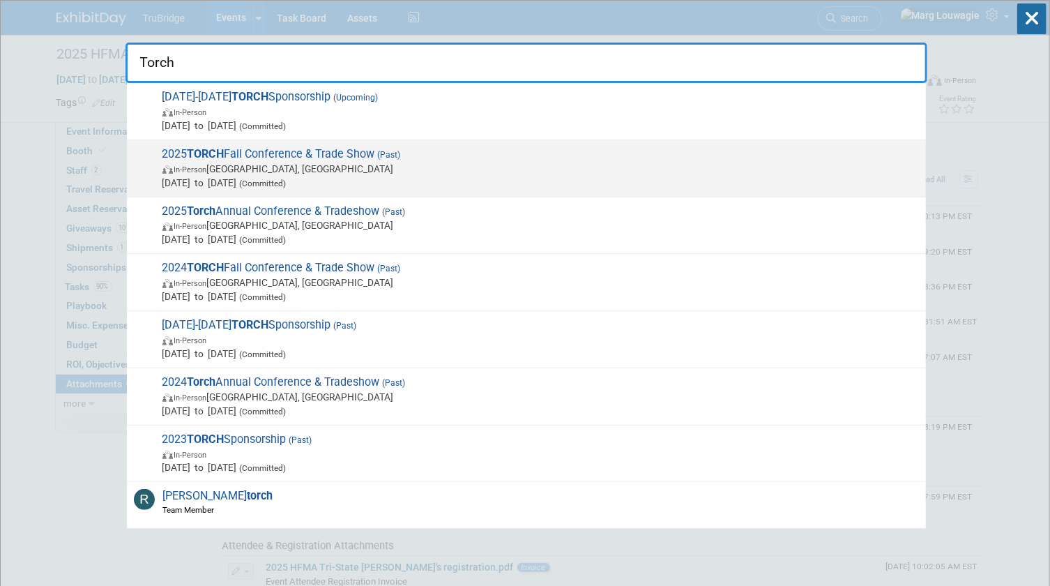
type input "Torch"
click at [291, 158] on span "2025 TORCH Fall Conference & Trade Show (Past) In-Person Austin, TX Sep 8, 2025…" at bounding box center [538, 168] width 761 height 43
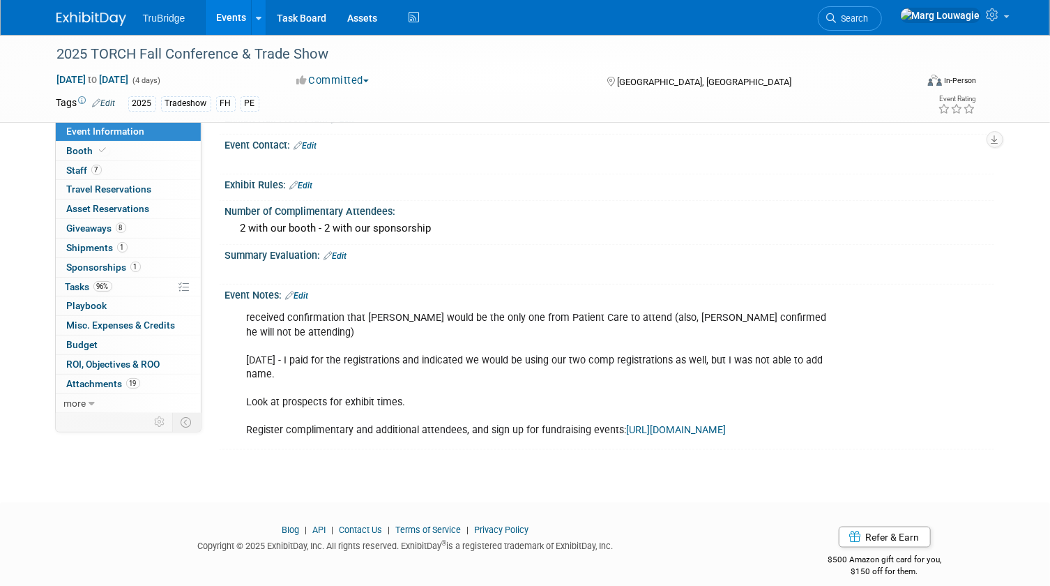
scroll to position [760, 0]
drag, startPoint x: 345, startPoint y: 244, endPoint x: 343, endPoint y: 251, distance: 7.3
click at [345, 251] on link "Edit" at bounding box center [335, 256] width 23 height 10
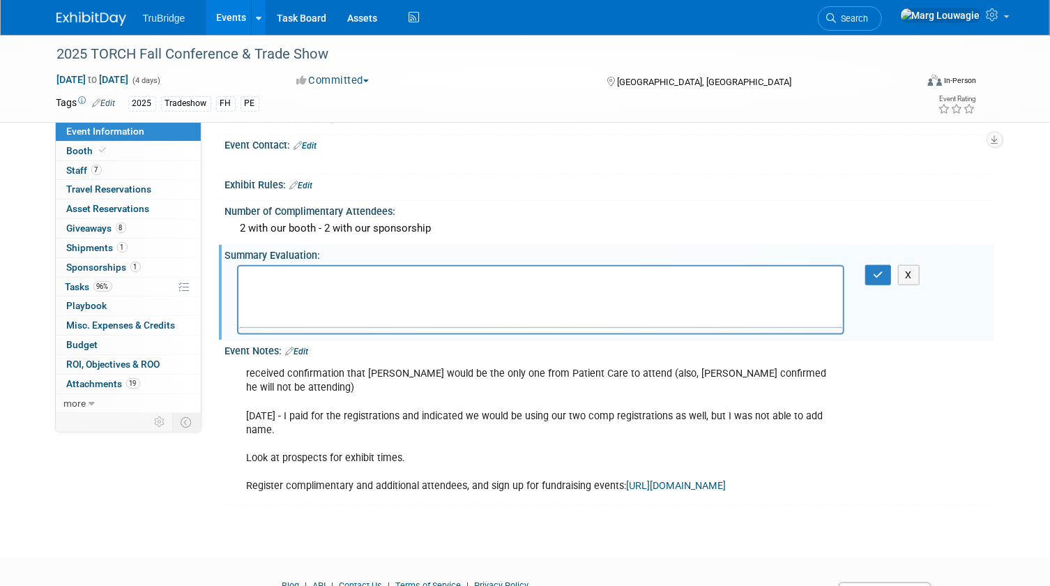
scroll to position [0, 0]
click at [333, 280] on p "Rich Text Area. Press ALT-0 for help." at bounding box center [540, 278] width 589 height 14
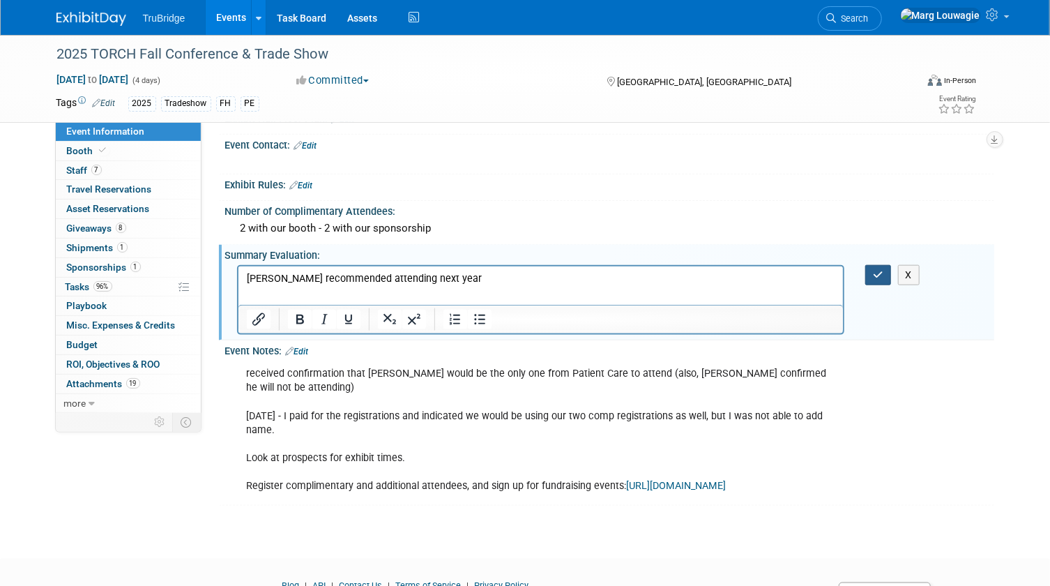
click at [872, 265] on button "button" at bounding box center [878, 275] width 26 height 20
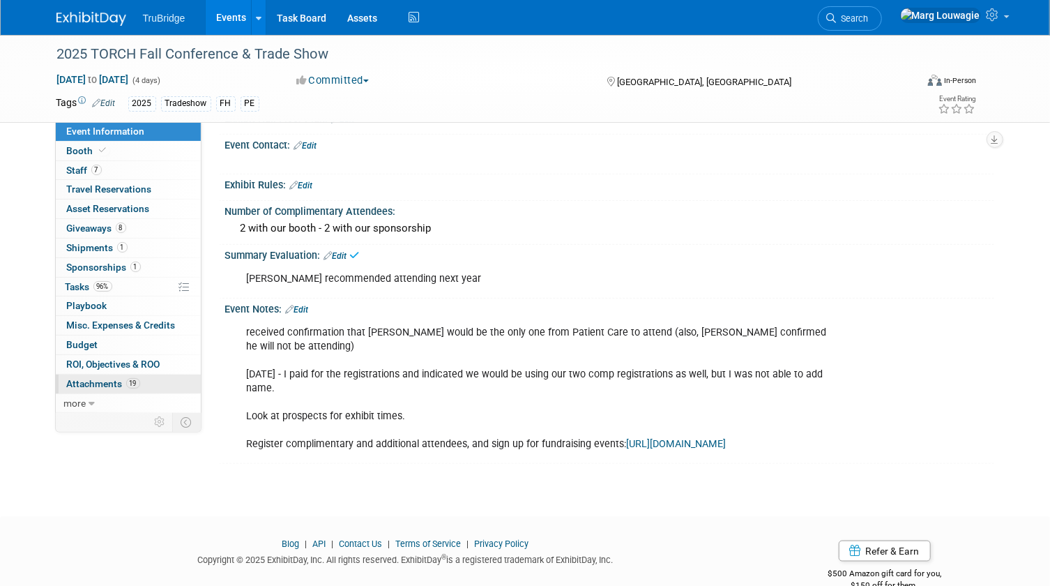
drag, startPoint x: 96, startPoint y: 384, endPoint x: 107, endPoint y: 377, distance: 13.4
click at [98, 382] on span "Attachments 19" at bounding box center [103, 383] width 73 height 11
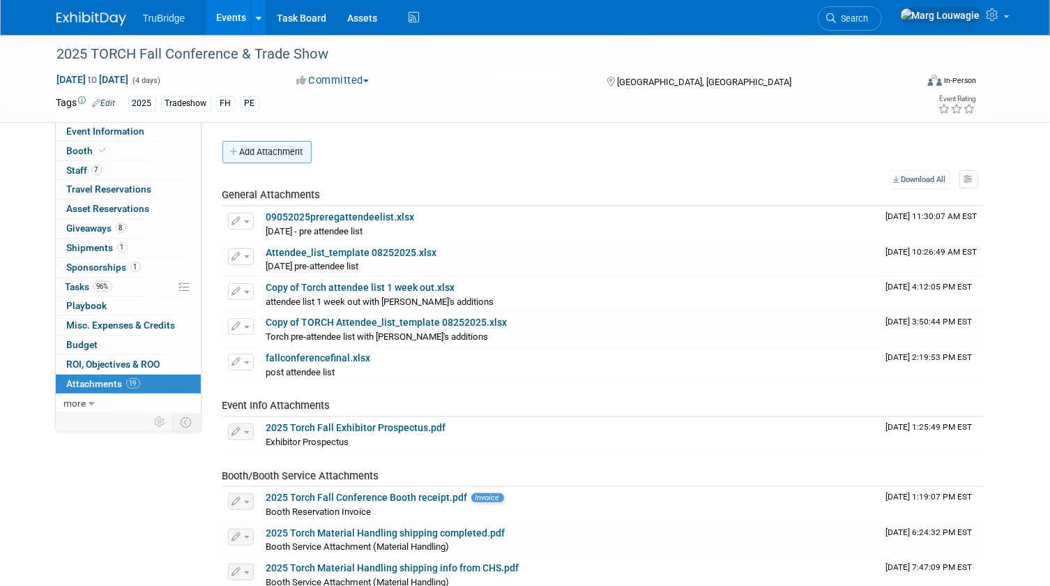
click at [296, 151] on button "Add Attachment" at bounding box center [266, 152] width 89 height 22
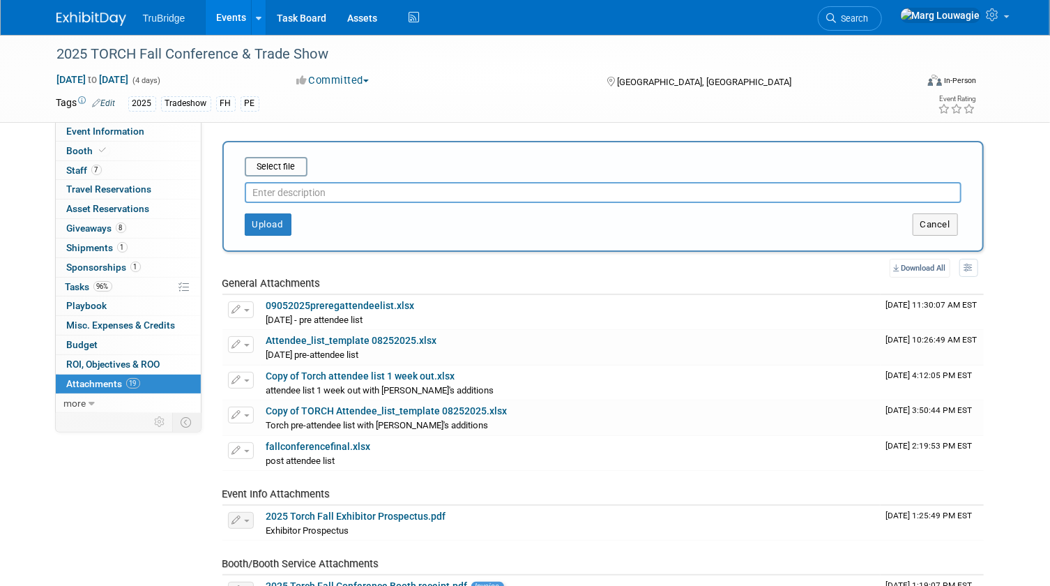
click at [323, 192] on input "text" at bounding box center [603, 192] width 717 height 21
type input "[PERSON_NAME] Evaluation"
click at [271, 167] on input "file" at bounding box center [223, 166] width 166 height 17
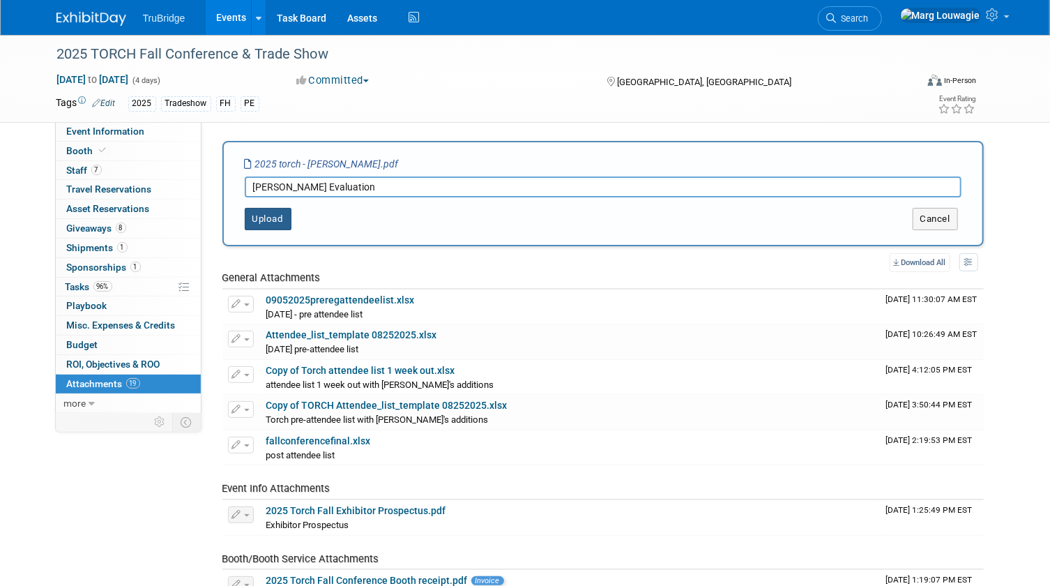
click at [282, 216] on button "Upload" at bounding box center [268, 219] width 47 height 22
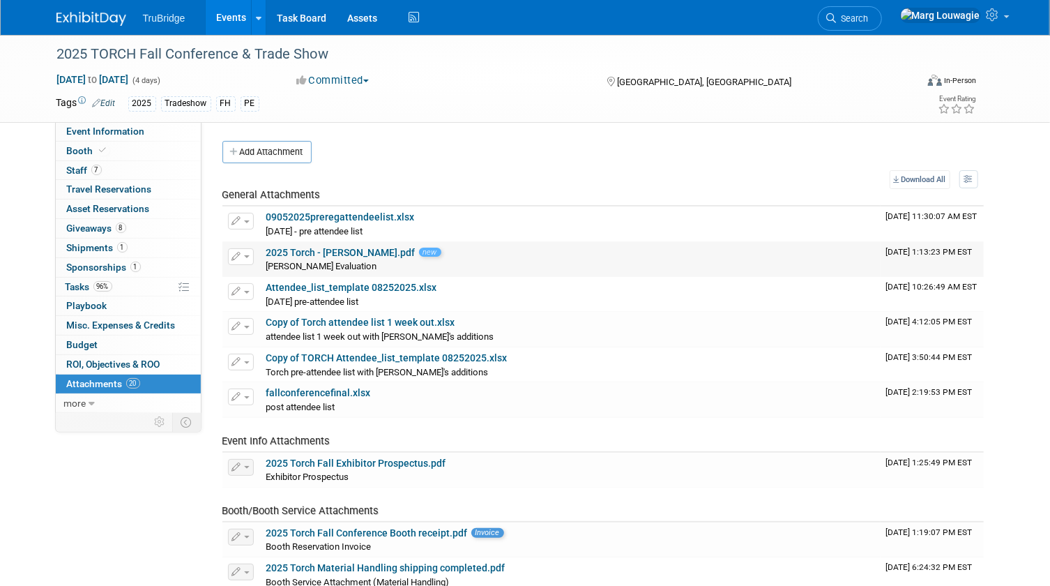
click at [338, 251] on link "2025 Torch - [PERSON_NAME].pdf" at bounding box center [340, 252] width 149 height 11
drag, startPoint x: 914, startPoint y: 21, endPoint x: 879, endPoint y: 36, distance: 38.1
click at [869, 21] on span "Search" at bounding box center [853, 18] width 32 height 10
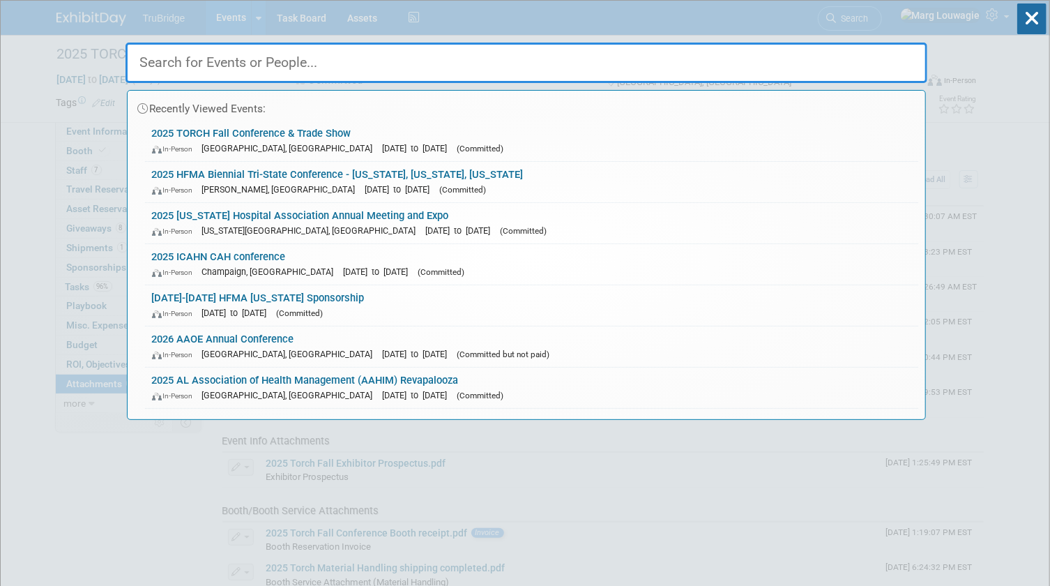
click at [856, 56] on input "text" at bounding box center [527, 63] width 802 height 40
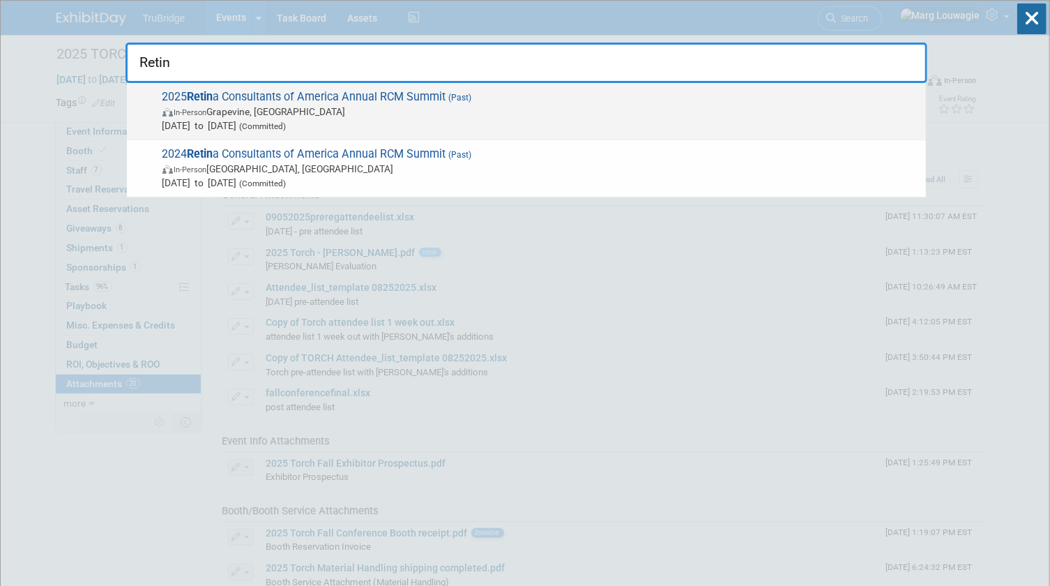
type input "Retin"
click at [321, 93] on span "2025 Retin a Consultants of America Annual RCM Summit (Past) In-Person Grapevin…" at bounding box center [538, 111] width 761 height 43
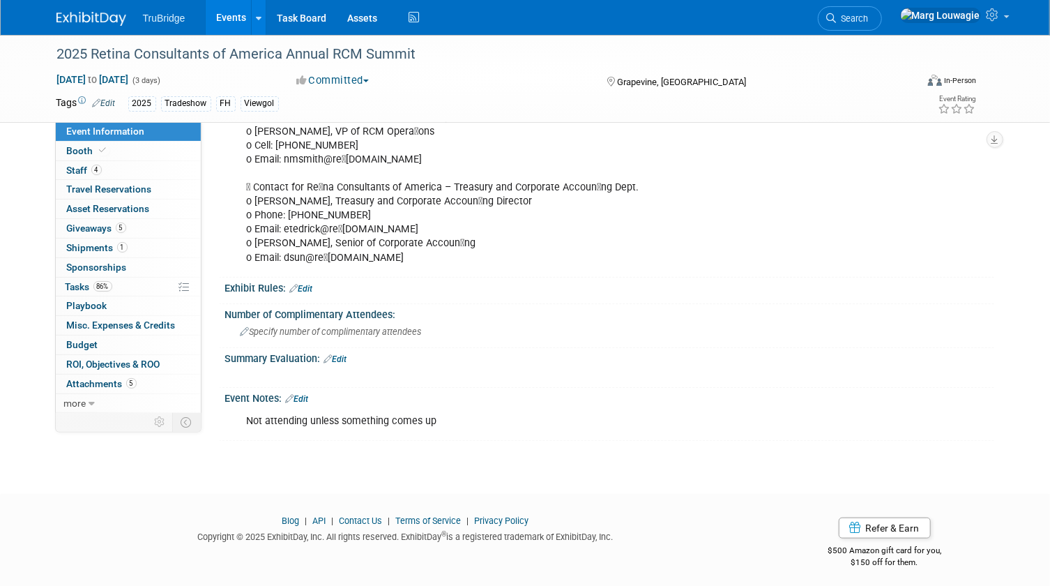
scroll to position [453, 0]
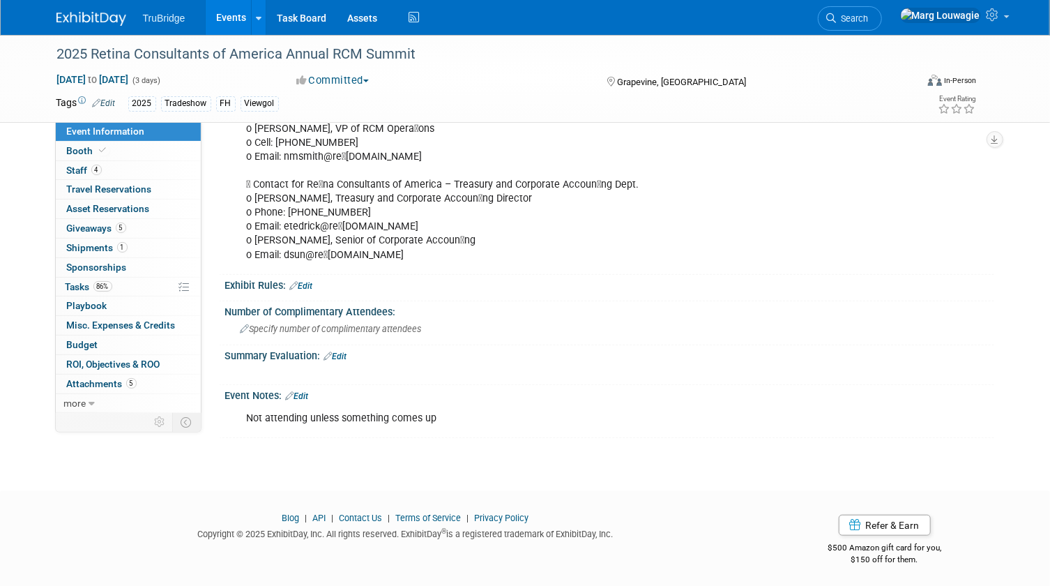
drag, startPoint x: 337, startPoint y: 348, endPoint x: 333, endPoint y: 355, distance: 8.1
click at [337, 351] on link "Edit" at bounding box center [335, 356] width 23 height 10
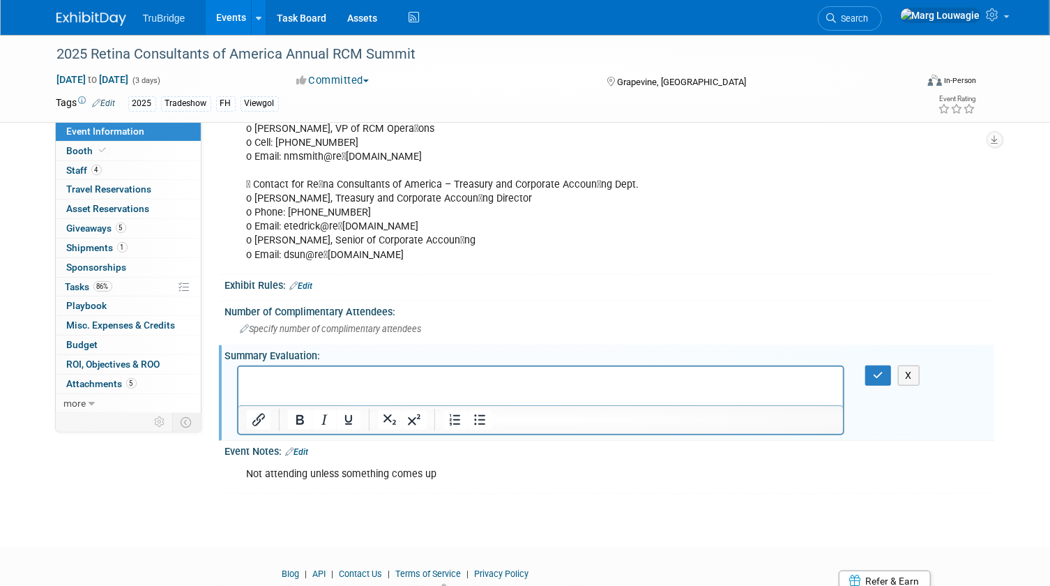
scroll to position [0, 0]
click at [322, 377] on p "Rich Text Area. Press ALT-0 for help." at bounding box center [540, 379] width 589 height 14
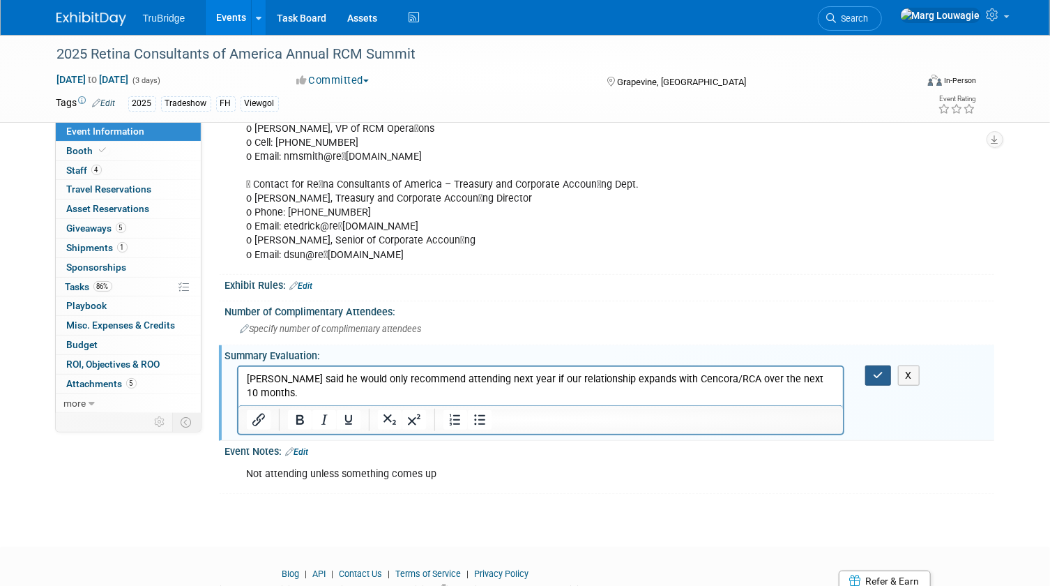
click at [879, 373] on icon "button" at bounding box center [878, 375] width 10 height 10
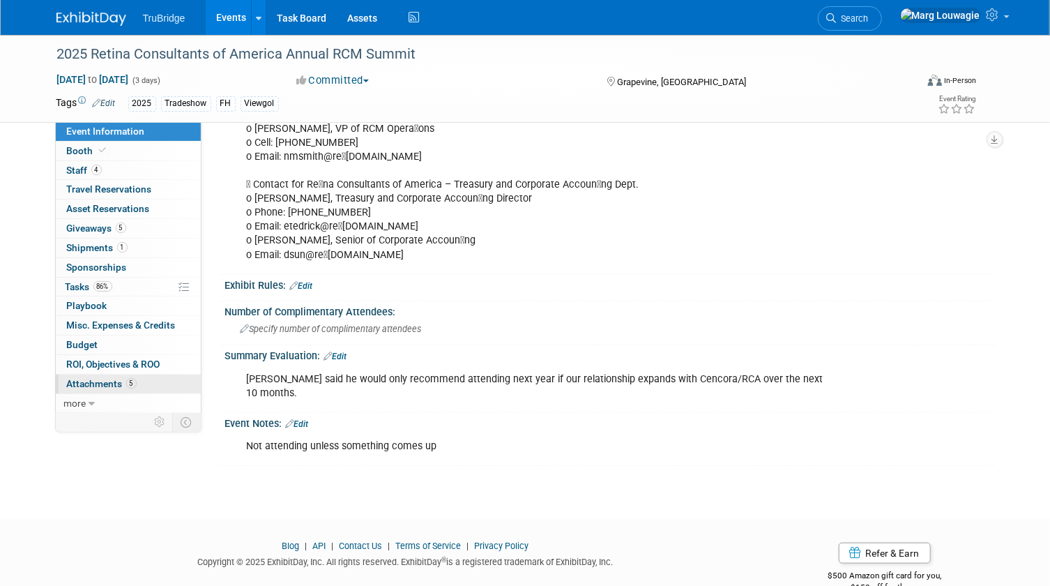
click at [107, 379] on span "Attachments 5" at bounding box center [102, 383] width 70 height 11
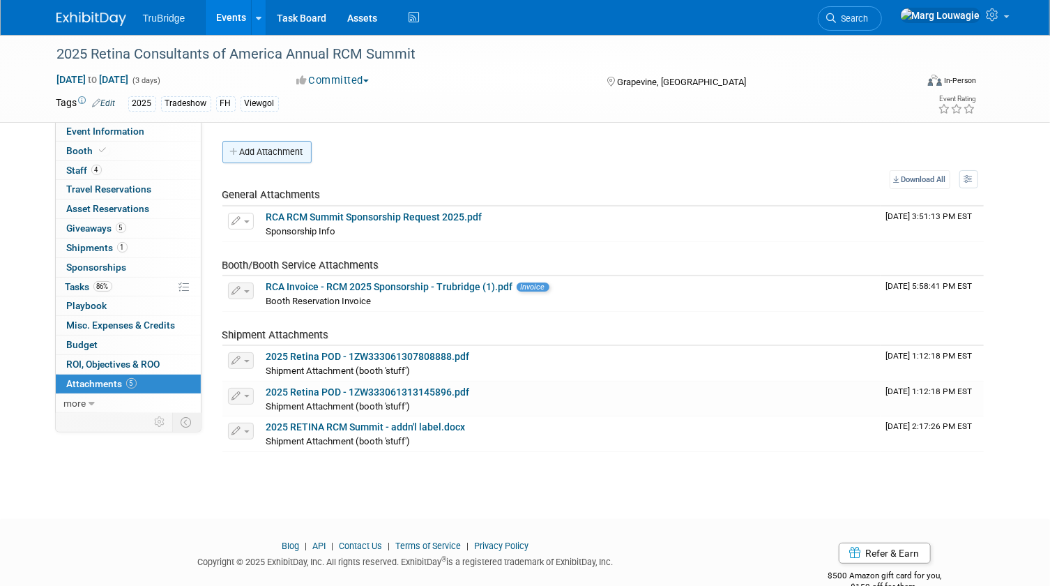
click at [273, 149] on button "Add Attachment" at bounding box center [266, 152] width 89 height 22
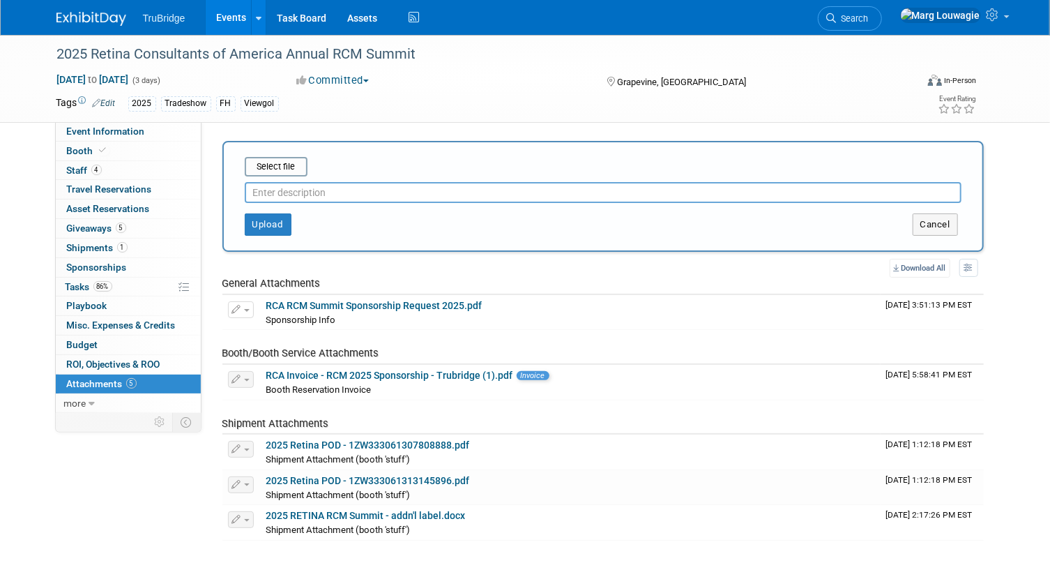
click at [308, 190] on input "text" at bounding box center [603, 192] width 717 height 21
type input "[PERSON_NAME]"
click at [287, 167] on input "file" at bounding box center [223, 166] width 166 height 17
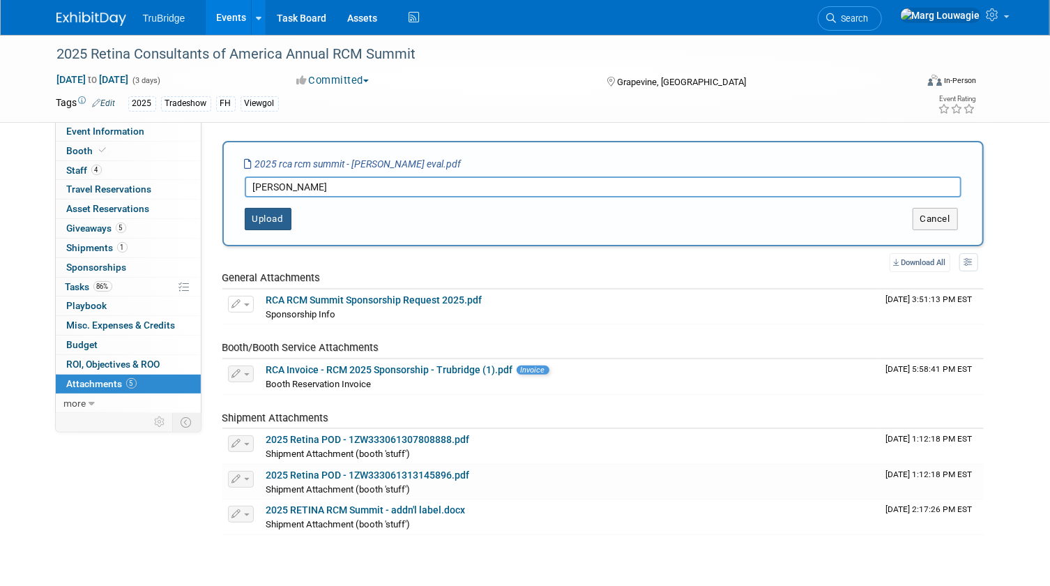
click at [276, 217] on button "Upload" at bounding box center [268, 219] width 47 height 22
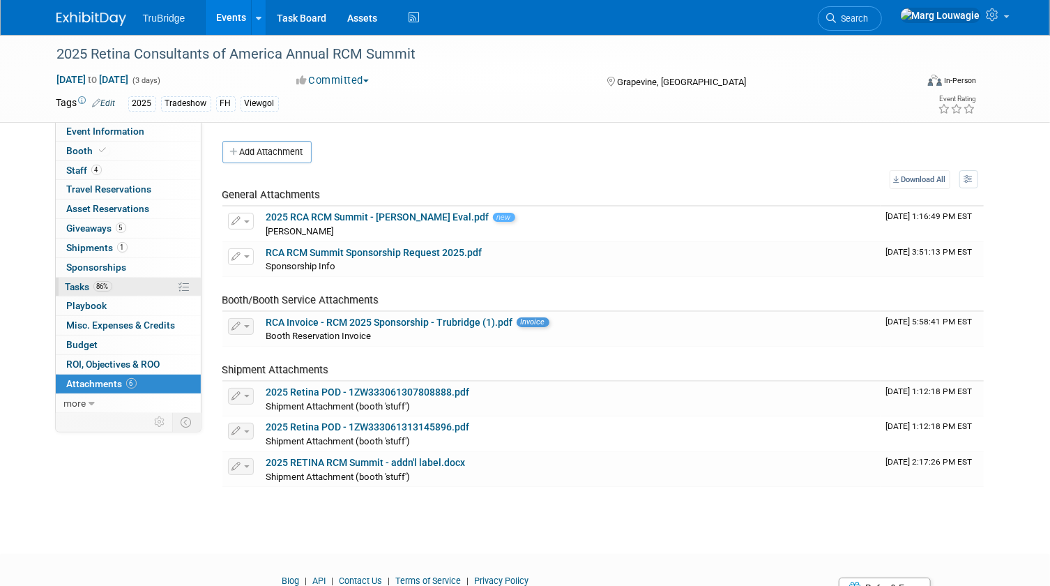
click at [78, 282] on span "Tasks 86%" at bounding box center [89, 286] width 47 height 11
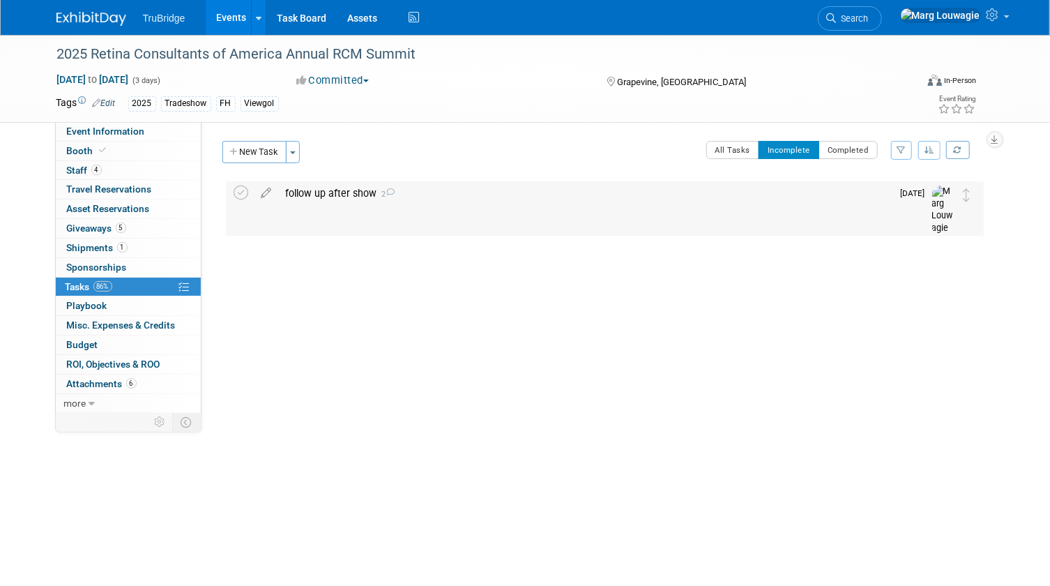
click at [318, 192] on div "follow up after show 2" at bounding box center [586, 193] width 614 height 24
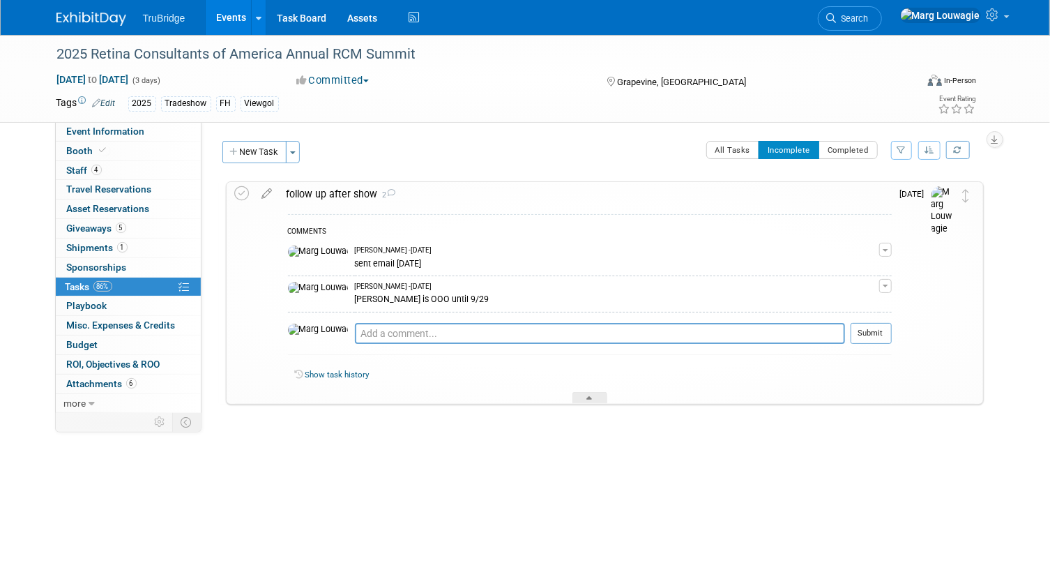
click at [318, 192] on div "follow up after show 2" at bounding box center [586, 194] width 612 height 24
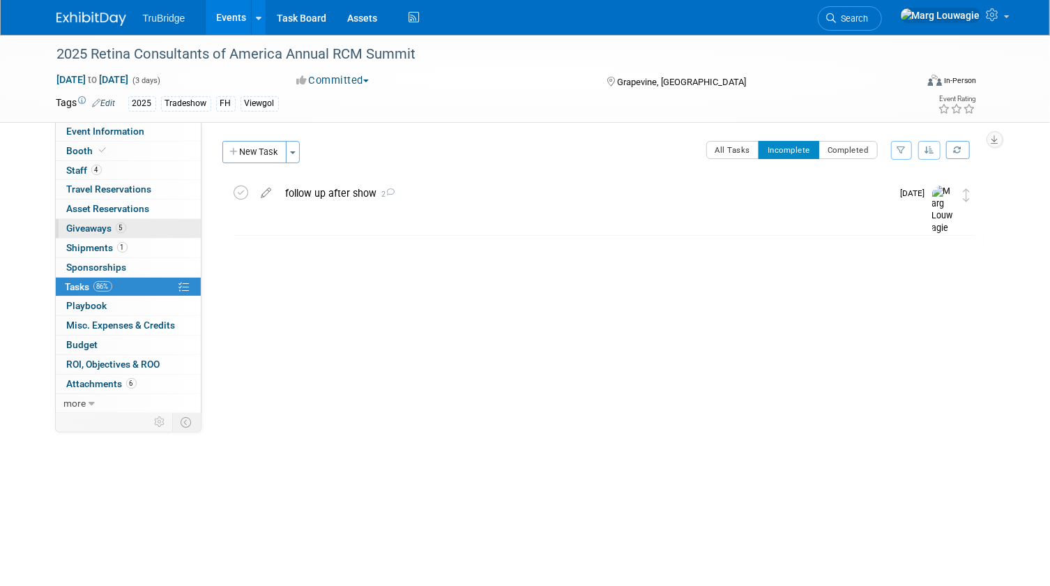
click at [91, 226] on span "Giveaways 5" at bounding box center [96, 227] width 59 height 11
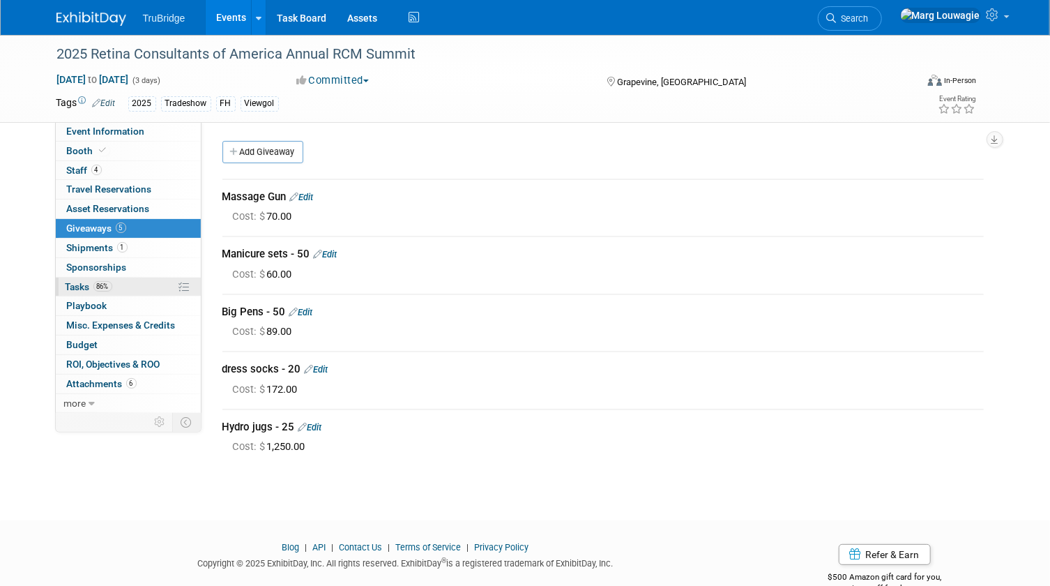
drag, startPoint x: 89, startPoint y: 282, endPoint x: 119, endPoint y: 276, distance: 30.6
click at [89, 282] on span "Tasks 86%" at bounding box center [89, 286] width 47 height 11
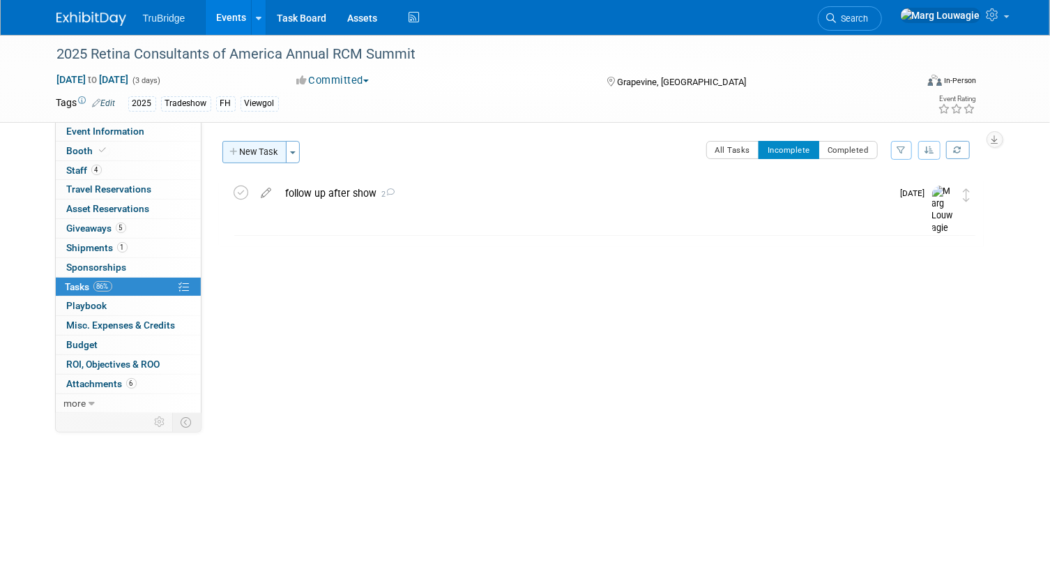
click at [268, 153] on button "New Task" at bounding box center [254, 152] width 64 height 22
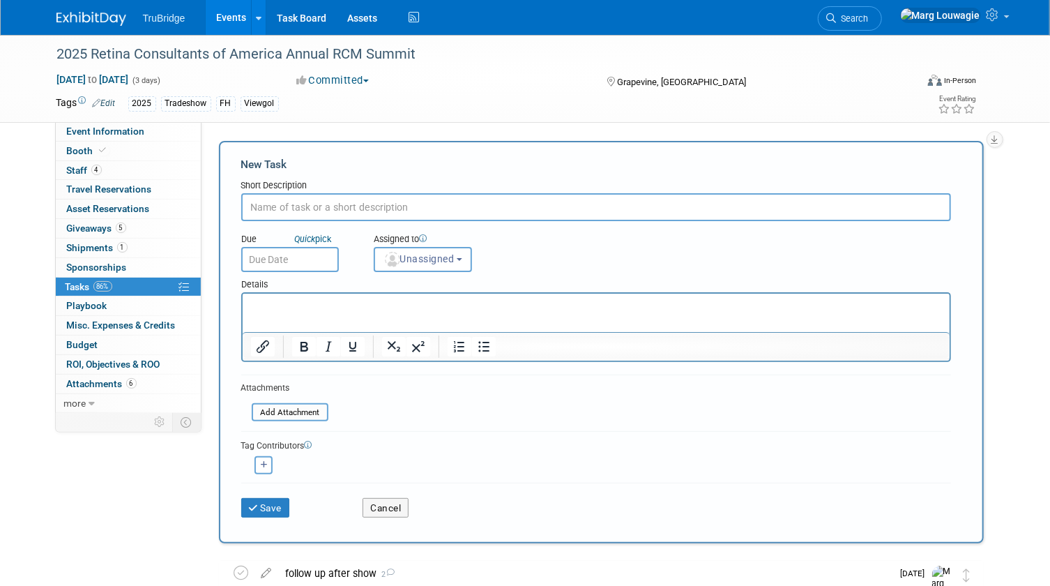
click at [315, 197] on input "text" at bounding box center [596, 207] width 710 height 28
type input "who won the give away?"
click at [409, 256] on span "Unassigned" at bounding box center [419, 258] width 71 height 11
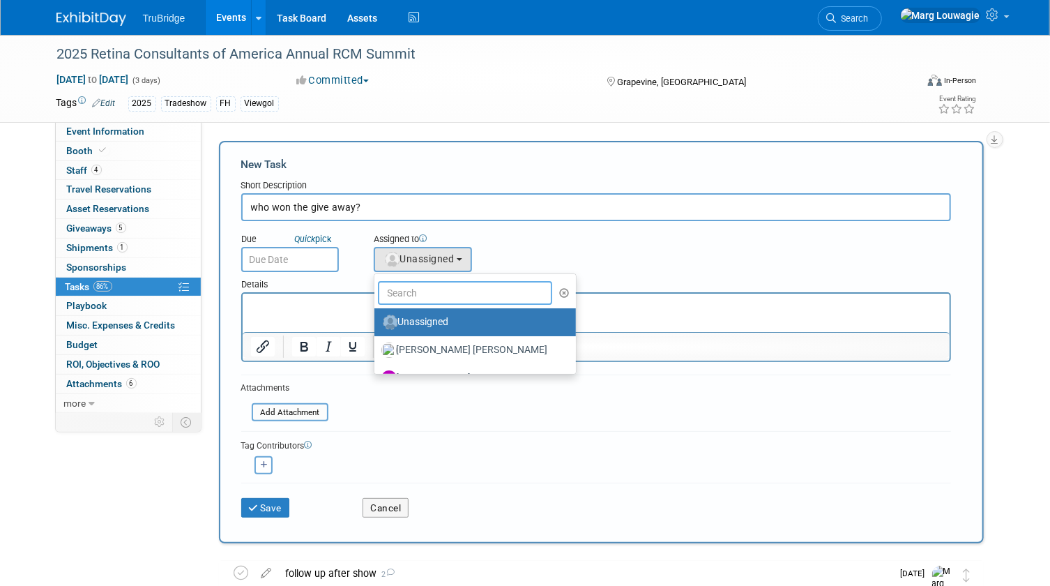
click at [444, 291] on input "text" at bounding box center [465, 293] width 175 height 24
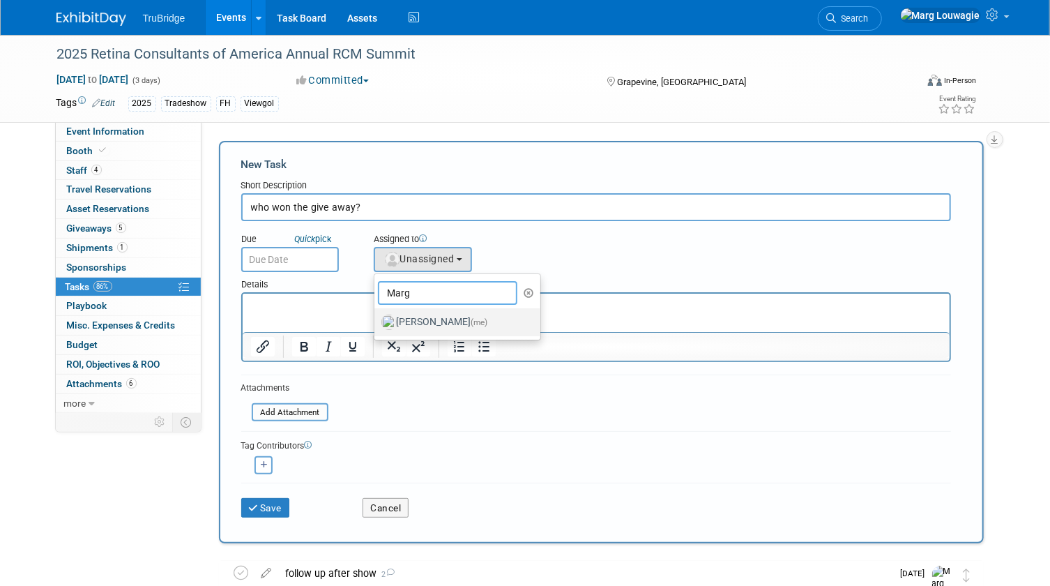
type input "Marg"
click at [471, 318] on span "(me)" at bounding box center [479, 322] width 17 height 10
click at [377, 318] on input "[PERSON_NAME] (me)" at bounding box center [371, 320] width 9 height 9
select select "0abee163-1570-438d-a0ea-e9129f2ffbd7"
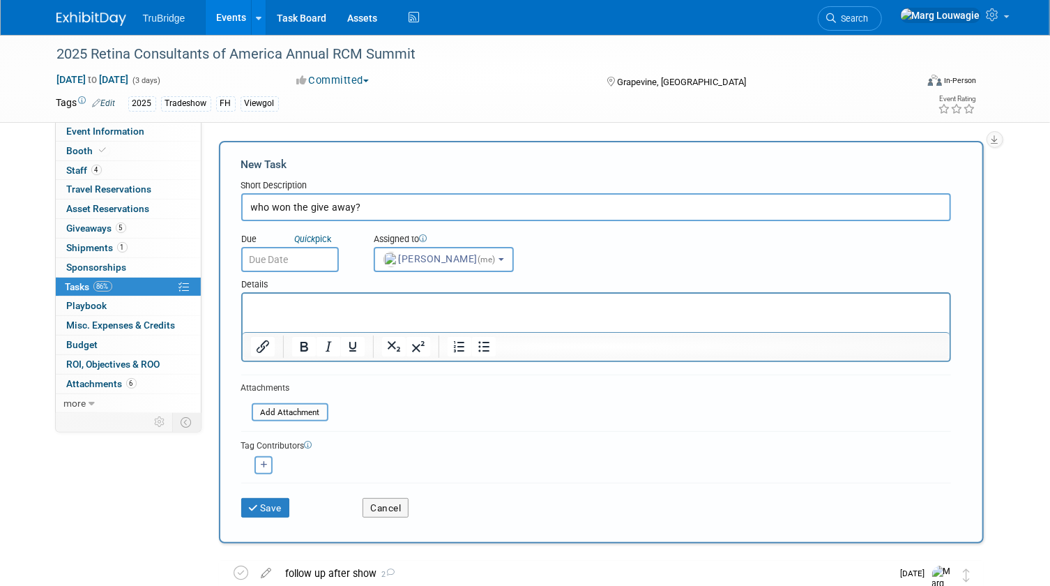
click at [287, 262] on input "text" at bounding box center [290, 259] width 98 height 25
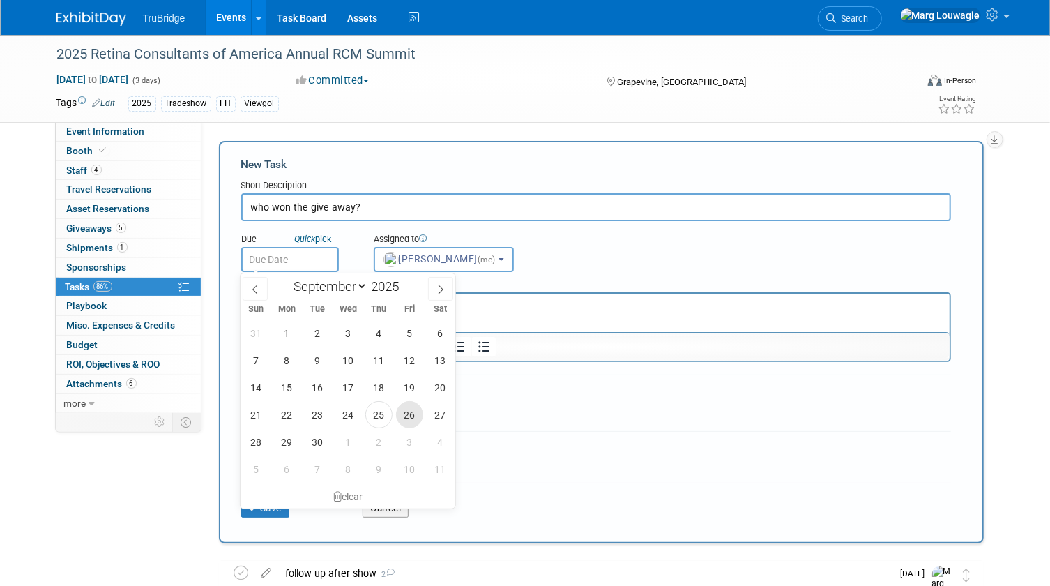
click at [415, 412] on span "26" at bounding box center [409, 414] width 27 height 27
type input "[DATE]"
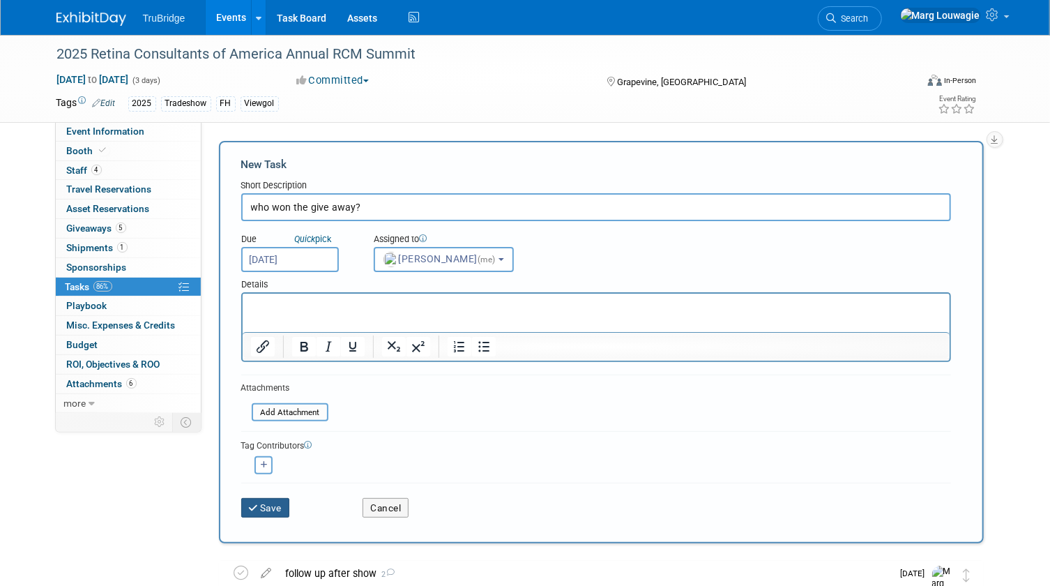
drag, startPoint x: 280, startPoint y: 504, endPoint x: 291, endPoint y: 473, distance: 32.9
click at [279, 502] on button "Save" at bounding box center [265, 508] width 49 height 20
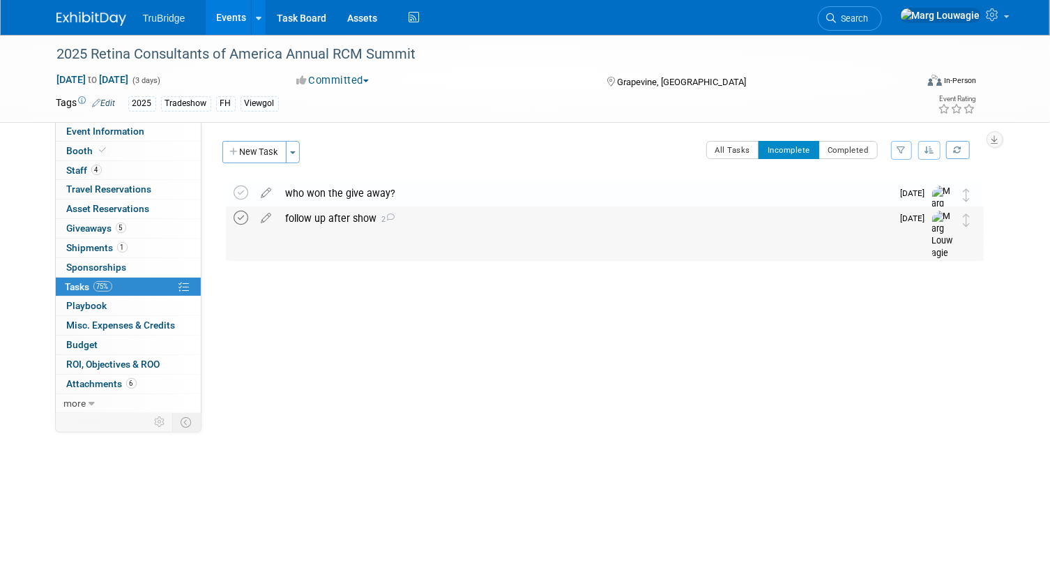
click at [241, 218] on icon at bounding box center [241, 218] width 15 height 15
